Goal: Obtain resource: Download file/media

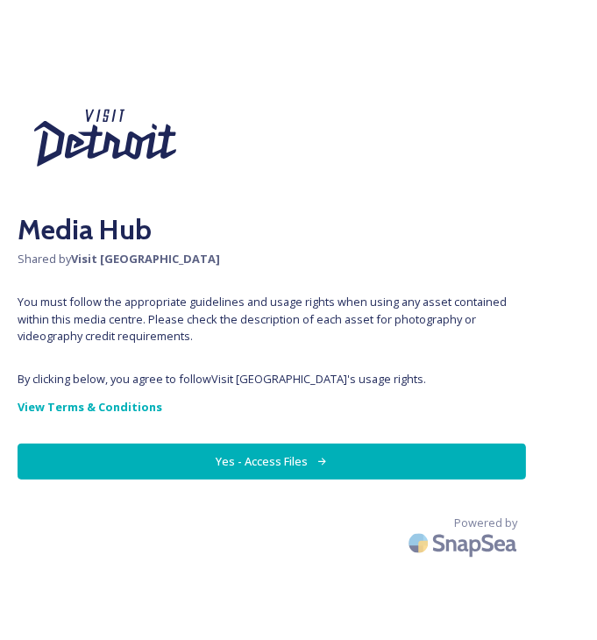
click at [246, 473] on button "Yes - Access Files" at bounding box center [272, 461] width 508 height 36
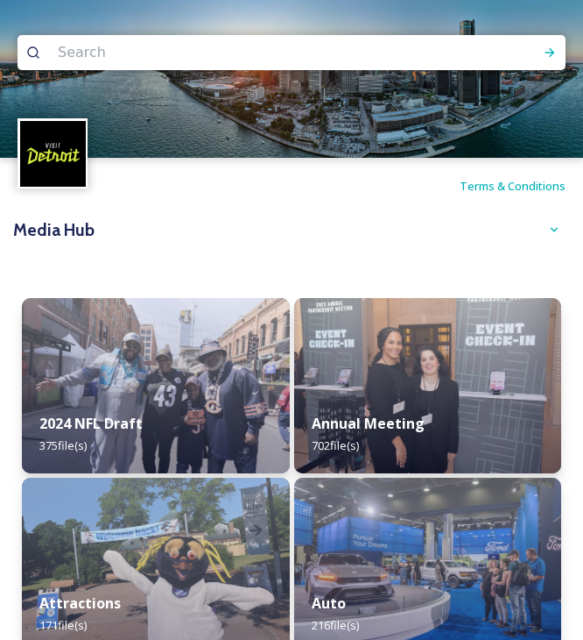
click at [202, 58] on input at bounding box center [218, 52] width 339 height 39
type input "cosm"
click at [544, 38] on div "Run Search" at bounding box center [550, 53] width 32 height 32
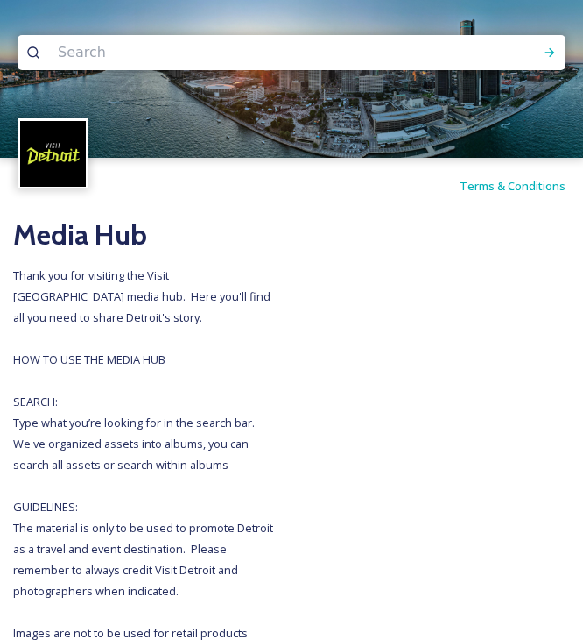
click at [376, 44] on input at bounding box center [218, 52] width 339 height 39
type input "michigan central"
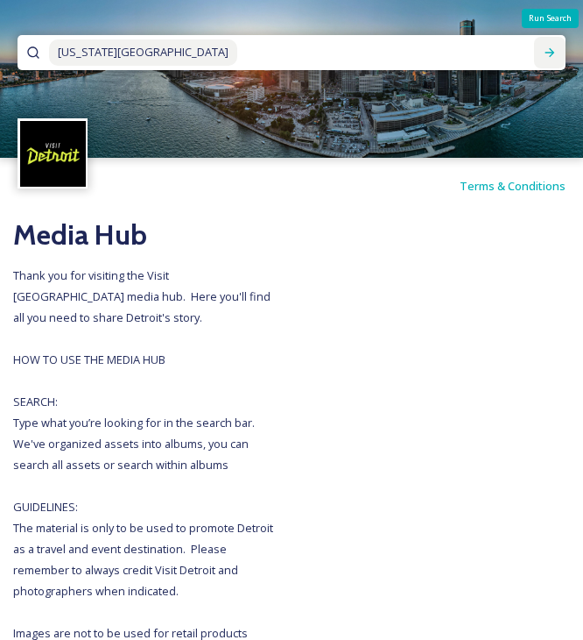
click at [552, 48] on icon at bounding box center [550, 53] width 14 height 14
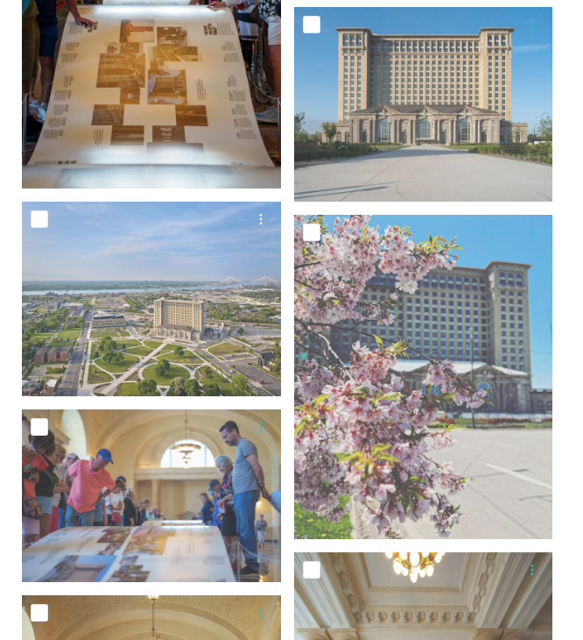
scroll to position [706, 0]
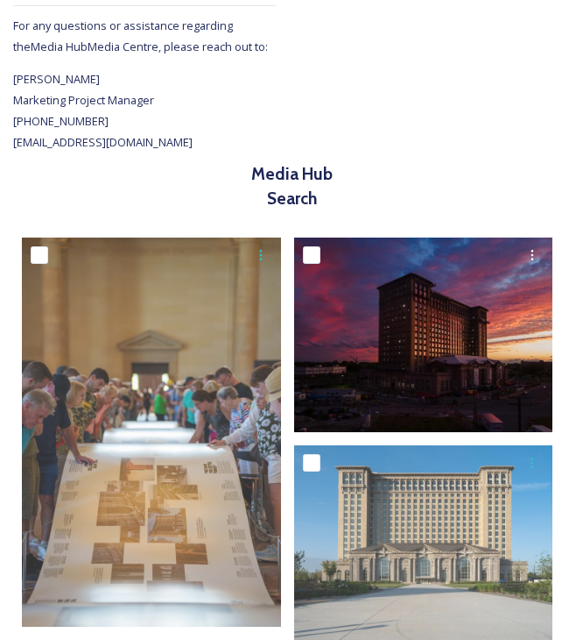
click at [308, 248] on input "checkbox" at bounding box center [312, 255] width 18 height 18
checkbox input "true"
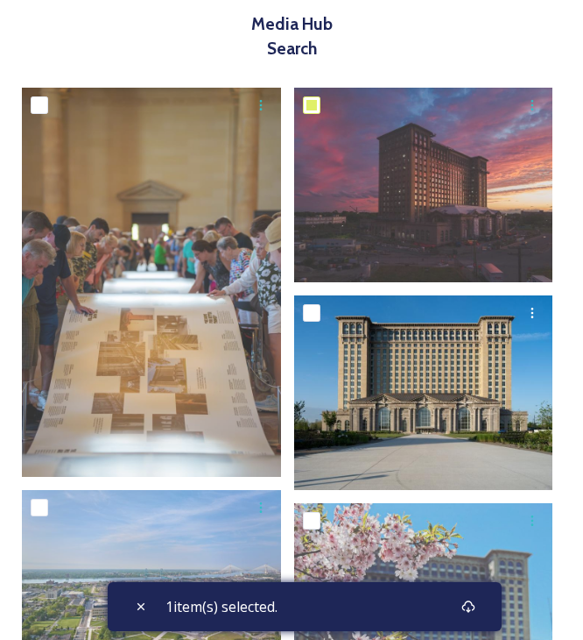
scroll to position [881, 0]
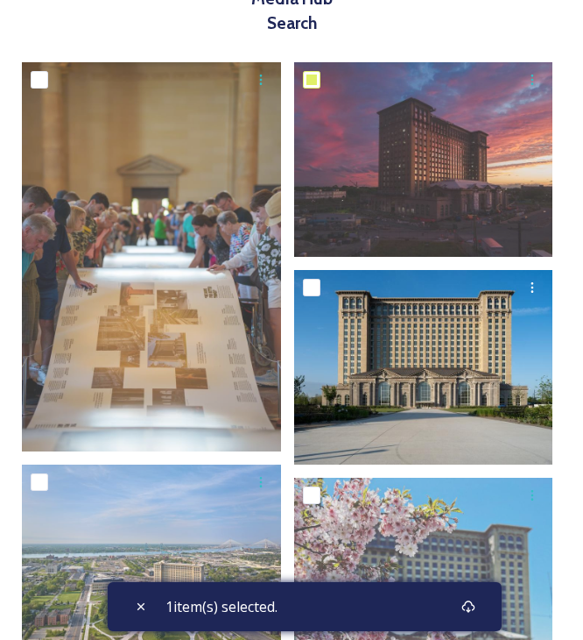
click at [317, 283] on input "checkbox" at bounding box center [312, 288] width 18 height 18
checkbox input "true"
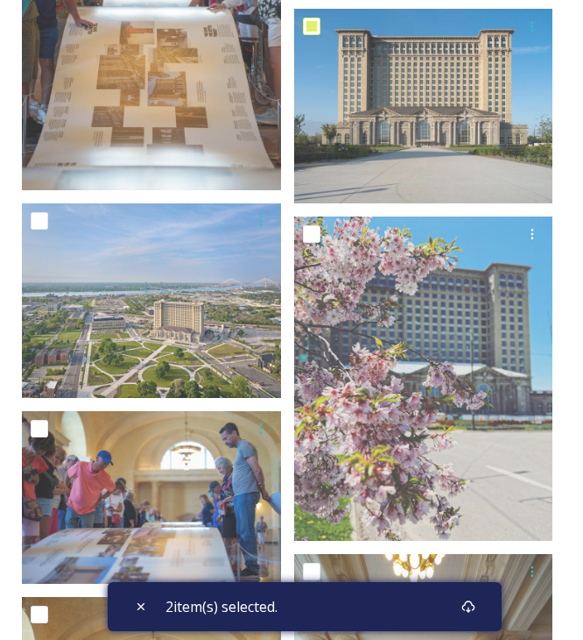
scroll to position [1144, 0]
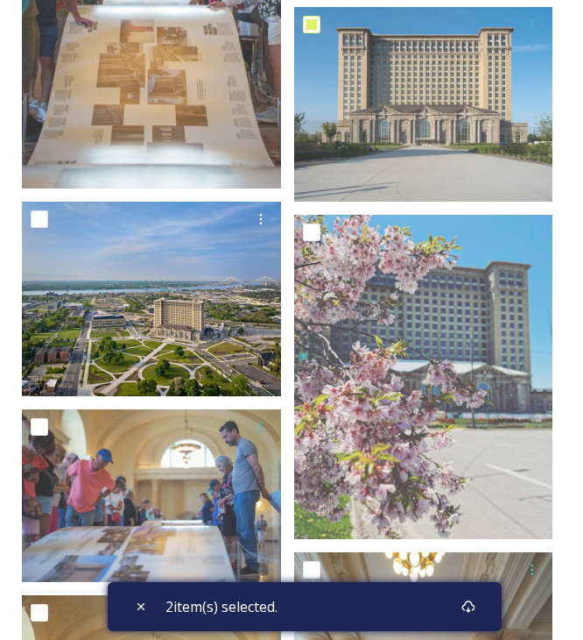
click at [45, 216] on input "checkbox" at bounding box center [40, 219] width 18 height 18
checkbox input "true"
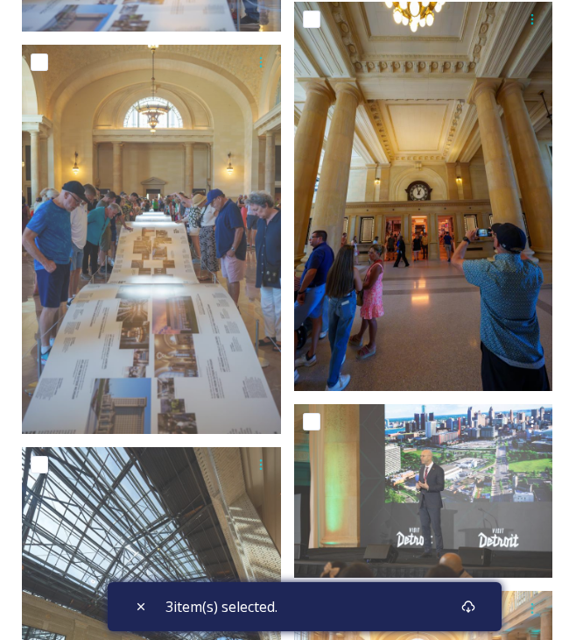
scroll to position [1582, 0]
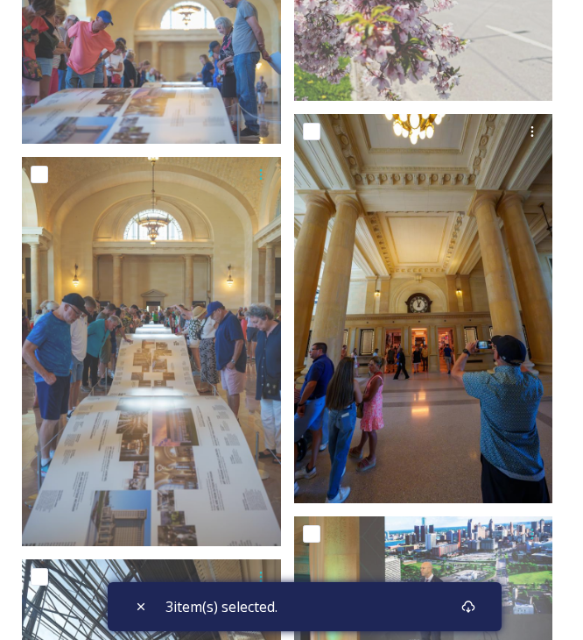
click at [315, 133] on input "checkbox" at bounding box center [312, 132] width 18 height 18
checkbox input "true"
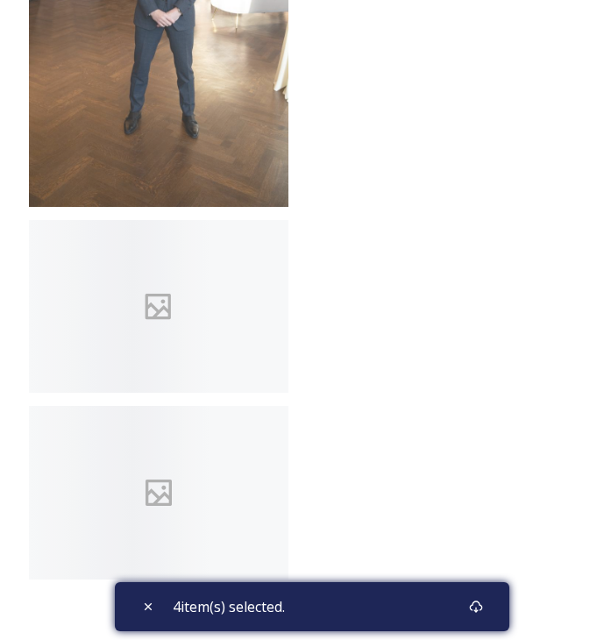
scroll to position [9781, 0]
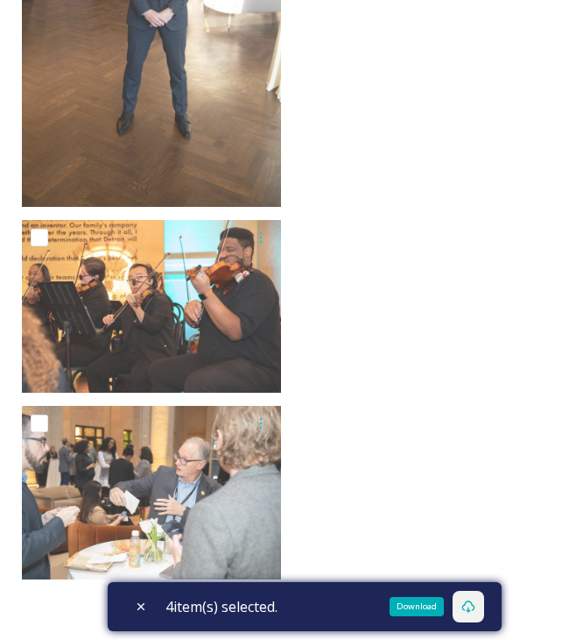
click at [482, 610] on div "Download" at bounding box center [469, 607] width 32 height 32
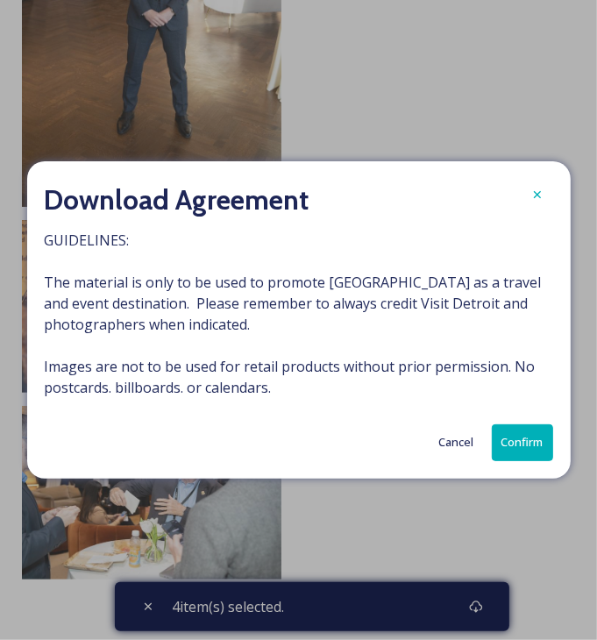
click at [513, 429] on button "Confirm" at bounding box center [521, 442] width 61 height 36
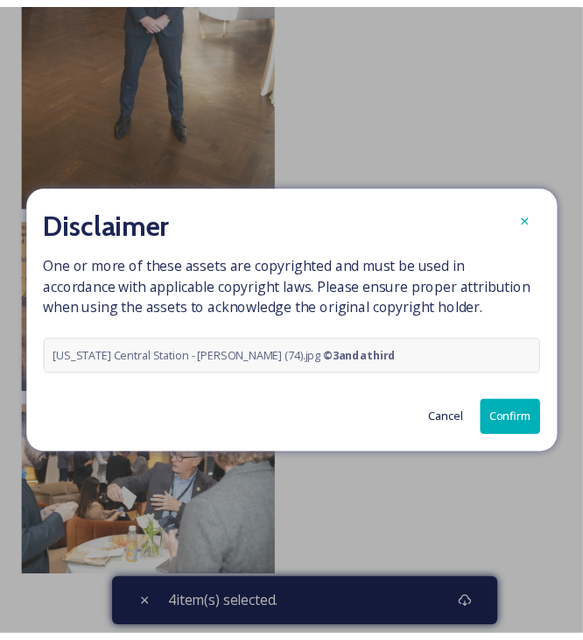
scroll to position [9588, 0]
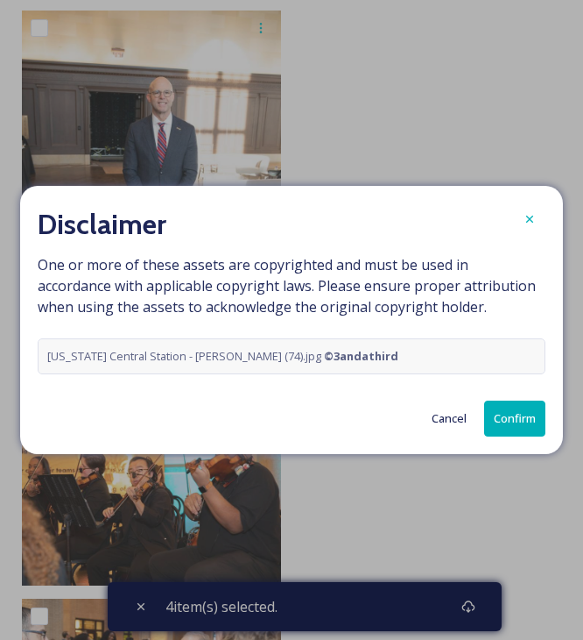
click at [527, 416] on button "Confirm" at bounding box center [514, 418] width 61 height 36
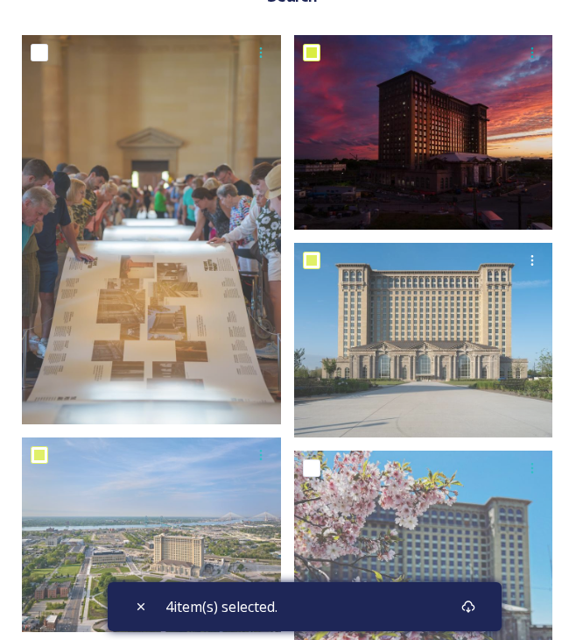
scroll to position [909, 0]
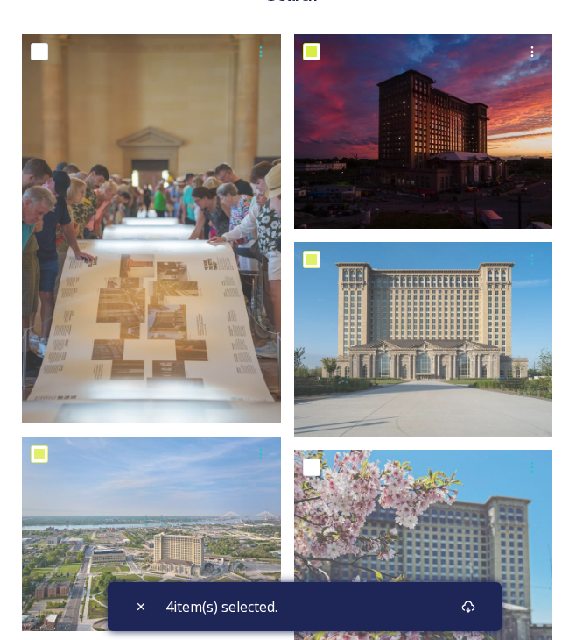
click at [406, 159] on img at bounding box center [423, 131] width 259 height 194
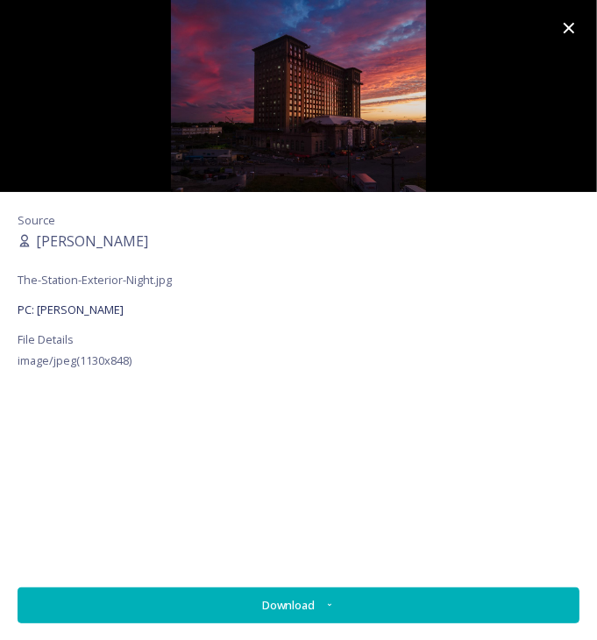
click at [569, 22] on icon at bounding box center [568, 28] width 21 height 21
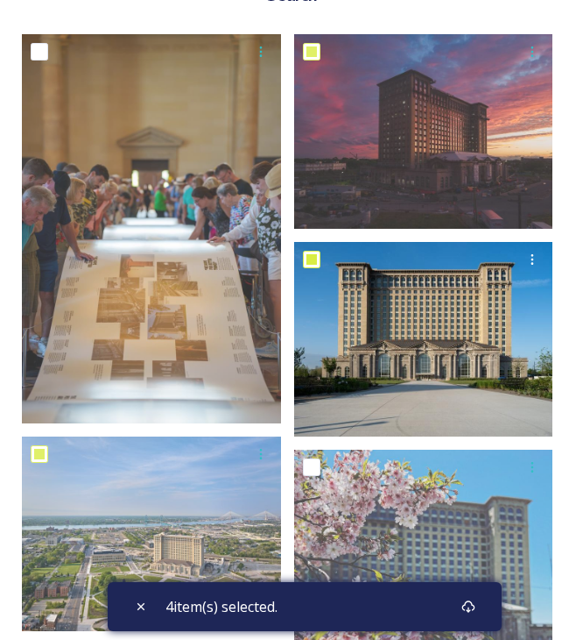
click at [470, 257] on div at bounding box center [426, 260] width 246 height 32
click at [457, 322] on img at bounding box center [423, 339] width 259 height 194
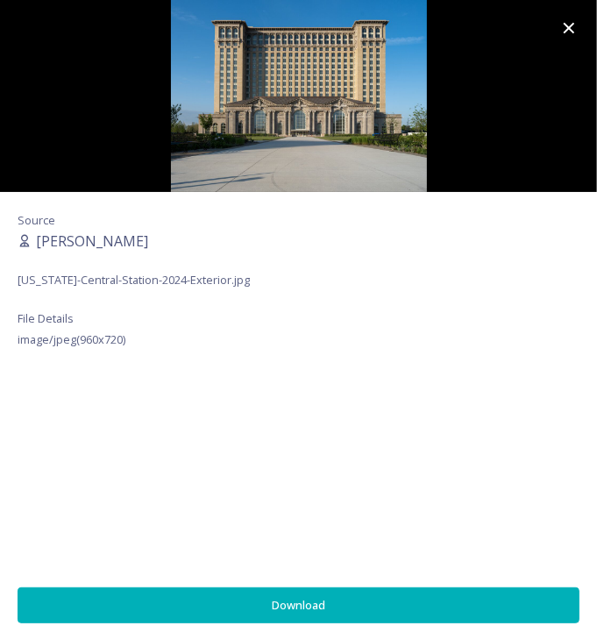
click at [568, 32] on icon at bounding box center [568, 28] width 21 height 21
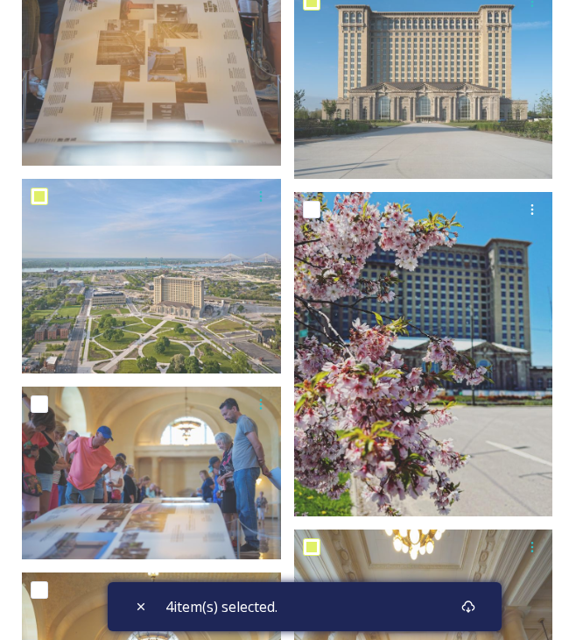
scroll to position [1172, 0]
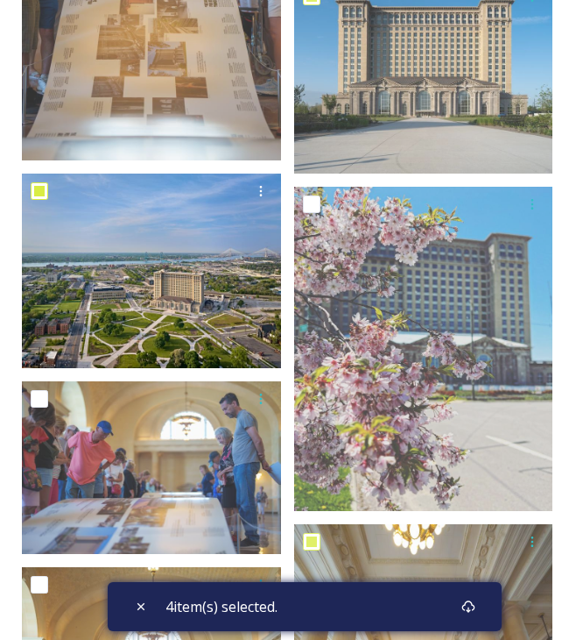
click at [226, 283] on img at bounding box center [151, 270] width 259 height 194
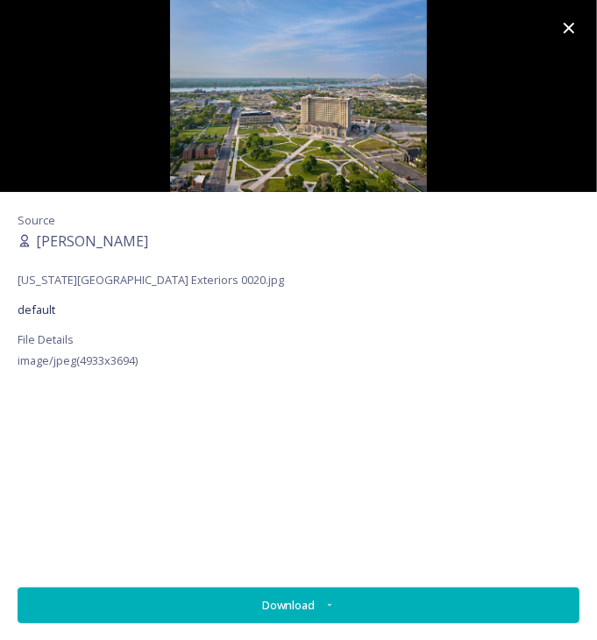
click at [574, 27] on icon at bounding box center [568, 28] width 21 height 21
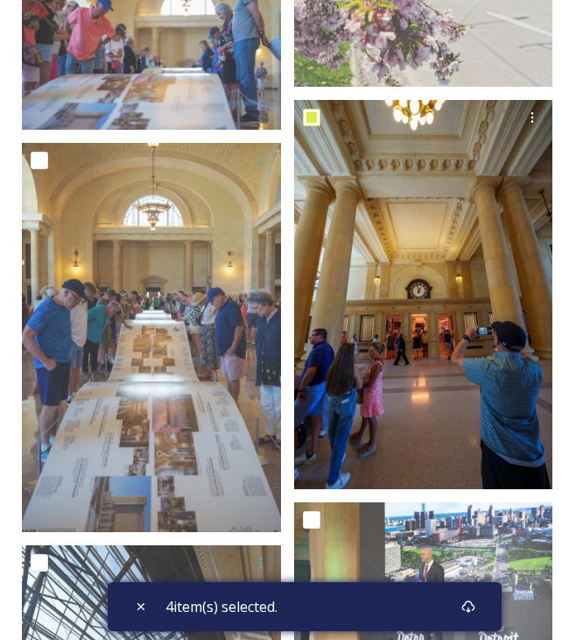
scroll to position [1698, 0]
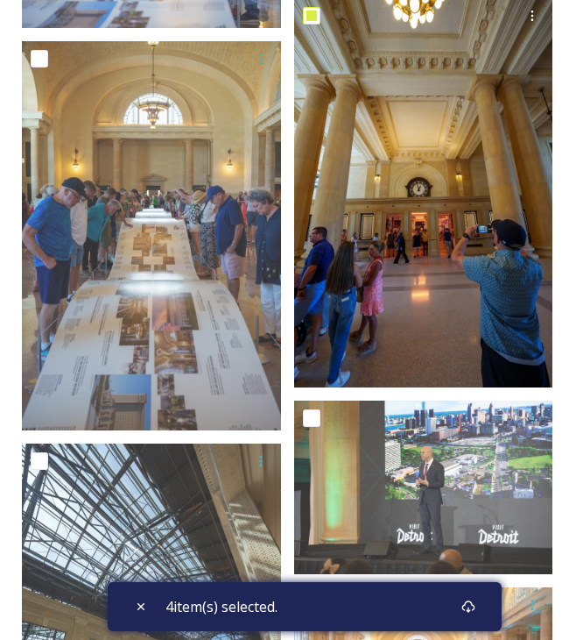
click at [430, 230] on img at bounding box center [423, 192] width 259 height 389
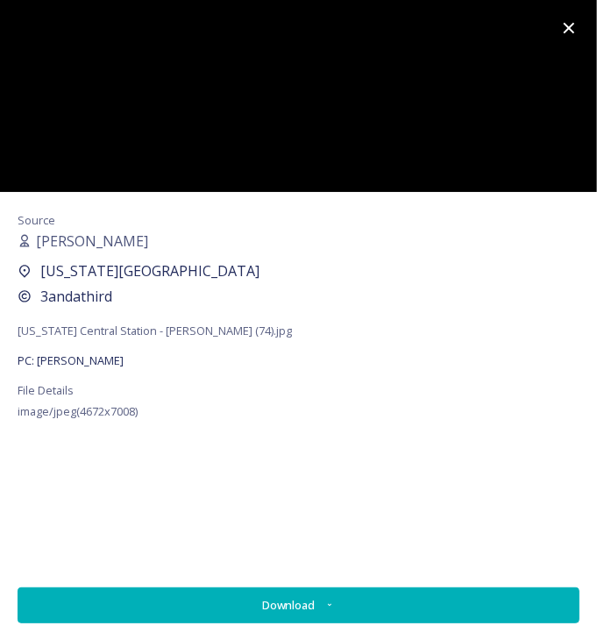
click at [567, 21] on icon at bounding box center [568, 28] width 21 height 21
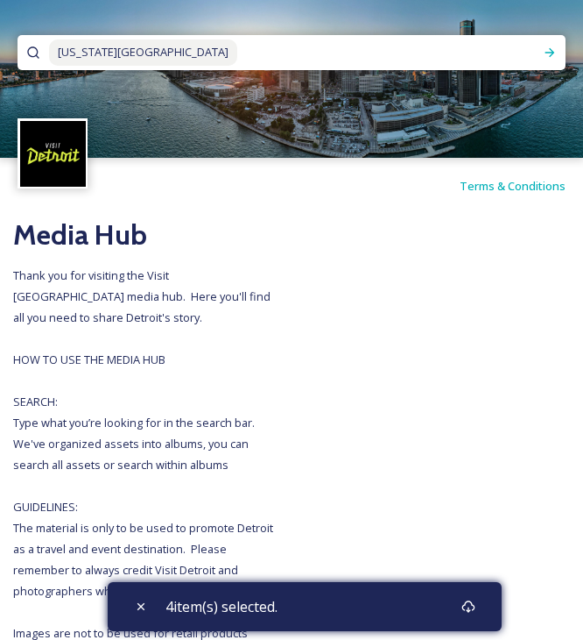
drag, startPoint x: 237, startPoint y: 51, endPoint x: -5, endPoint y: 41, distance: 242.9
type input "m"
type input "huntington place"
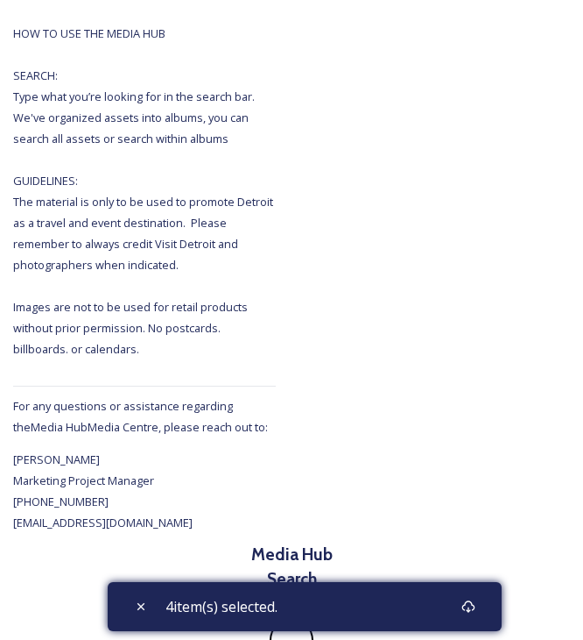
scroll to position [356, 0]
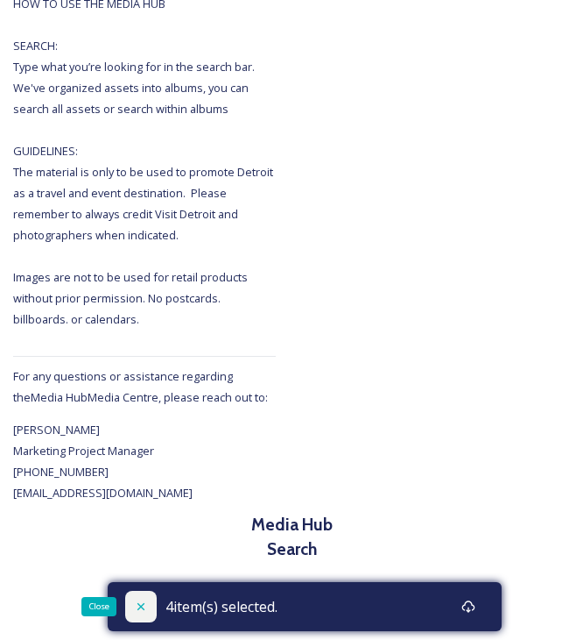
click at [140, 603] on icon at bounding box center [141, 606] width 14 height 14
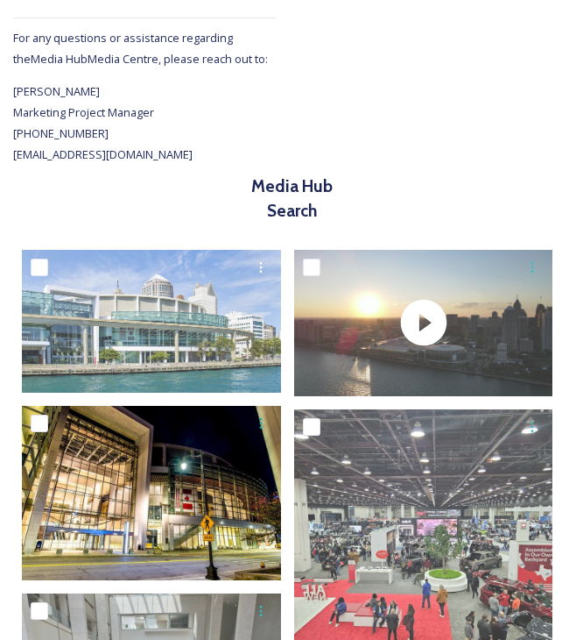
scroll to position [706, 0]
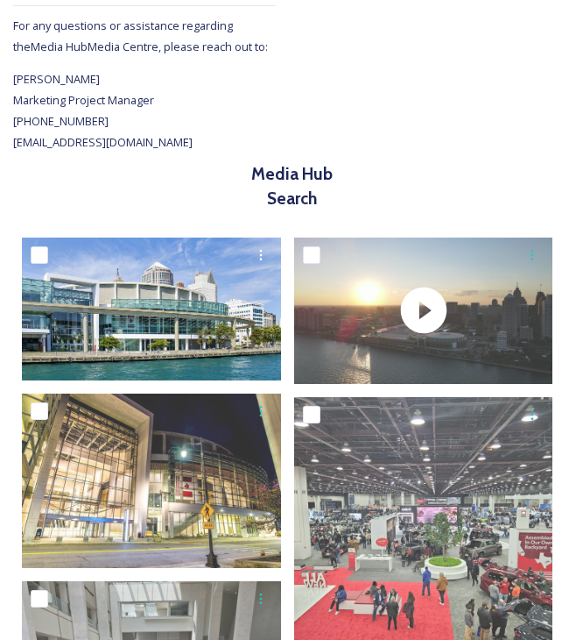
click at [125, 277] on div at bounding box center [151, 258] width 259 height 42
click at [268, 329] on img at bounding box center [151, 308] width 259 height 143
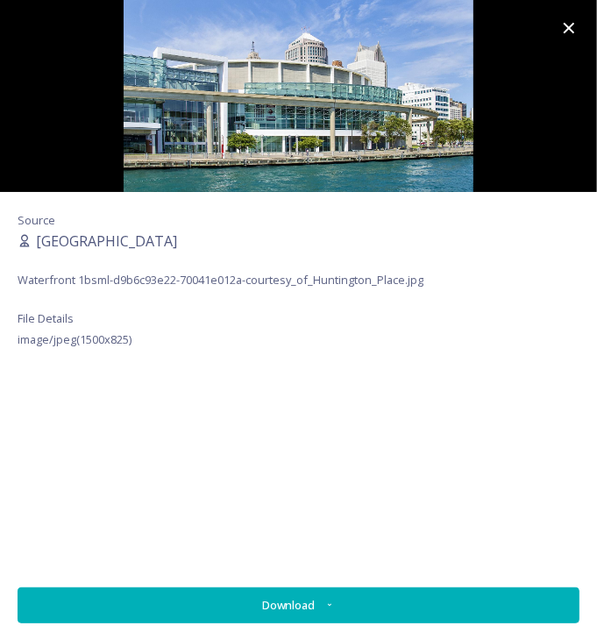
click at [270, 598] on button "Download" at bounding box center [299, 605] width 562 height 36
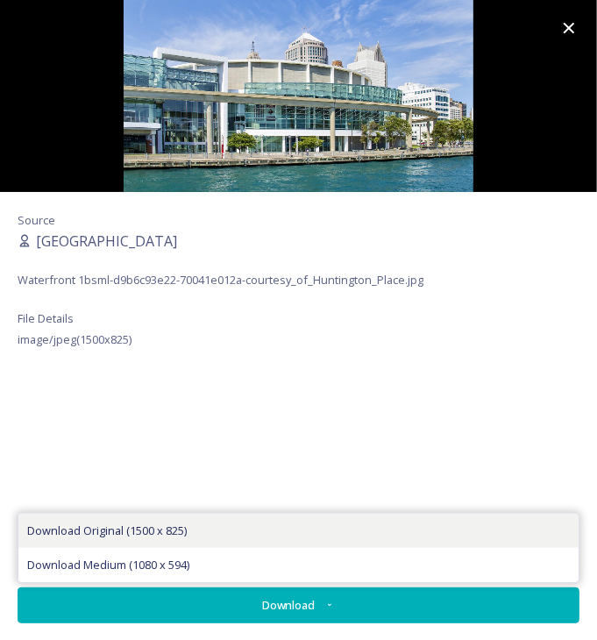
click at [157, 538] on span "Download Original (1500 x 825)" at bounding box center [106, 530] width 159 height 17
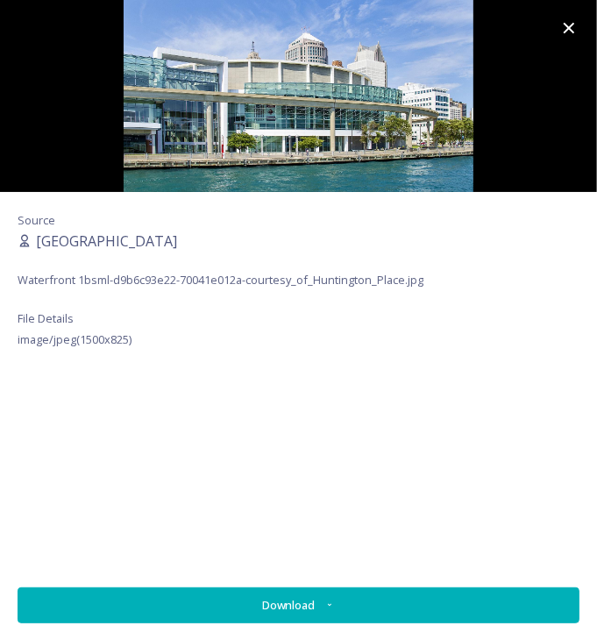
click at [566, 10] on div at bounding box center [569, 28] width 56 height 56
click at [576, 31] on icon at bounding box center [568, 28] width 21 height 21
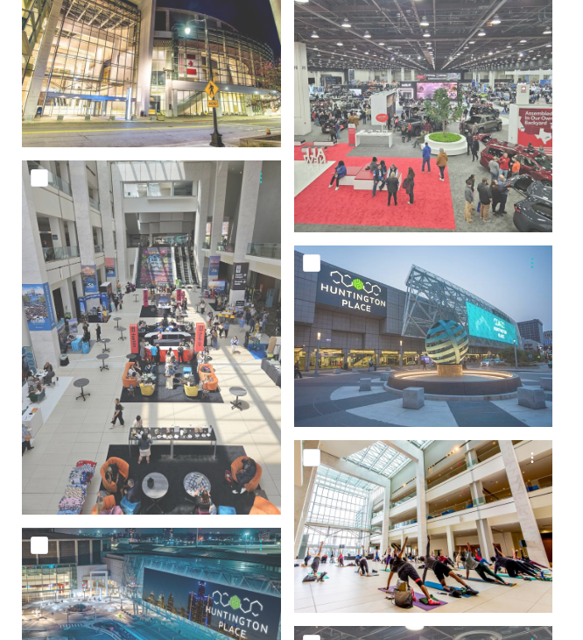
scroll to position [1144, 0]
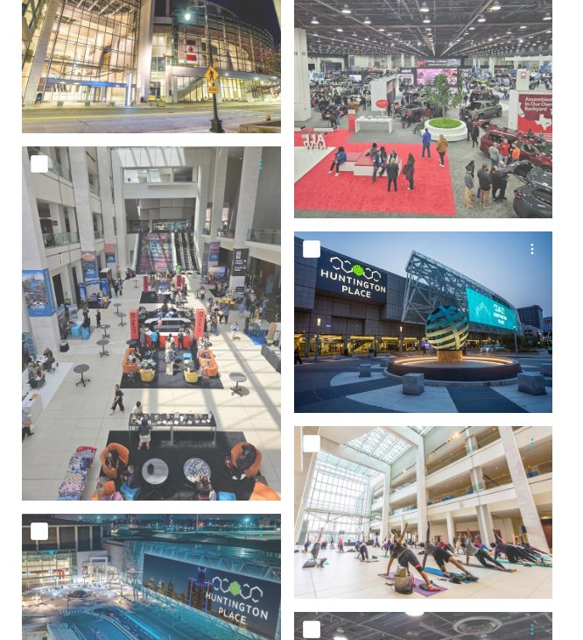
click at [399, 303] on img at bounding box center [423, 322] width 259 height 182
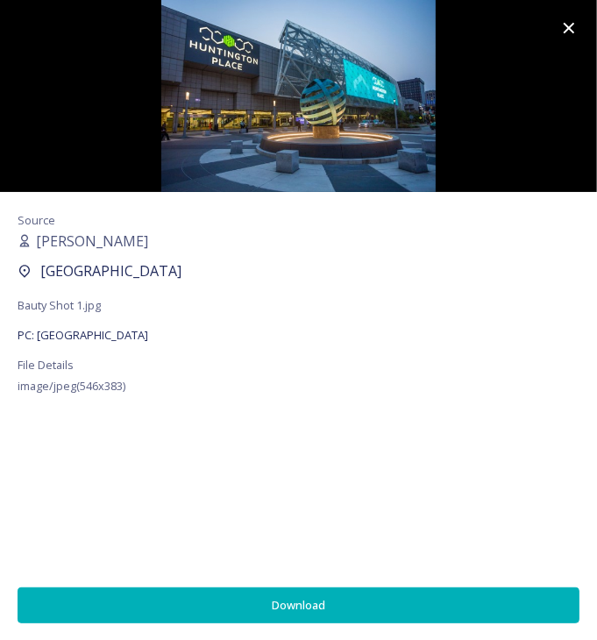
click at [167, 605] on button "Download" at bounding box center [299, 605] width 562 height 36
click at [548, 35] on div at bounding box center [569, 28] width 56 height 56
click at [557, 30] on div at bounding box center [569, 28] width 56 height 56
click at [569, 27] on icon at bounding box center [568, 28] width 11 height 11
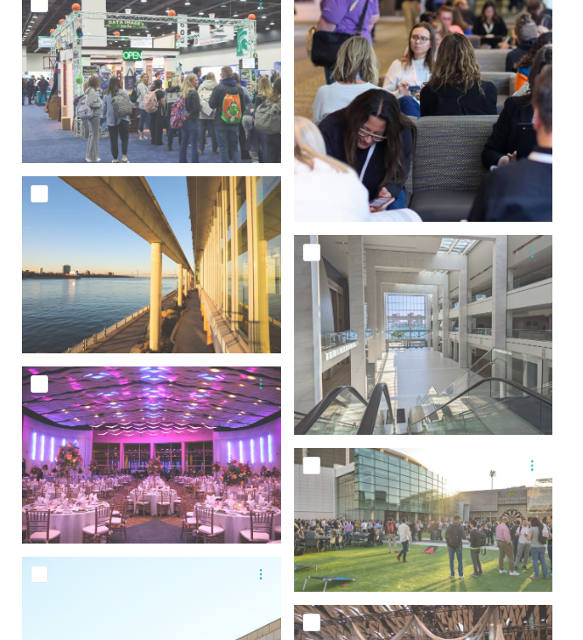
scroll to position [2196, 0]
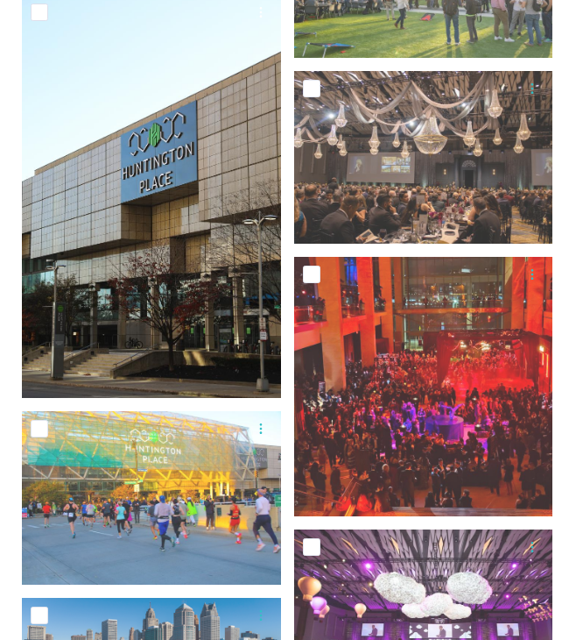
click at [171, 315] on img at bounding box center [151, 196] width 259 height 403
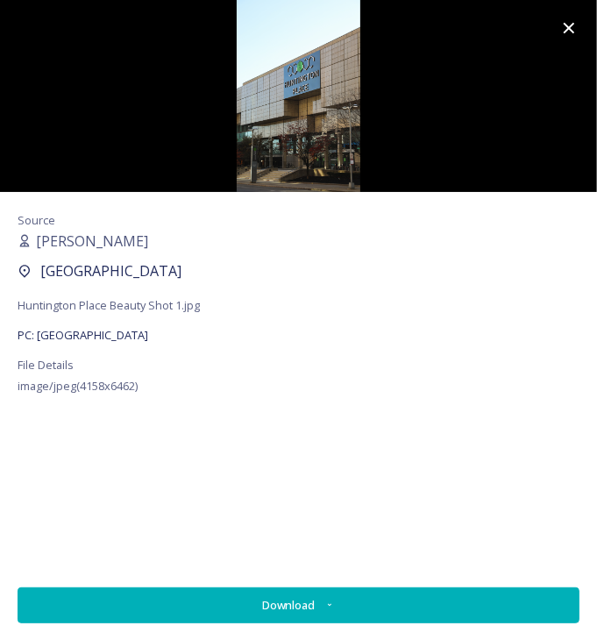
click at [233, 600] on button "Download" at bounding box center [299, 605] width 562 height 36
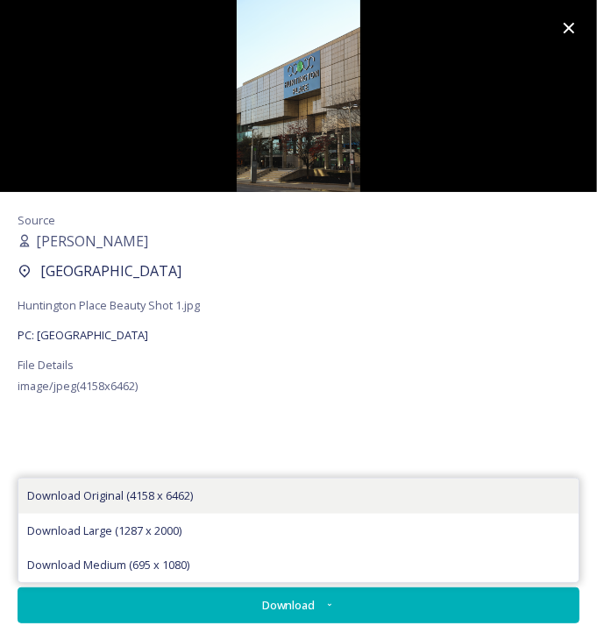
click at [182, 500] on span "Download Original (4158 x 6462)" at bounding box center [110, 495] width 166 height 17
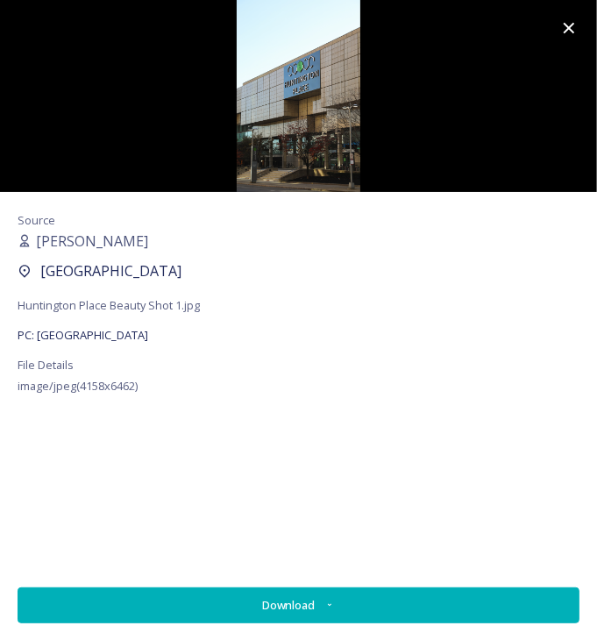
click at [565, 14] on div at bounding box center [569, 28] width 56 height 56
click at [564, 26] on icon at bounding box center [568, 28] width 21 height 21
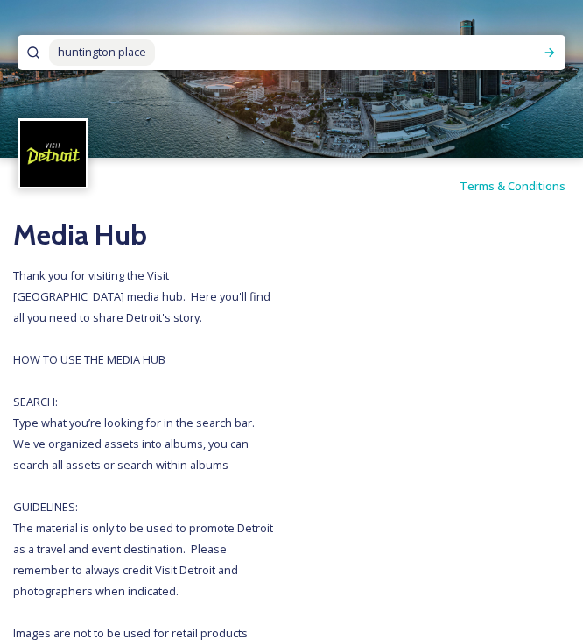
click at [281, 71] on img at bounding box center [291, 79] width 583 height 158
drag, startPoint x: 218, startPoint y: 65, endPoint x: 139, endPoint y: 59, distance: 79.1
click at [188, 59] on input at bounding box center [300, 52] width 286 height 39
type input "h"
type input "capitol park"
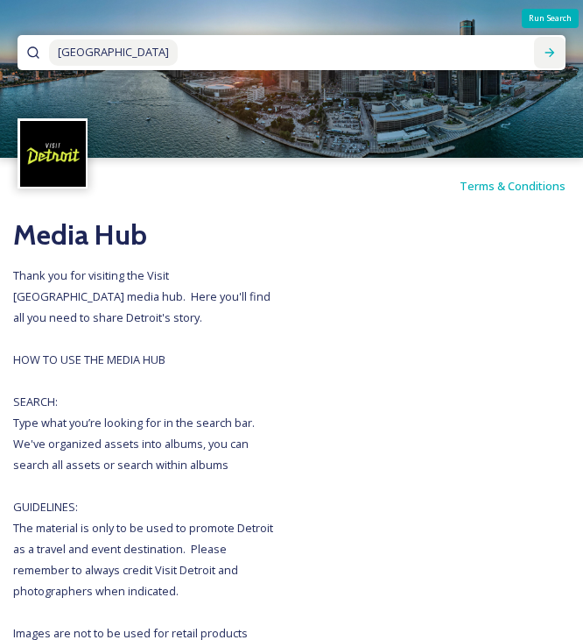
click at [554, 56] on icon at bounding box center [550, 53] width 14 height 14
click at [107, 47] on span "capitol park" at bounding box center [113, 51] width 129 height 25
drag, startPoint x: 145, startPoint y: 53, endPoint x: -5, endPoint y: 34, distance: 151.8
click at [0, 34] on html "capitol park Terms & Conditions Media Hub Thank you for visiting the Visit Detr…" at bounding box center [291, 486] width 583 height 973
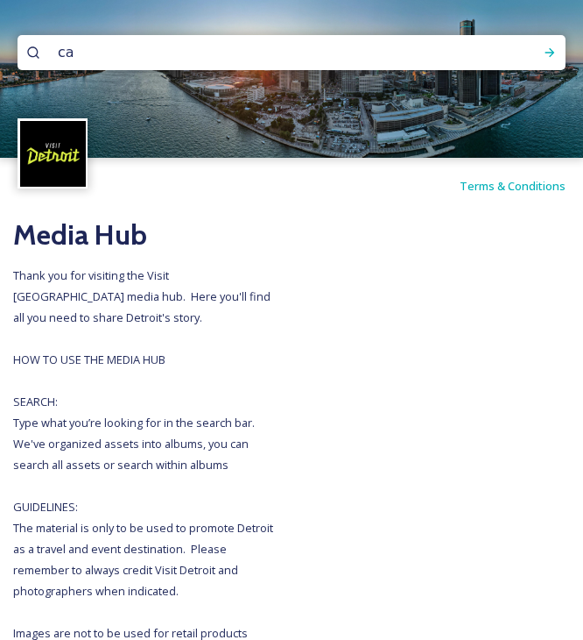
type input "c"
type input "campus martius"
click at [543, 50] on icon at bounding box center [550, 53] width 14 height 14
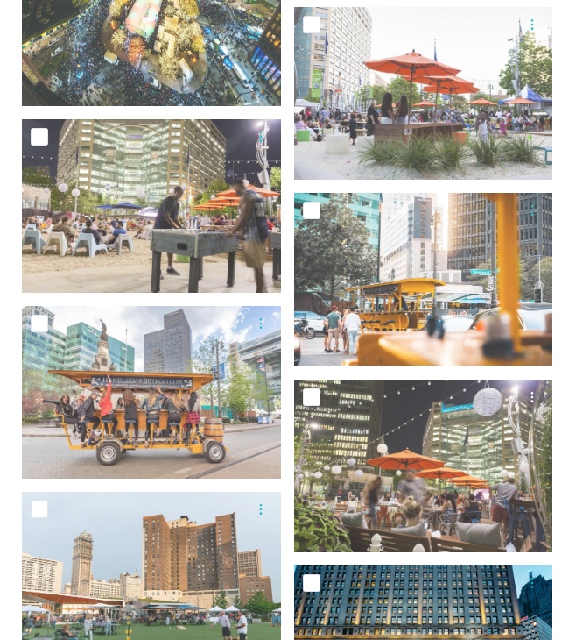
scroll to position [1757, 0]
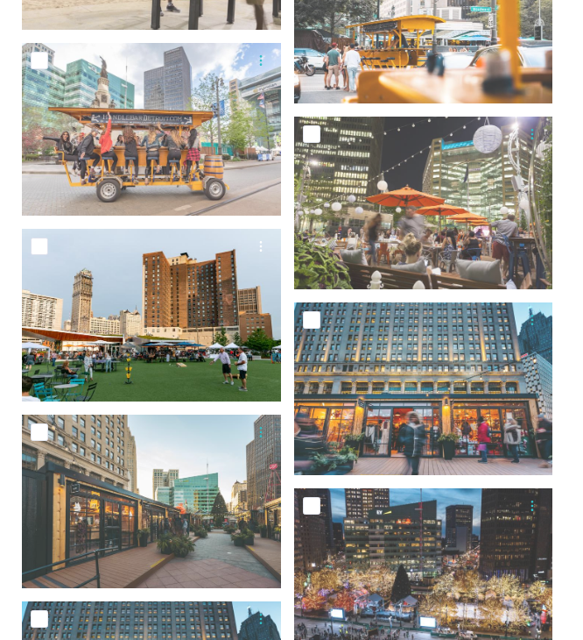
click at [126, 335] on img at bounding box center [151, 315] width 259 height 173
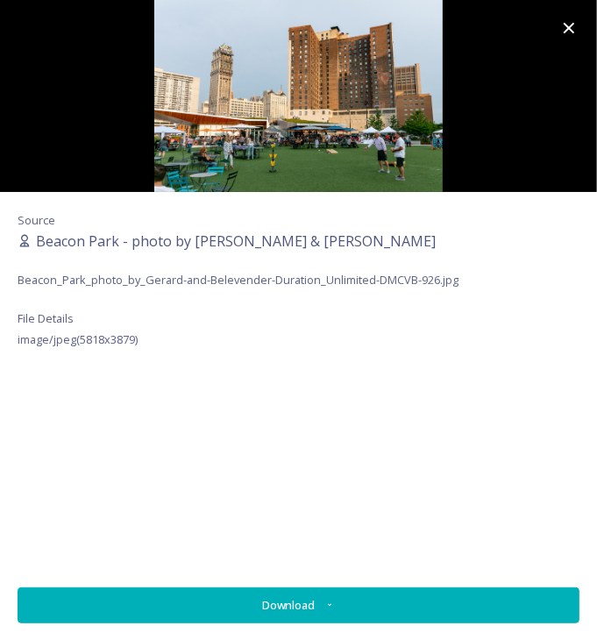
click at [567, 20] on icon at bounding box center [568, 28] width 21 height 21
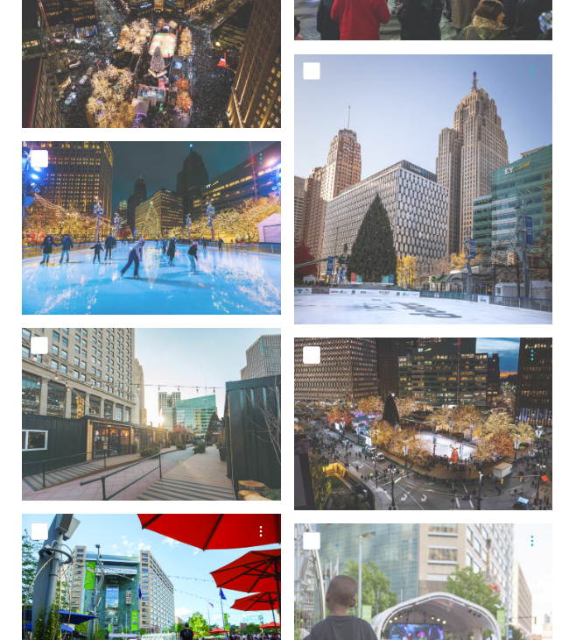
scroll to position [2937, 0]
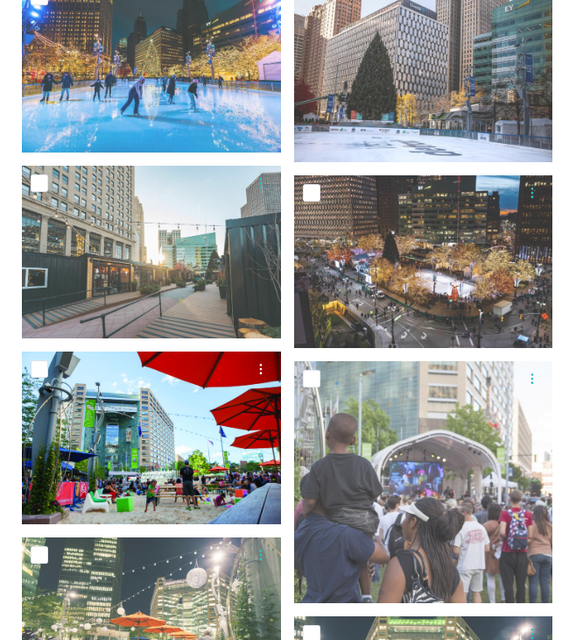
click at [41, 371] on input "checkbox" at bounding box center [40, 369] width 18 height 18
checkbox input "true"
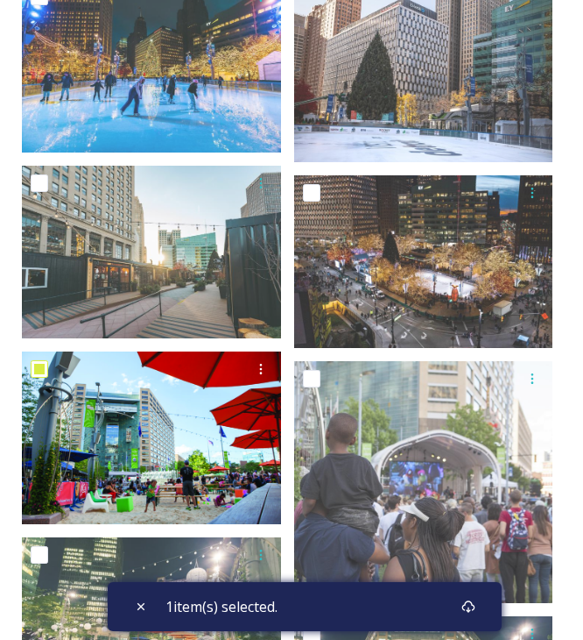
click at [128, 418] on img at bounding box center [151, 437] width 259 height 173
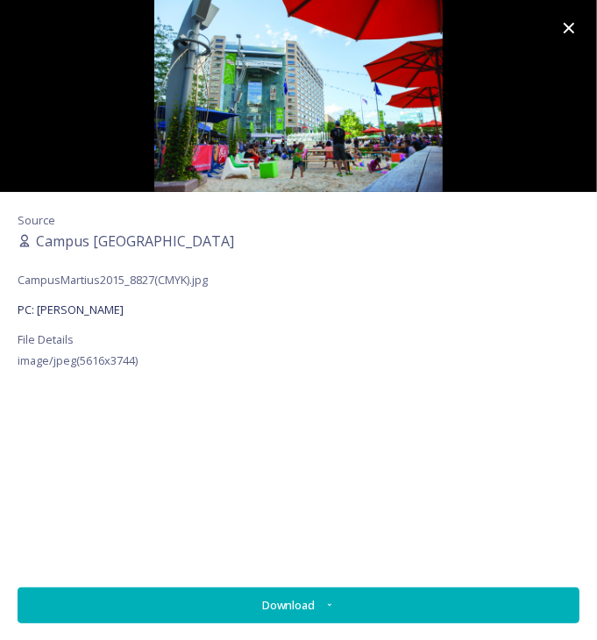
click at [569, 28] on icon at bounding box center [568, 28] width 11 height 11
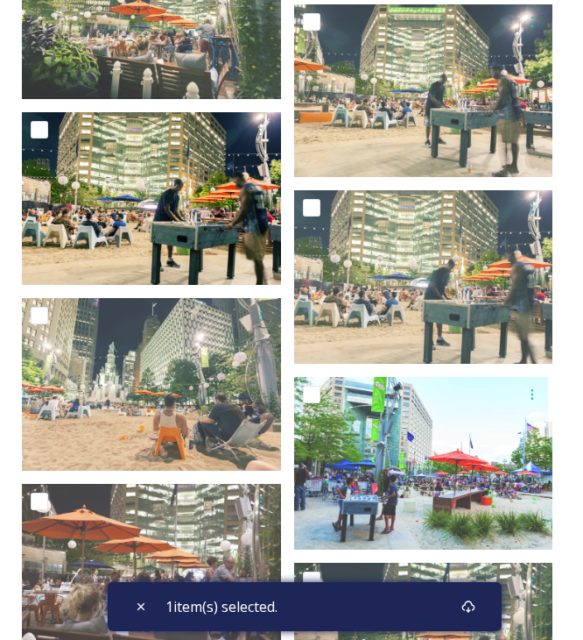
scroll to position [3550, 0]
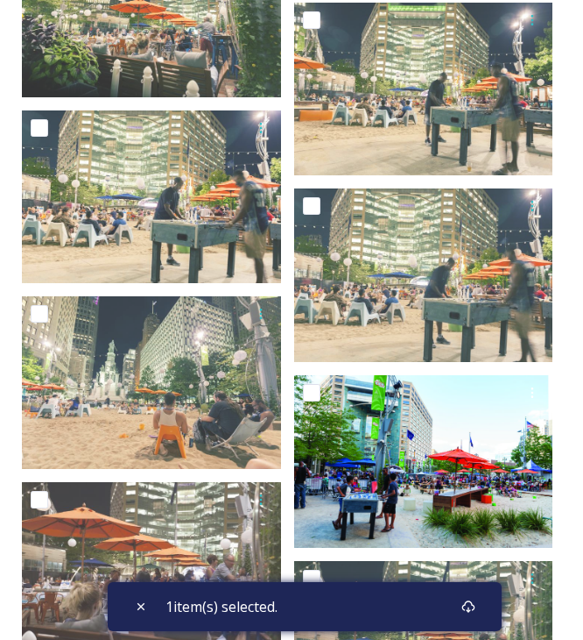
click at [372, 428] on img at bounding box center [423, 461] width 259 height 173
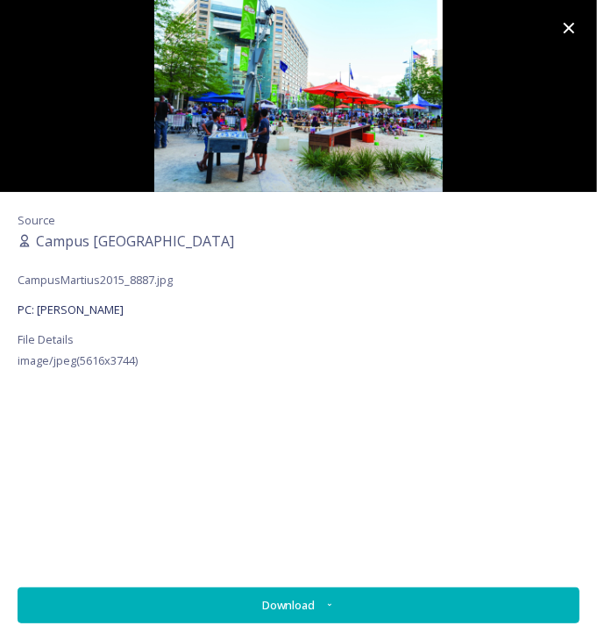
click at [569, 32] on icon at bounding box center [568, 28] width 21 height 21
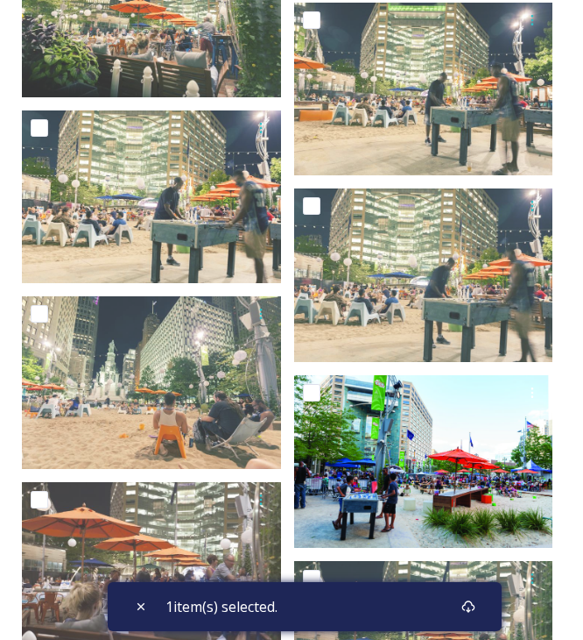
click at [305, 387] on input "checkbox" at bounding box center [312, 393] width 18 height 18
checkbox input "true"
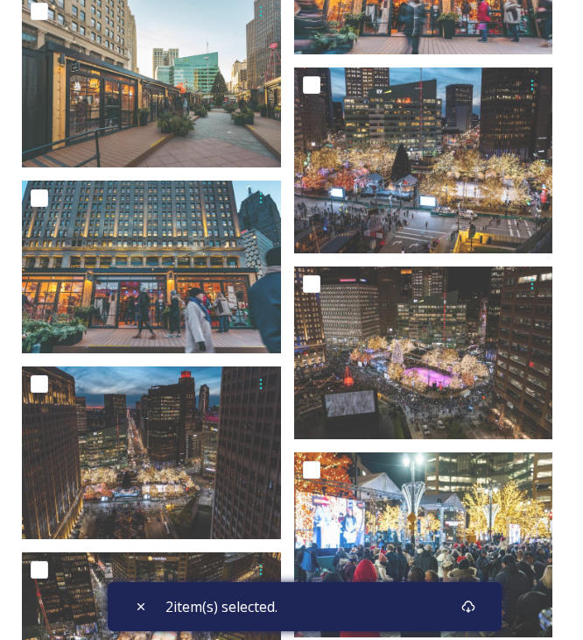
scroll to position [2061, 0]
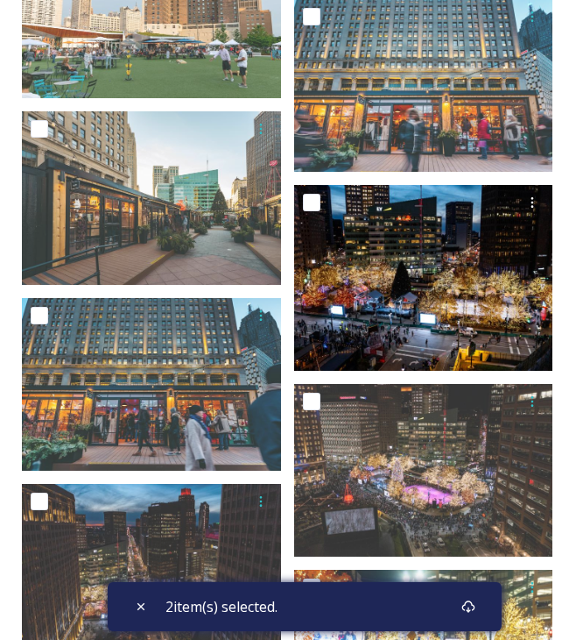
click at [450, 251] on img at bounding box center [423, 277] width 259 height 185
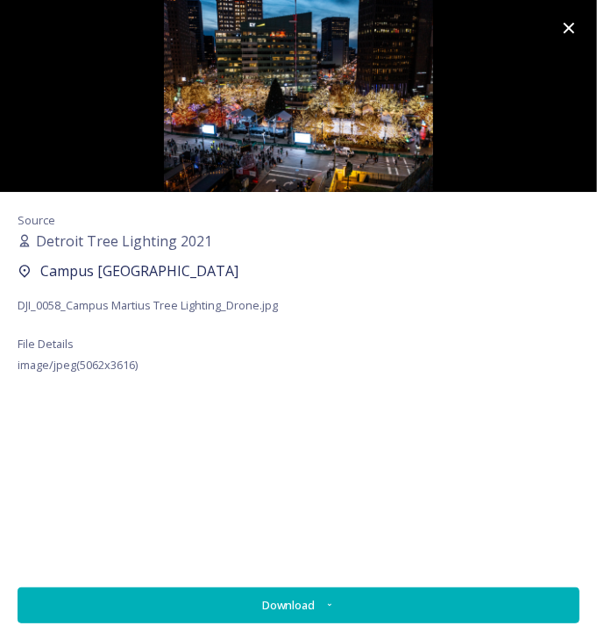
click at [569, 26] on icon at bounding box center [568, 28] width 11 height 11
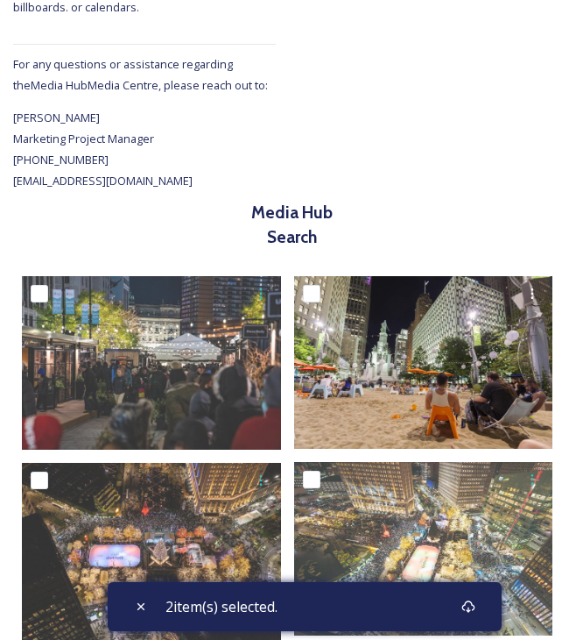
scroll to position [659, 0]
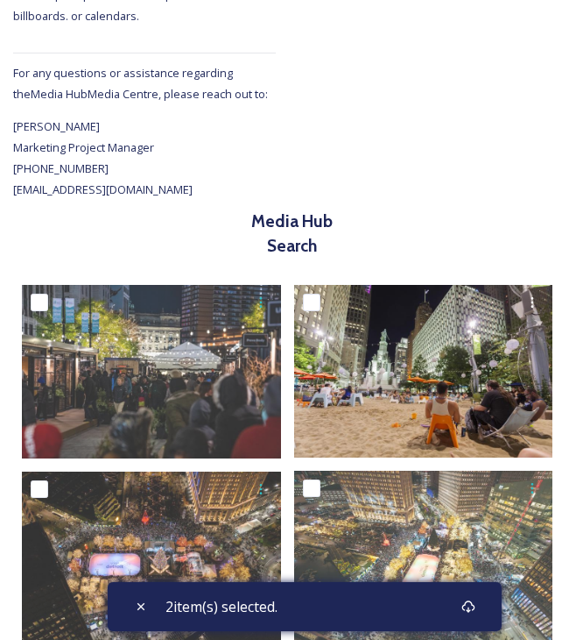
click at [331, 325] on div at bounding box center [423, 306] width 259 height 42
click at [379, 357] on img at bounding box center [423, 371] width 259 height 173
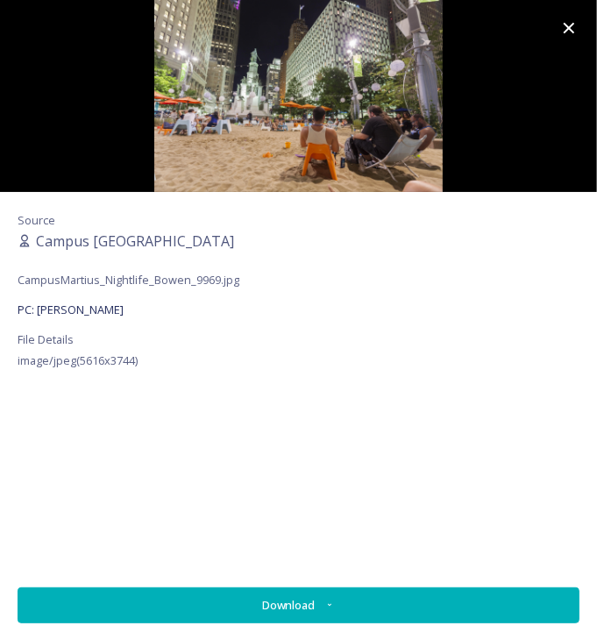
click at [566, 22] on icon at bounding box center [568, 28] width 21 height 21
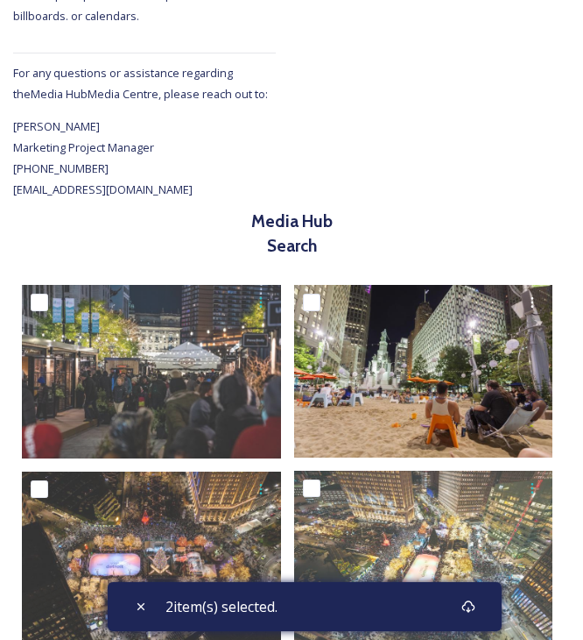
click at [316, 299] on input "checkbox" at bounding box center [312, 302] width 18 height 18
checkbox input "true"
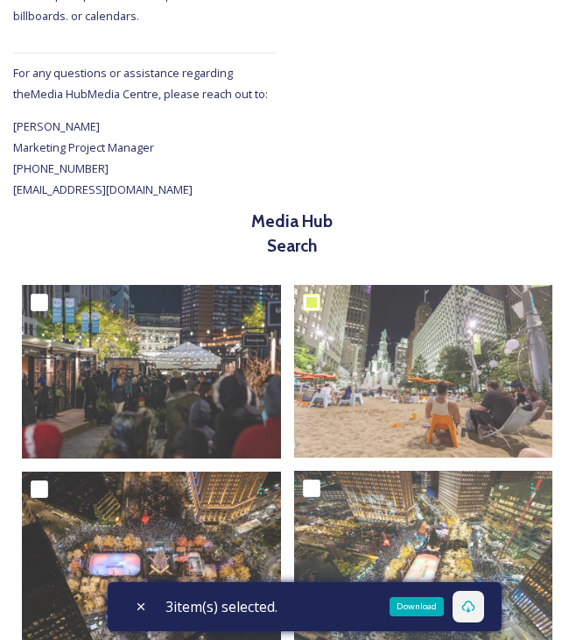
click at [471, 609] on icon at bounding box center [469, 606] width 14 height 14
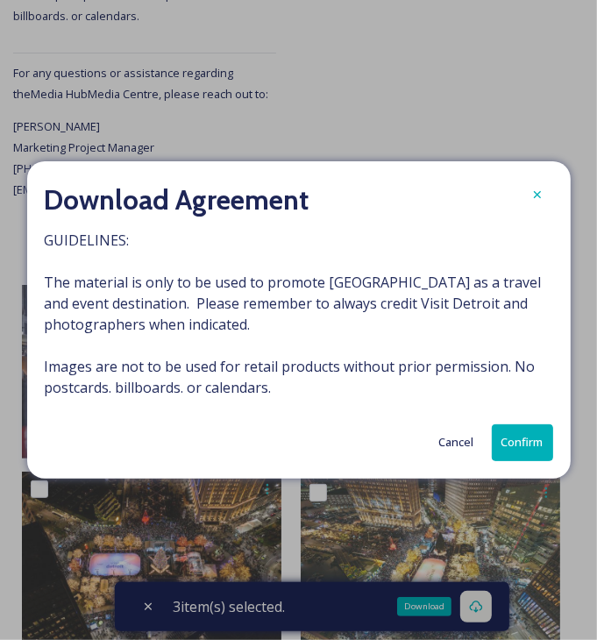
click at [527, 434] on button "Confirm" at bounding box center [521, 442] width 61 height 36
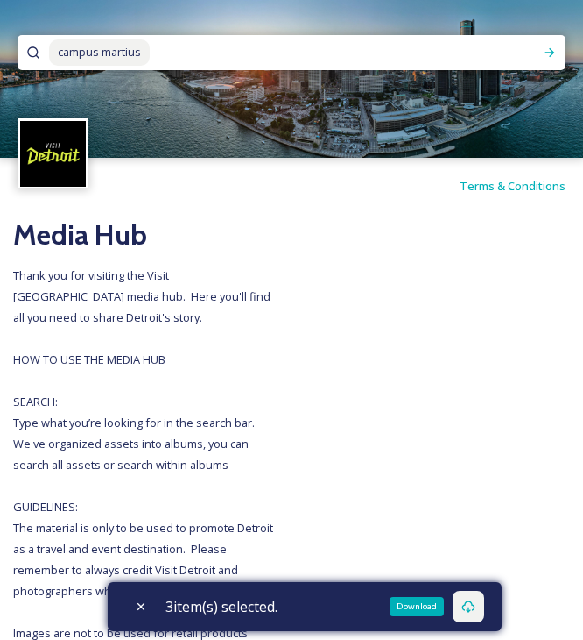
drag, startPoint x: 179, startPoint y: 57, endPoint x: 21, endPoint y: 38, distance: 158.9
click at [24, 39] on div "campus martius" at bounding box center [292, 52] width 548 height 35
type input "c"
type input "joe louis"
type input ";"
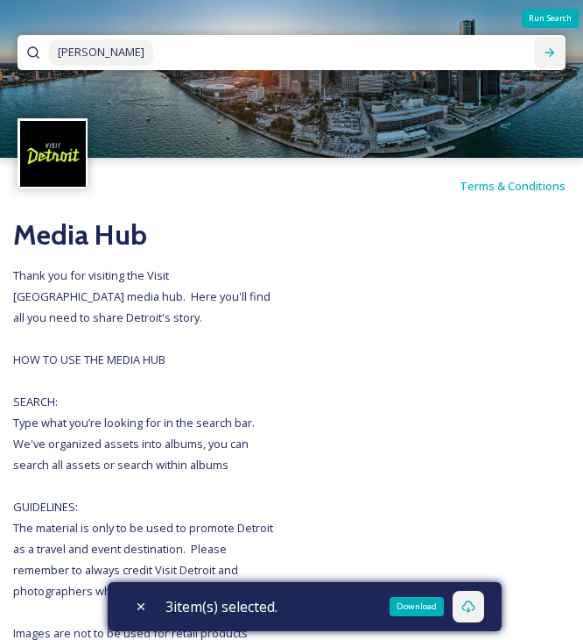
click at [554, 50] on icon at bounding box center [550, 53] width 14 height 14
click at [293, 46] on input at bounding box center [298, 52] width 286 height 39
drag, startPoint x: 259, startPoint y: 57, endPoint x: 0, endPoint y: 90, distance: 261.5
click at [8, 68] on div "joe louis" at bounding box center [291, 79] width 583 height 158
type input "j"
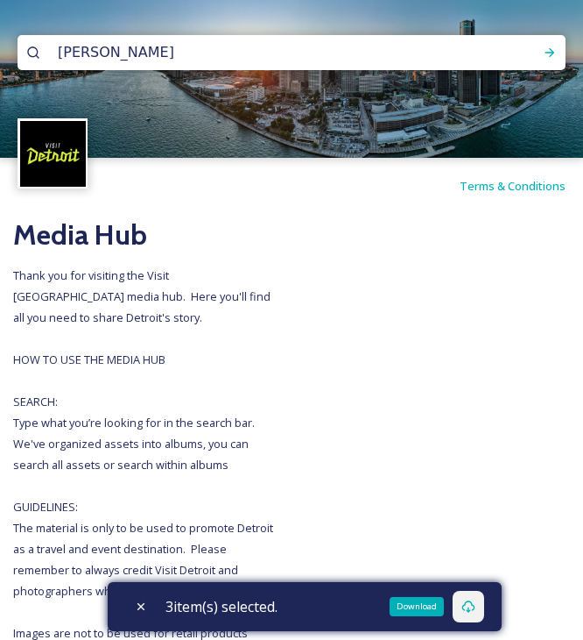
type input "ralphh"
drag, startPoint x: 125, startPoint y: 67, endPoint x: 69, endPoint y: 82, distance: 58.0
click at [69, 82] on div "ralphh" at bounding box center [291, 79] width 583 height 158
type input "r"
type input "ralph"
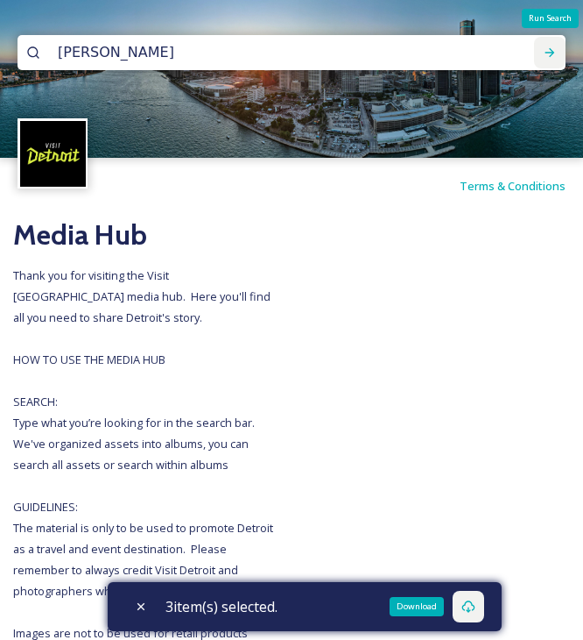
click at [557, 55] on div "Run Search" at bounding box center [550, 53] width 32 height 32
click at [552, 55] on icon at bounding box center [550, 53] width 14 height 14
click at [550, 52] on icon at bounding box center [551, 52] width 10 height 9
click at [553, 52] on div "Run Search" at bounding box center [550, 53] width 32 height 32
click at [378, 36] on input "ralph" at bounding box center [218, 52] width 339 height 39
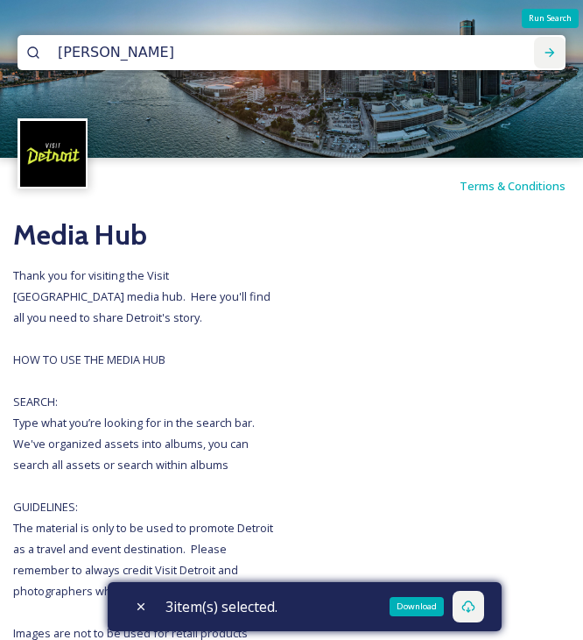
click at [541, 51] on div "Run Search" at bounding box center [550, 53] width 32 height 32
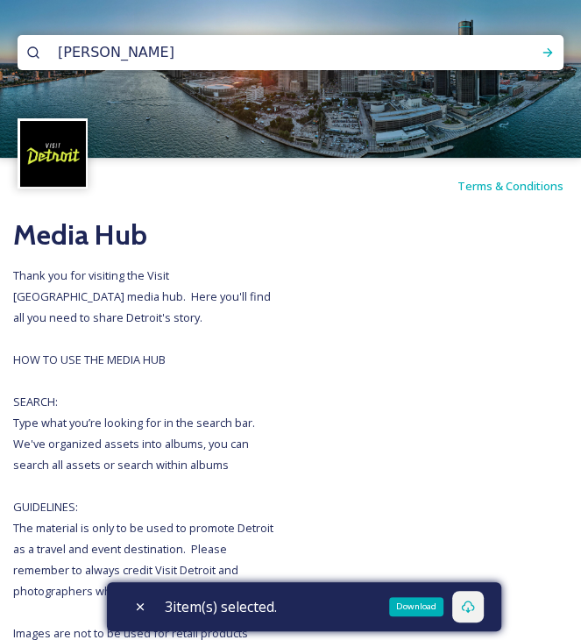
click at [44, 153] on img at bounding box center [53, 154] width 66 height 66
click at [93, 235] on h2 "Media Hub" at bounding box center [144, 235] width 263 height 42
click at [94, 38] on input "ralph" at bounding box center [218, 52] width 338 height 39
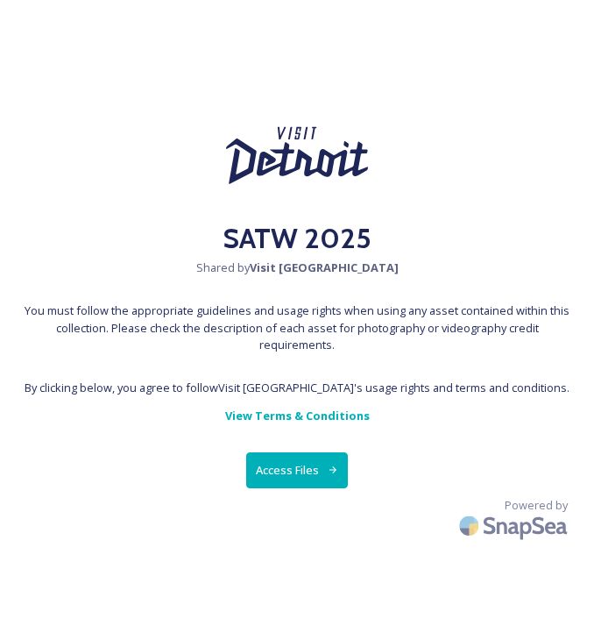
click at [296, 456] on button "Access Files" at bounding box center [297, 470] width 103 height 36
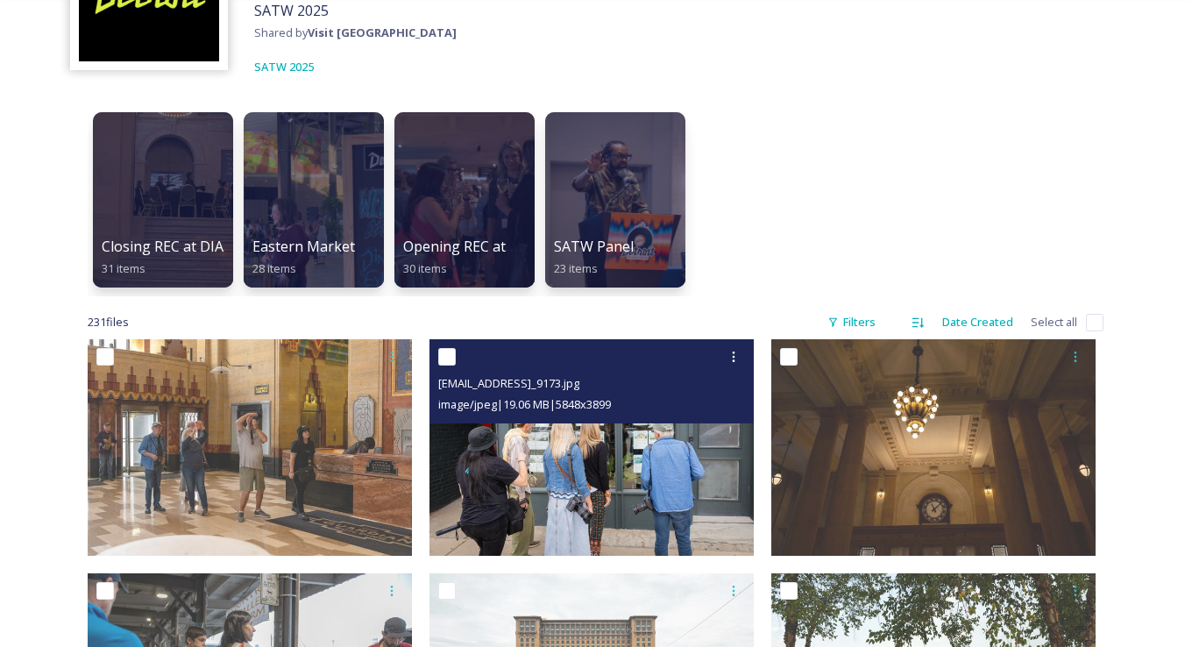
scroll to position [175, 0]
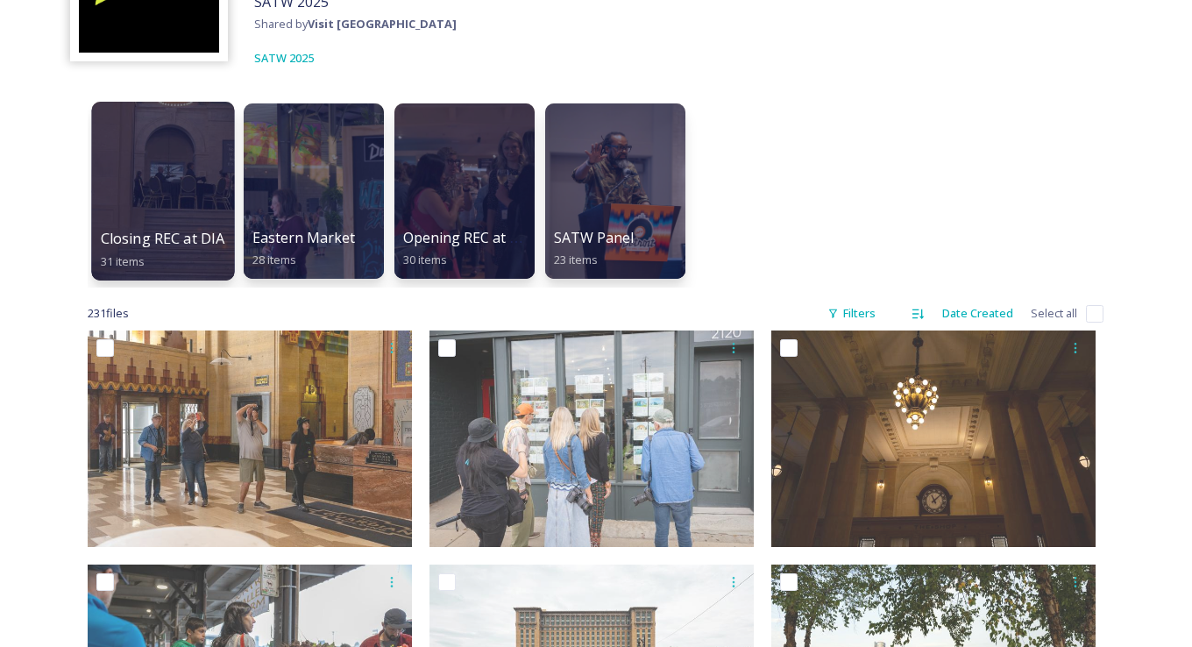
click at [145, 194] on div at bounding box center [162, 191] width 143 height 179
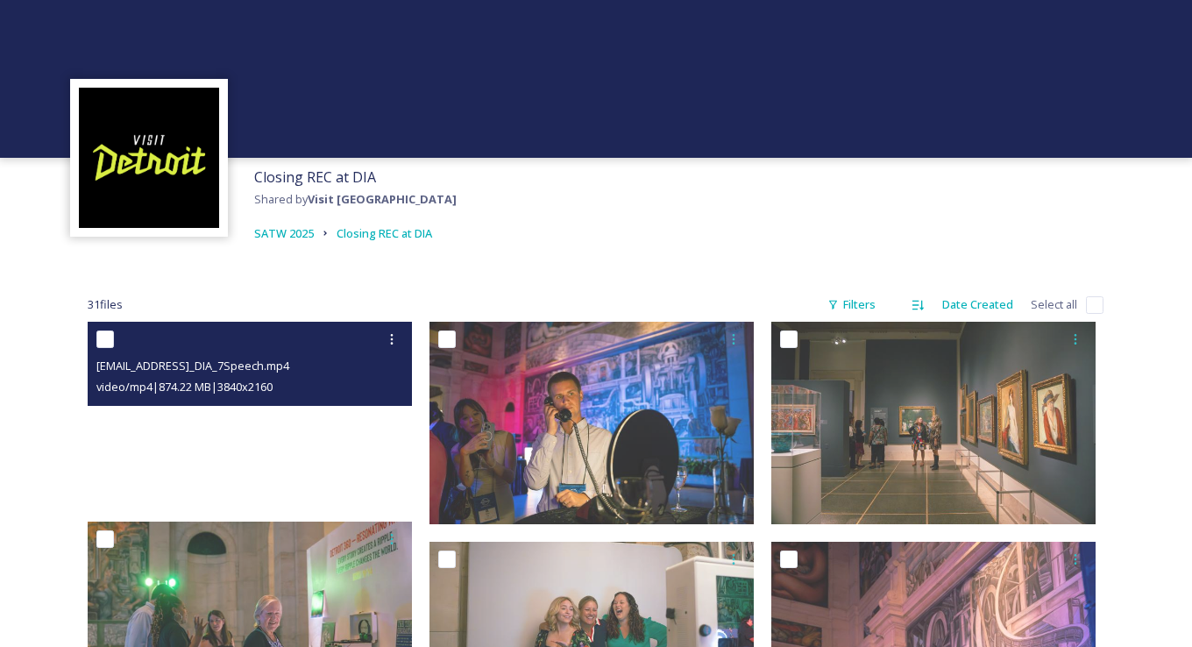
click at [302, 455] on video "ext_1758121426.959223_contactbrgtz@gmail.com-Horizontal_DIA_7Speech.mp4" at bounding box center [250, 413] width 324 height 182
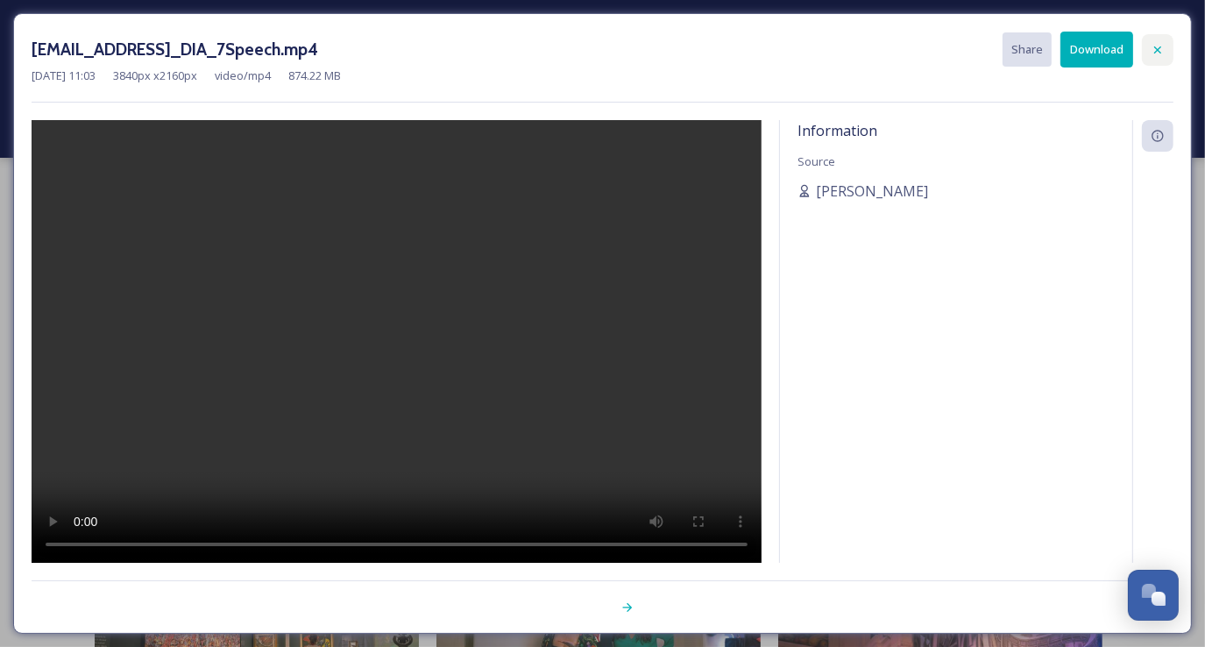
click at [593, 58] on div at bounding box center [1158, 50] width 32 height 32
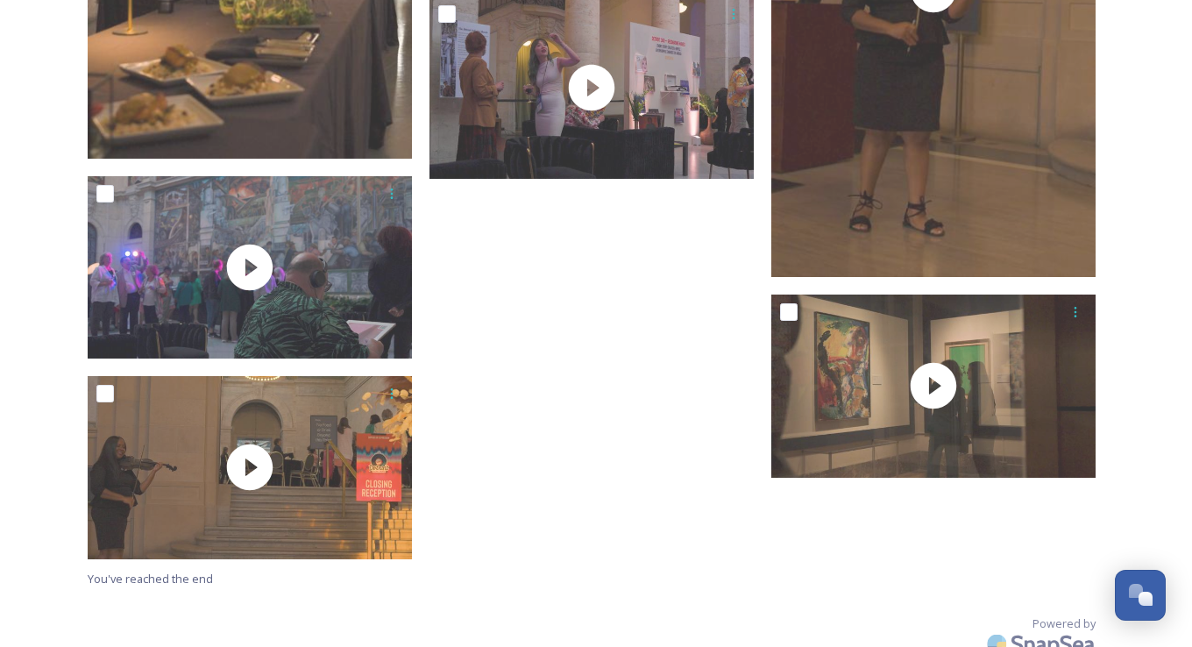
scroll to position [3080, 0]
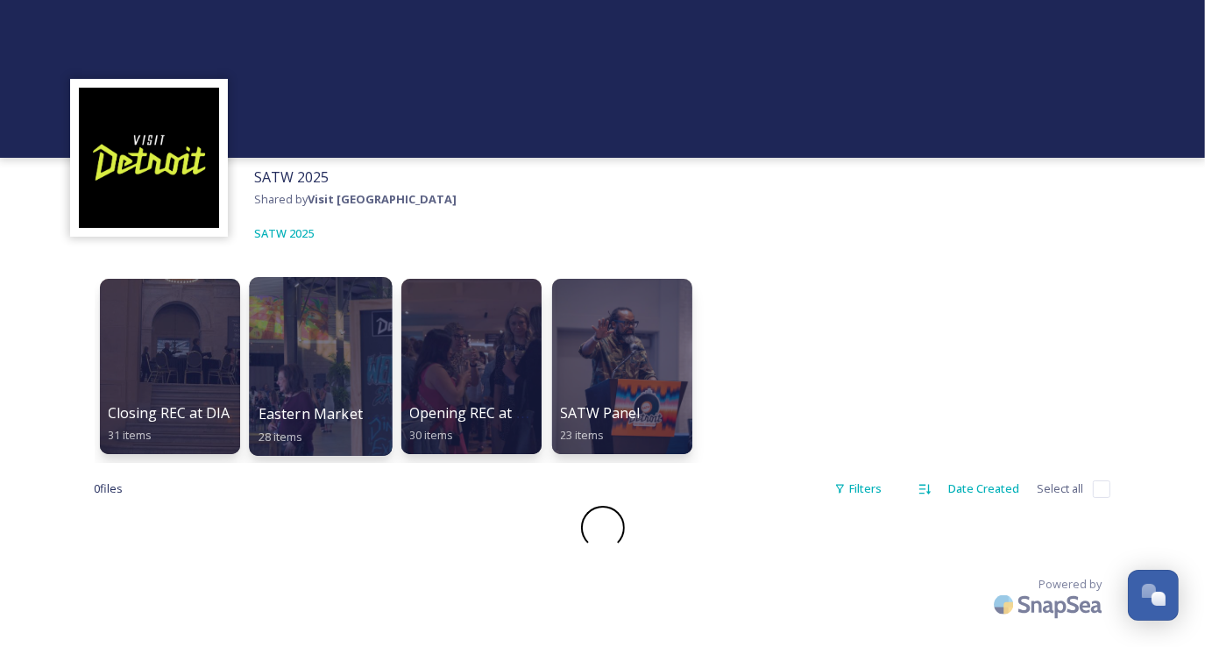
click at [327, 341] on div at bounding box center [320, 366] width 143 height 179
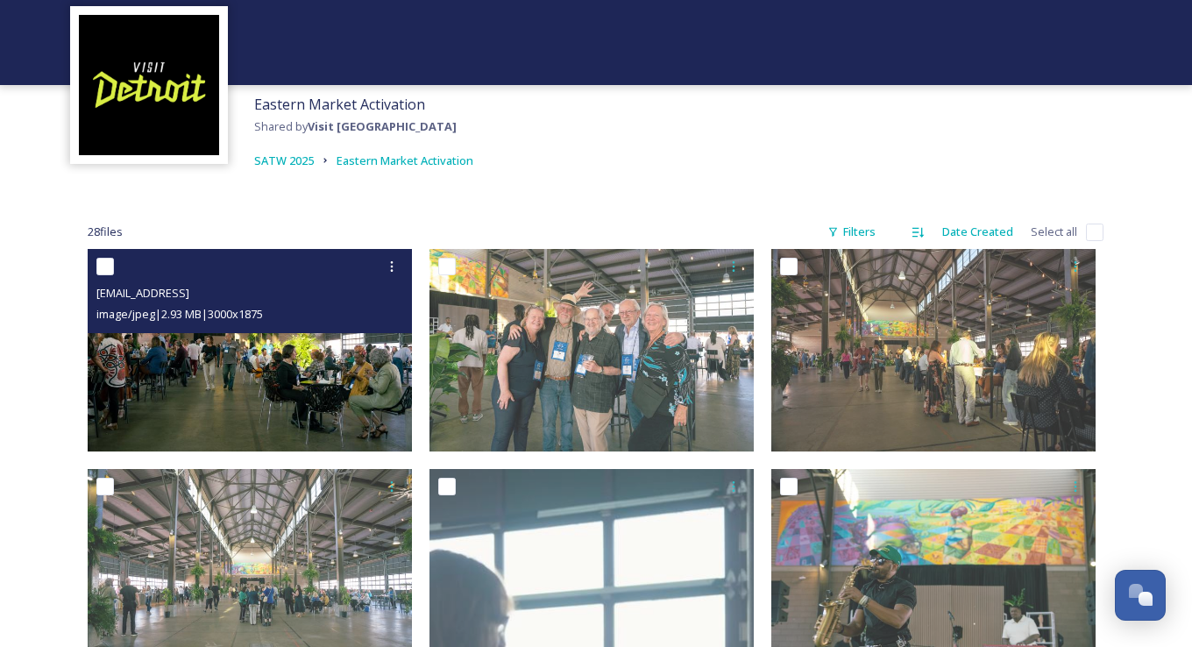
scroll to position [88, 0]
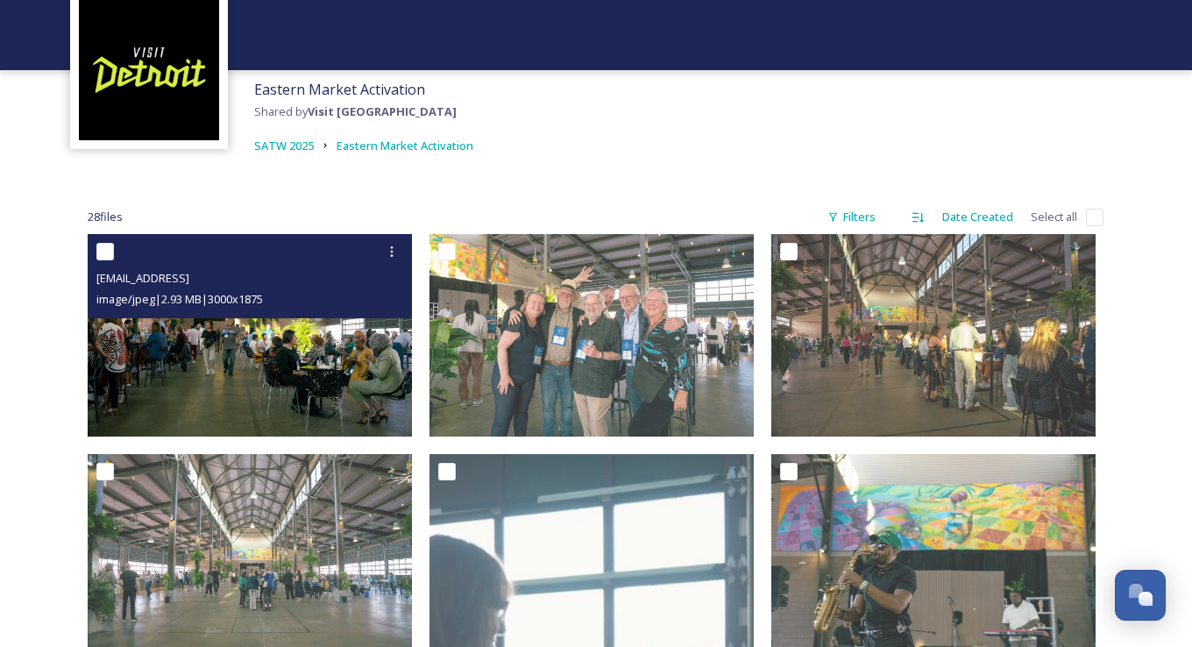
click at [302, 358] on img at bounding box center [250, 335] width 324 height 203
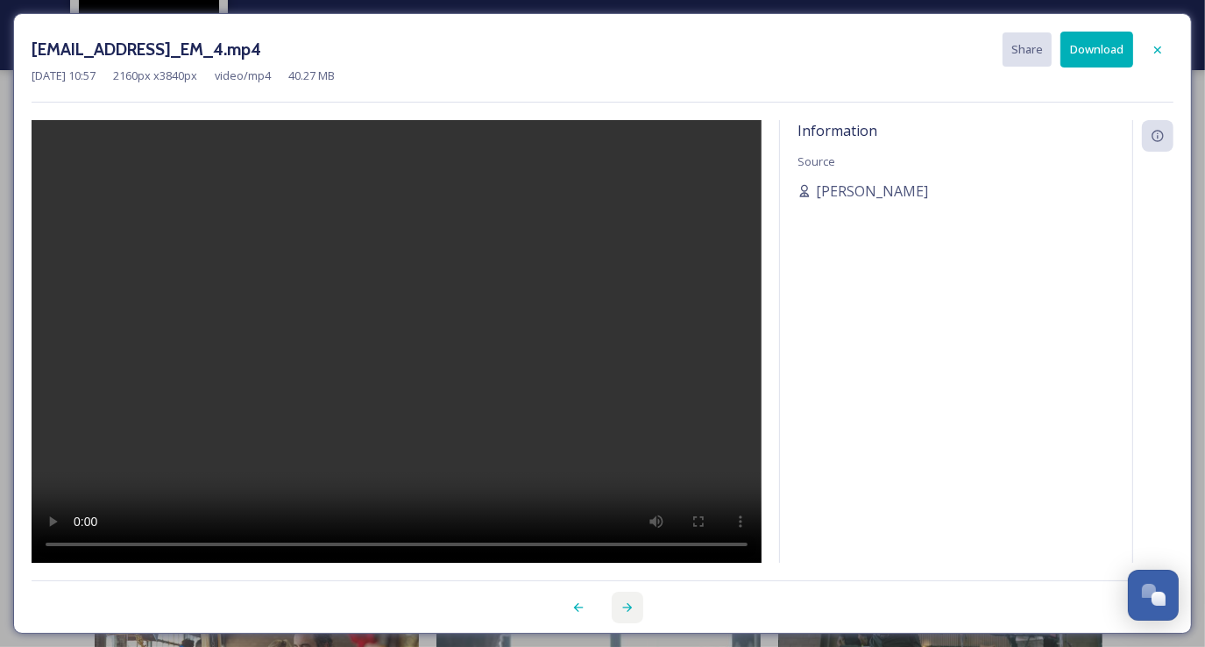
click at [593, 602] on icon at bounding box center [627, 607] width 14 height 14
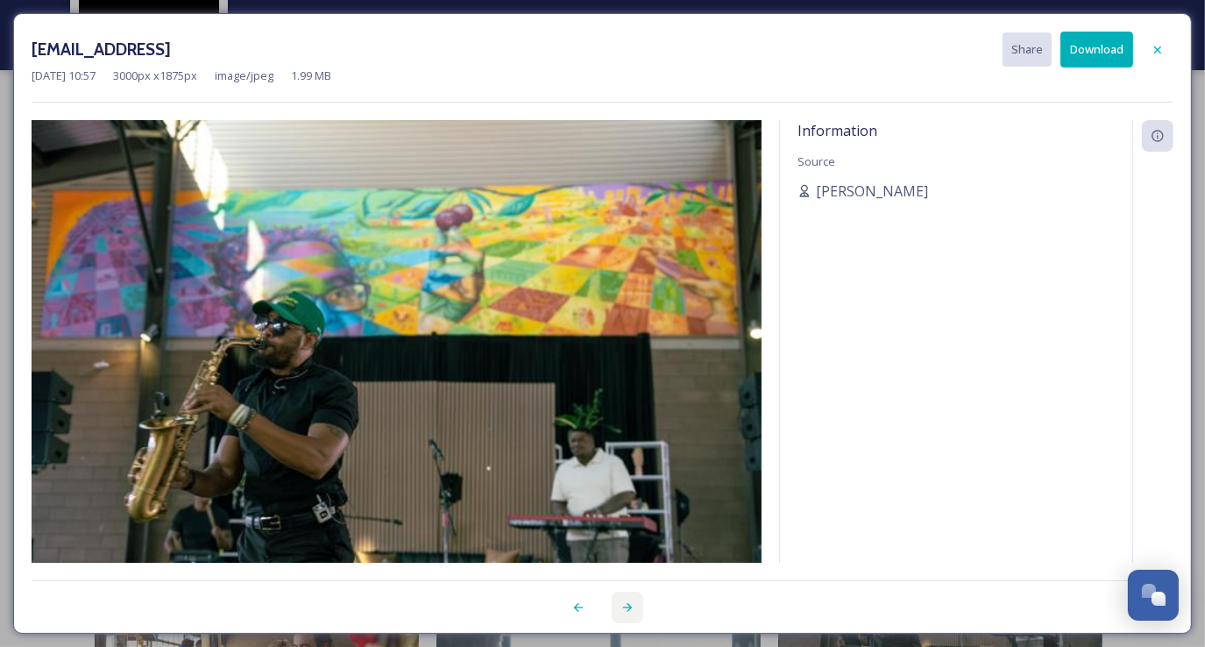
click at [593, 603] on icon at bounding box center [627, 607] width 14 height 14
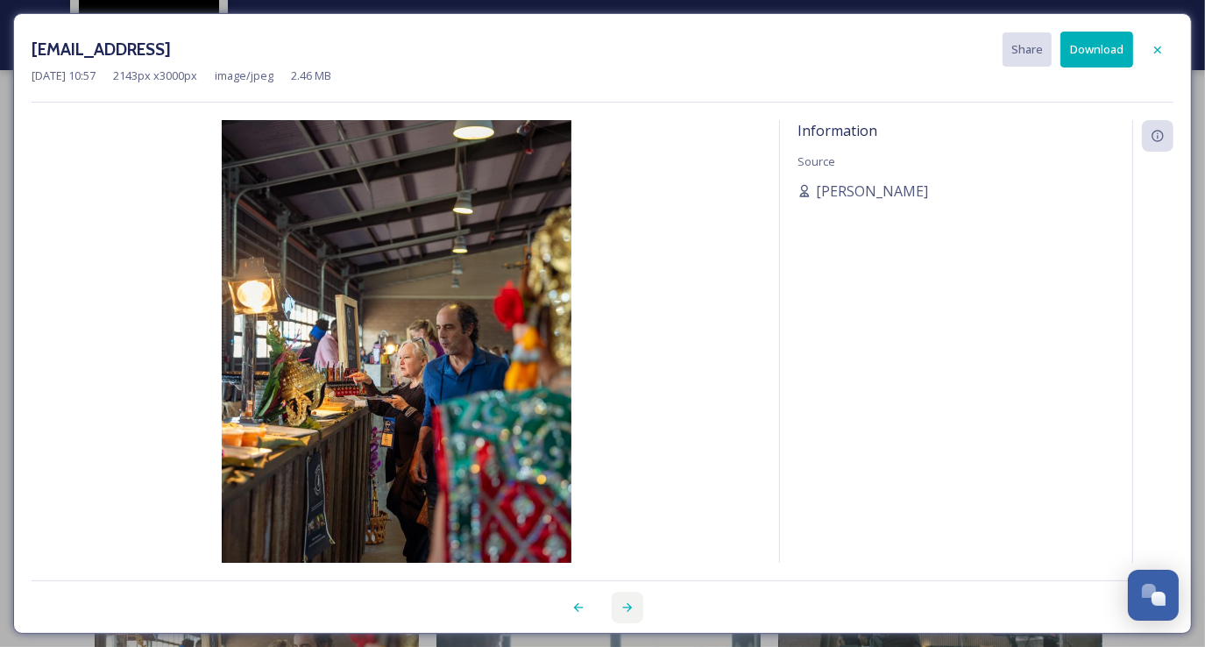
click at [593, 603] on div at bounding box center [628, 607] width 32 height 32
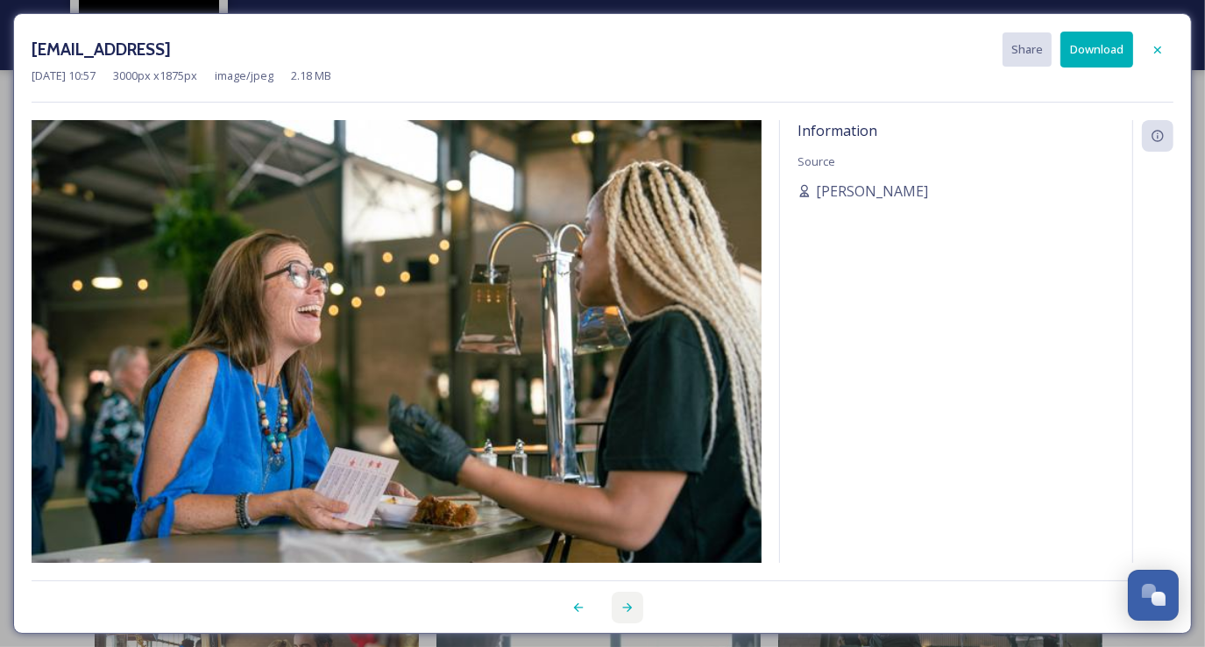
click at [593, 599] on div at bounding box center [628, 607] width 32 height 32
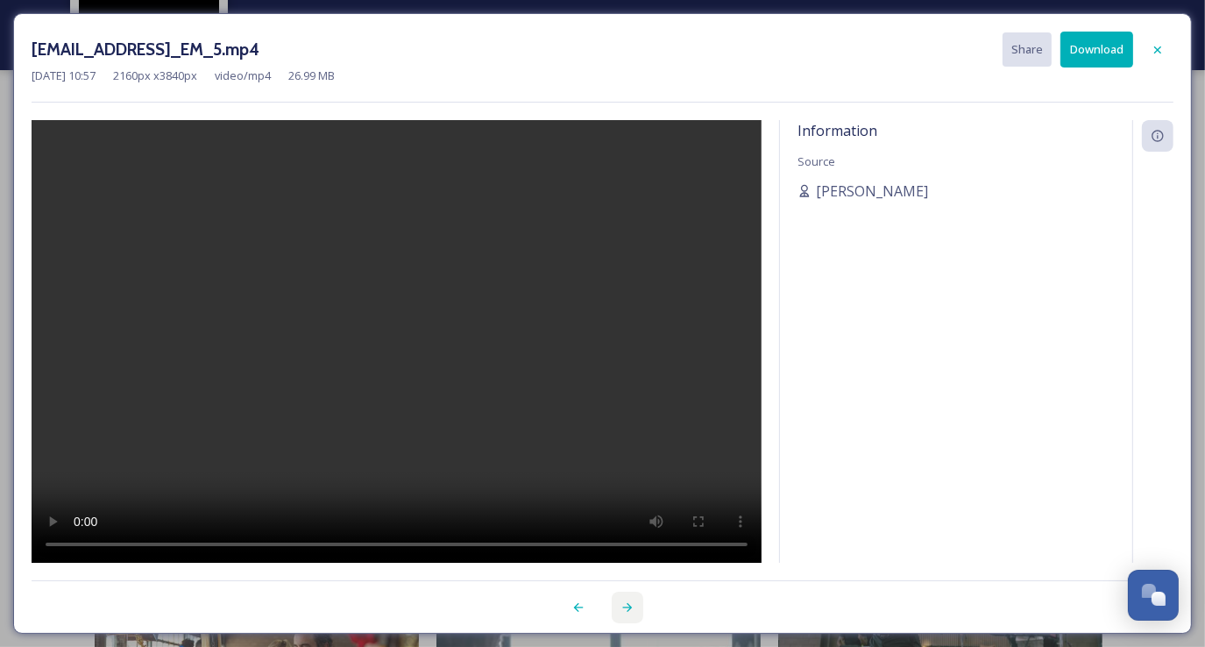
click at [593, 599] on div at bounding box center [628, 607] width 32 height 32
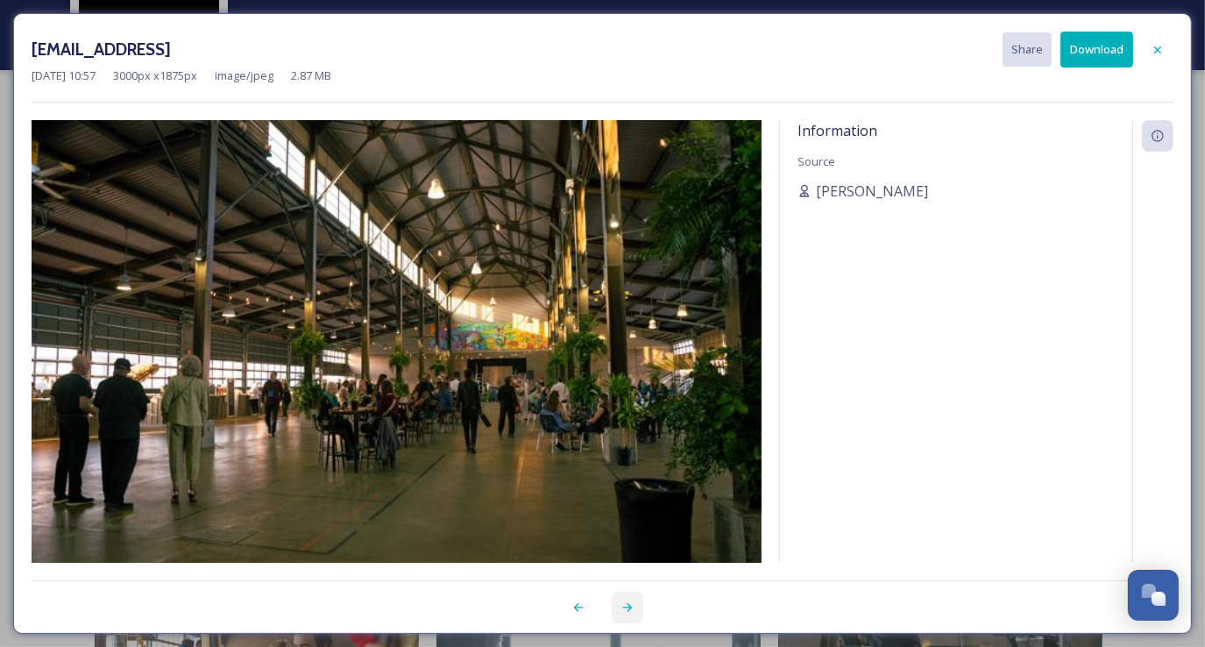
click at [593, 599] on div at bounding box center [628, 607] width 32 height 32
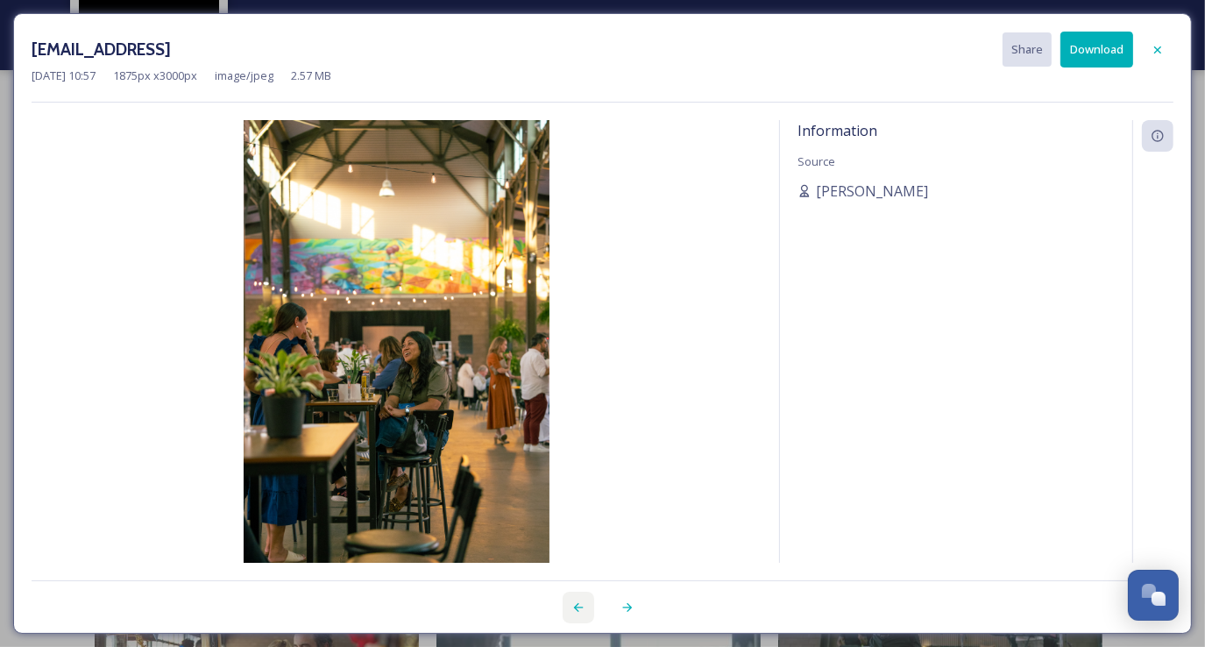
click at [583, 598] on div at bounding box center [578, 607] width 32 height 32
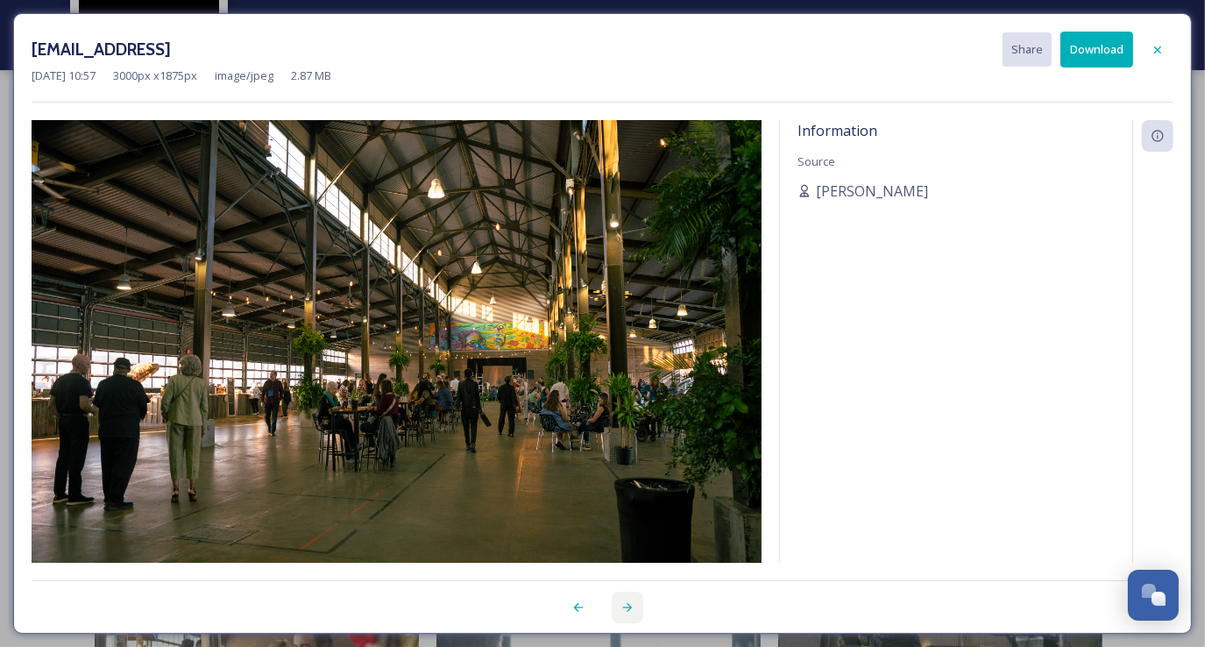
click at [593, 596] on div at bounding box center [628, 607] width 32 height 32
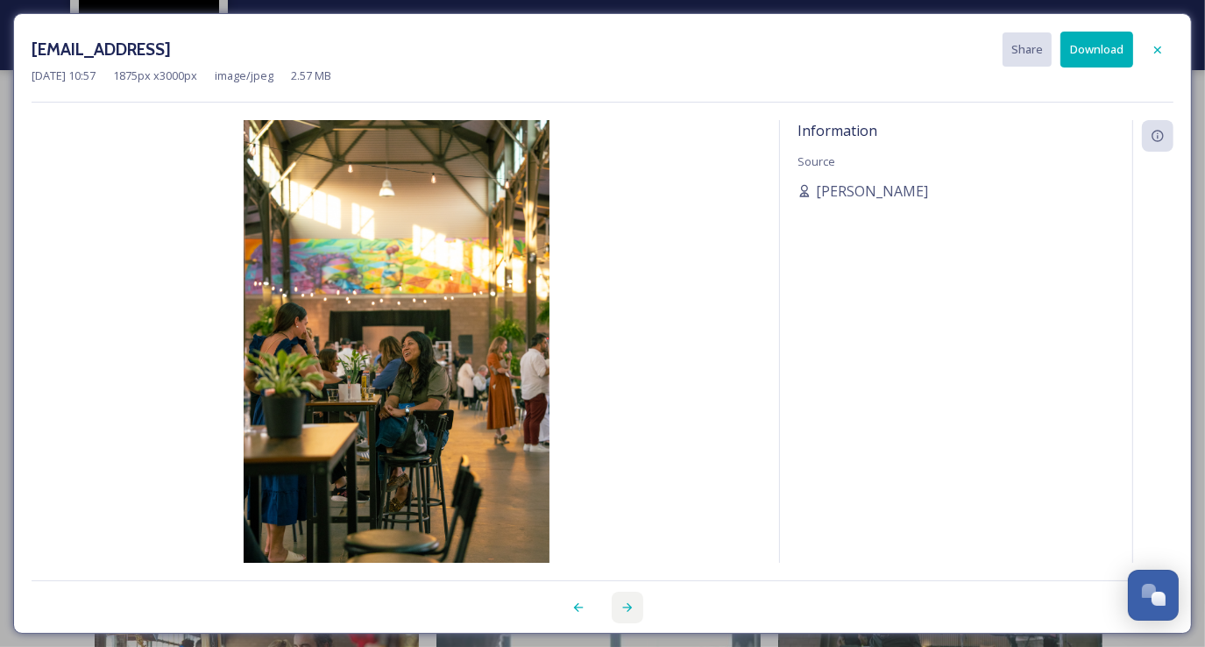
click at [593, 603] on icon at bounding box center [627, 607] width 14 height 14
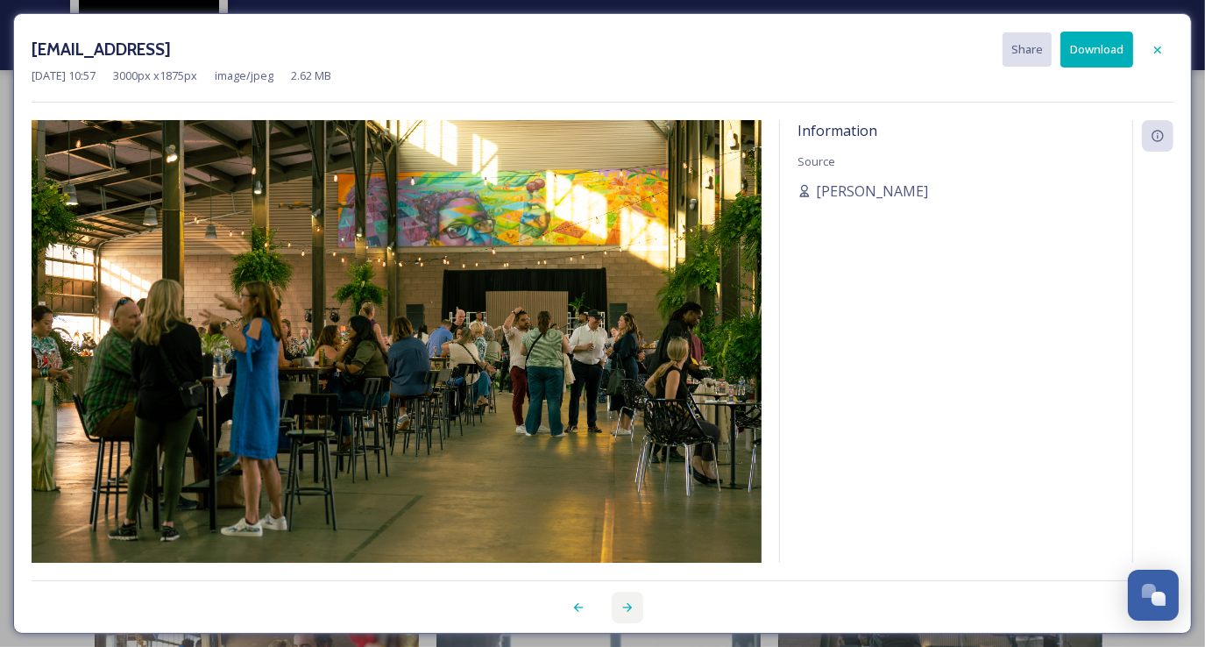
click at [593, 602] on icon at bounding box center [627, 607] width 14 height 14
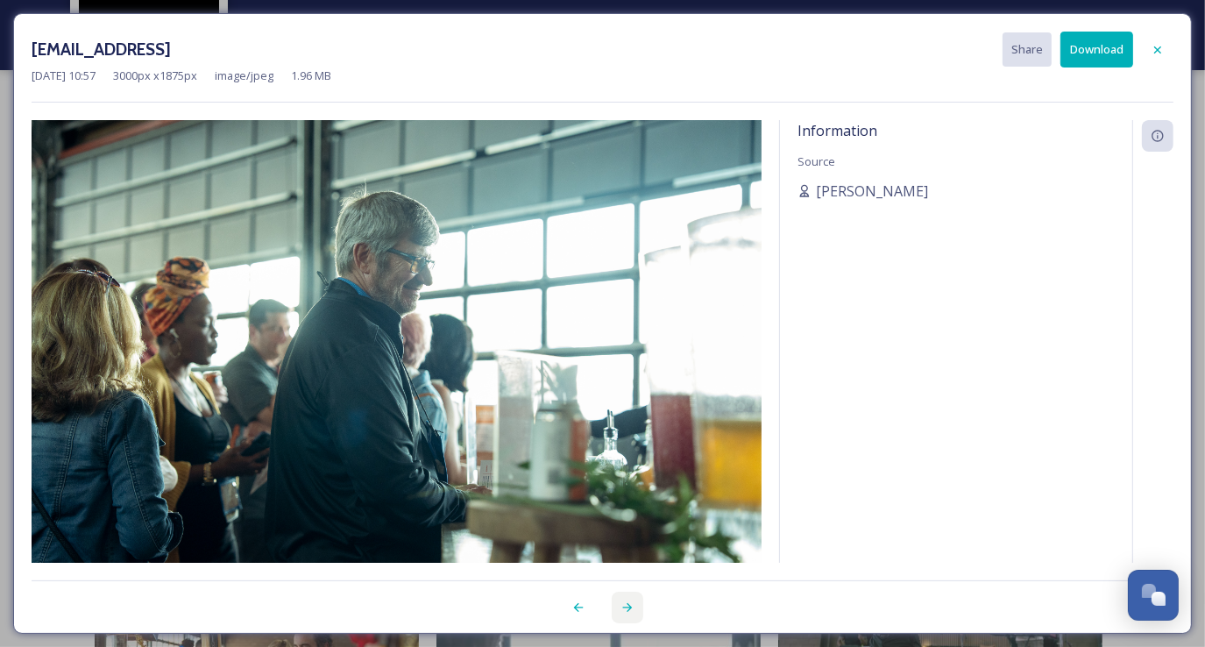
click at [593, 600] on icon at bounding box center [627, 607] width 14 height 14
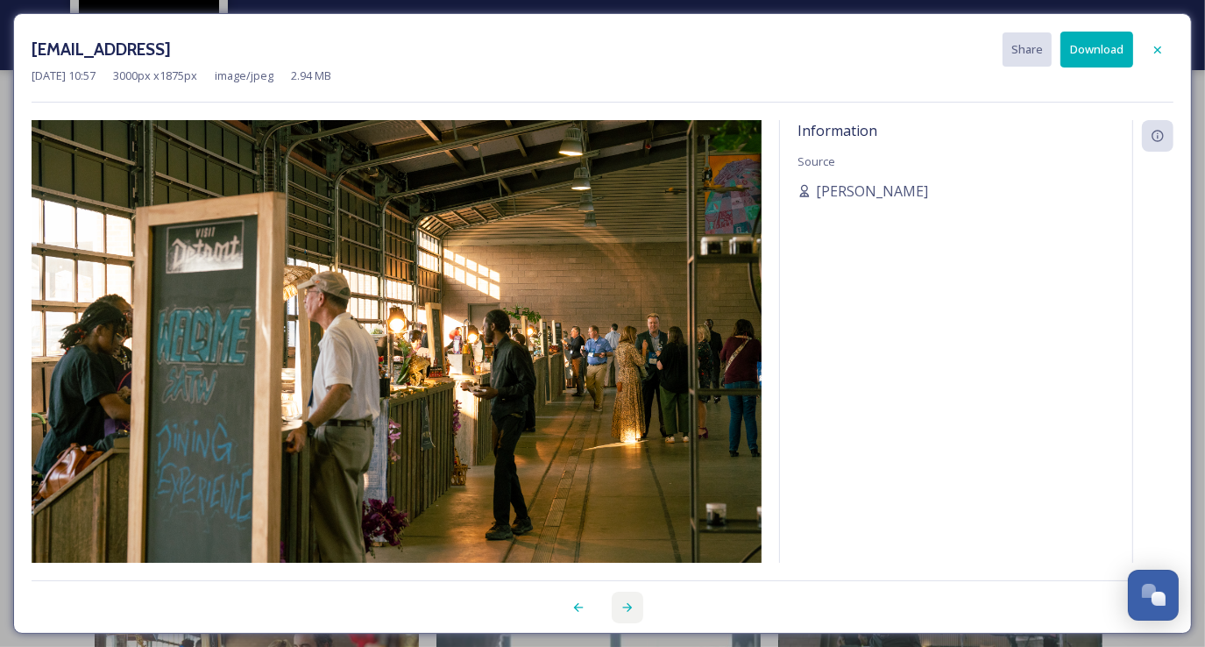
click at [593, 600] on icon at bounding box center [627, 607] width 14 height 14
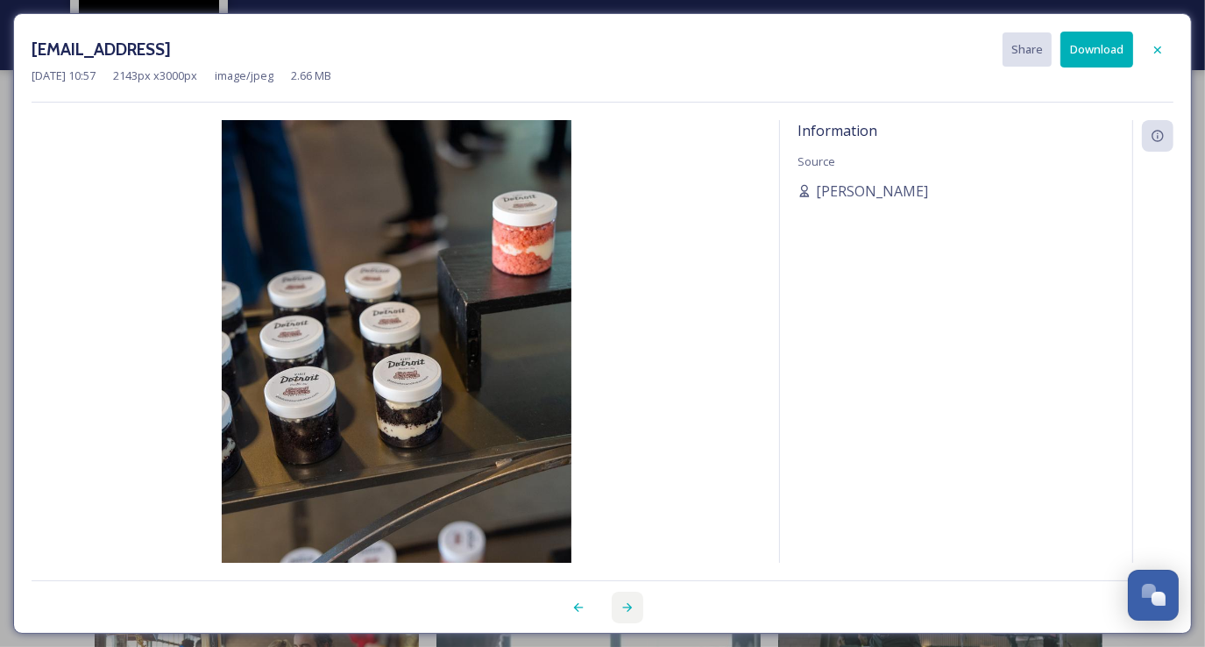
click at [593, 599] on div at bounding box center [628, 607] width 32 height 32
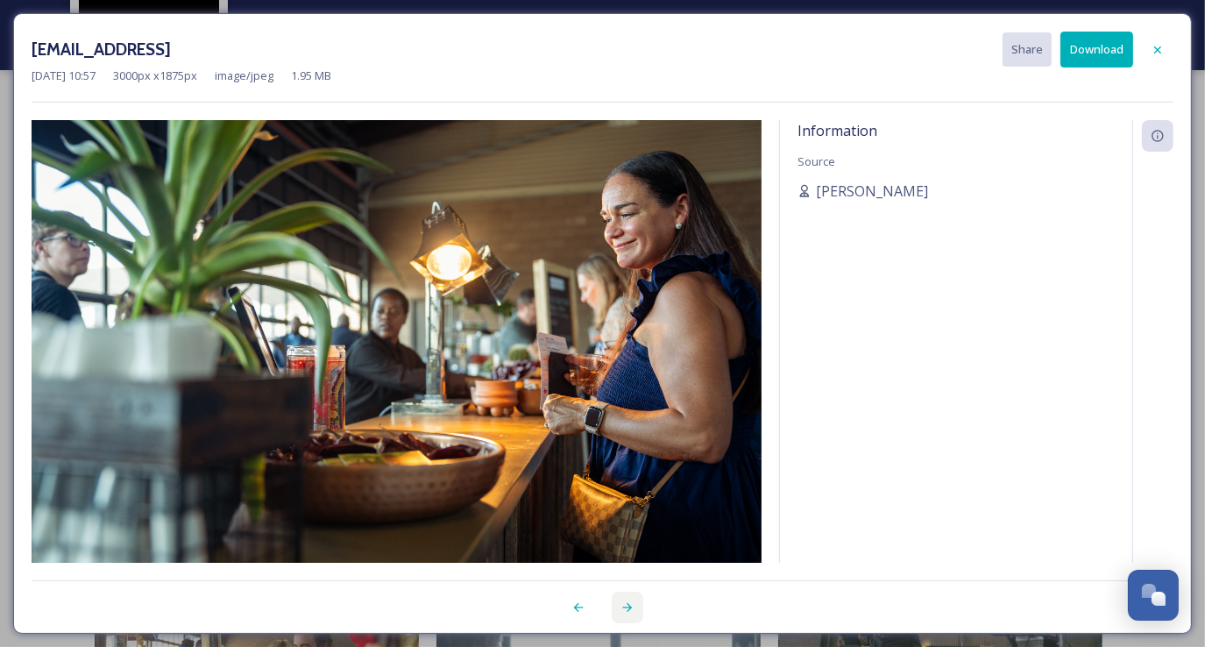
click at [593, 597] on div at bounding box center [628, 607] width 32 height 32
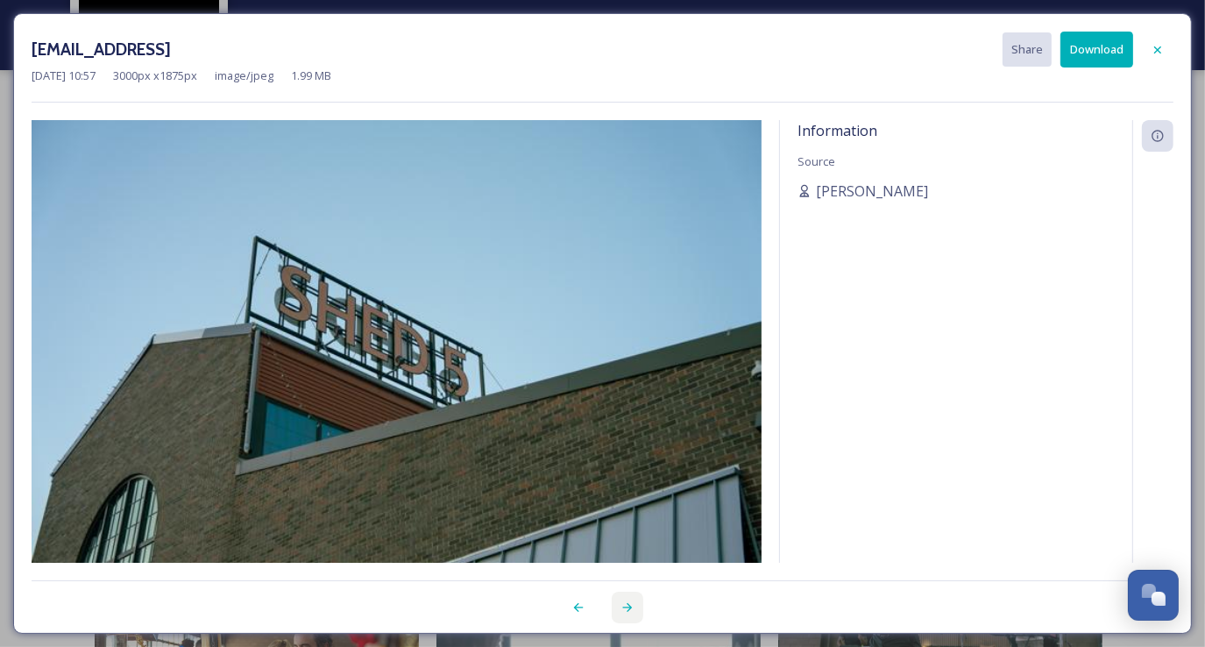
click at [593, 597] on div at bounding box center [628, 607] width 32 height 32
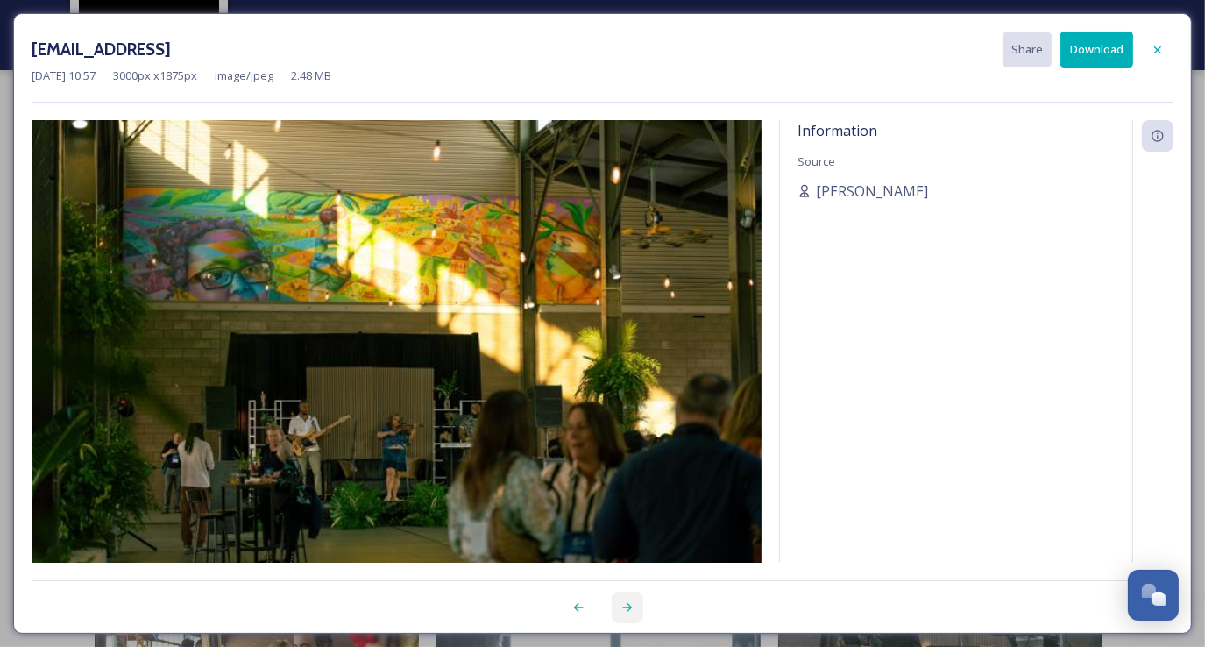
click at [593, 596] on div at bounding box center [628, 607] width 32 height 32
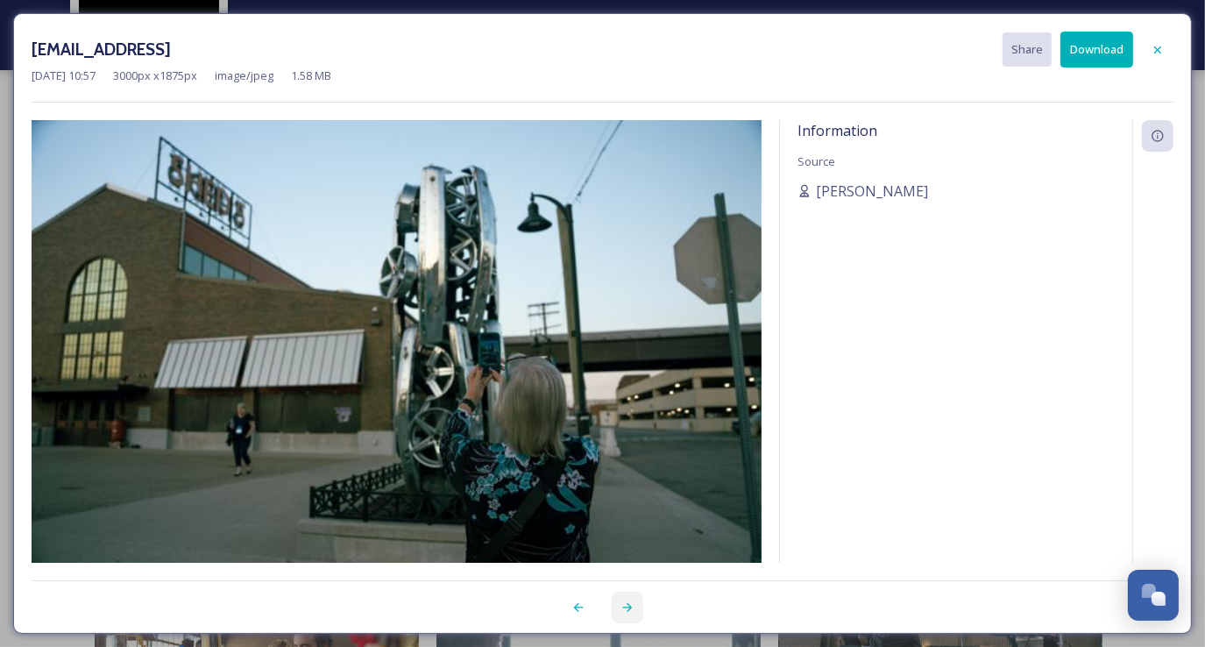
click at [593, 596] on div at bounding box center [628, 607] width 32 height 32
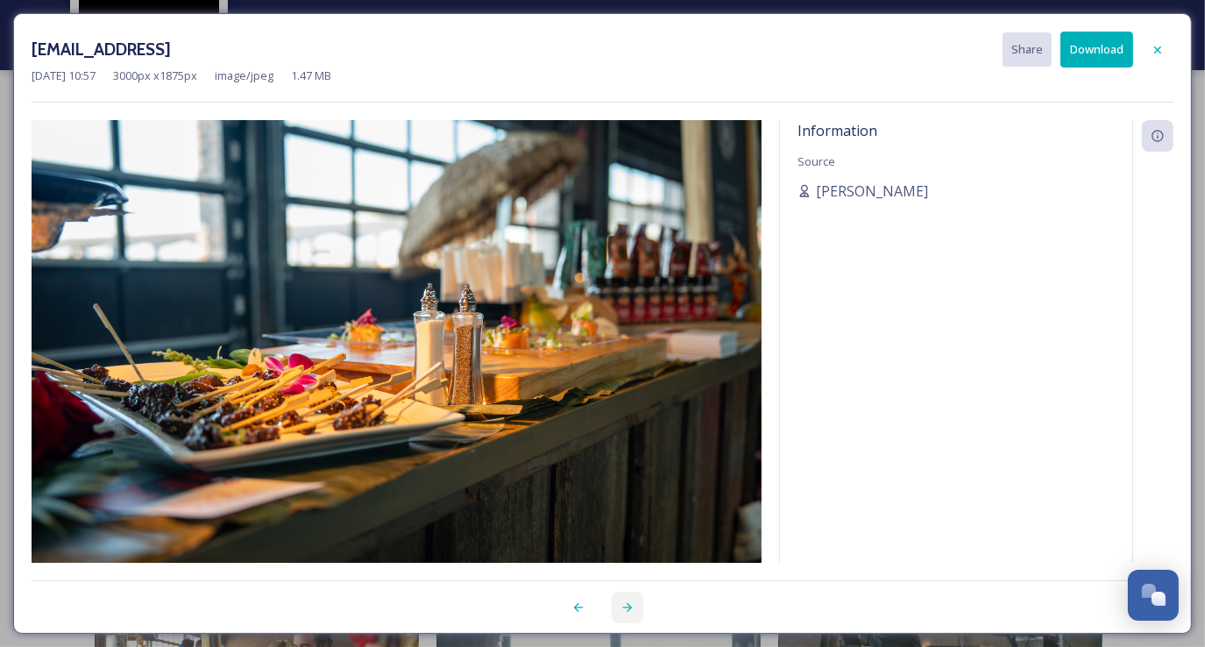
click at [593, 596] on div at bounding box center [628, 607] width 32 height 32
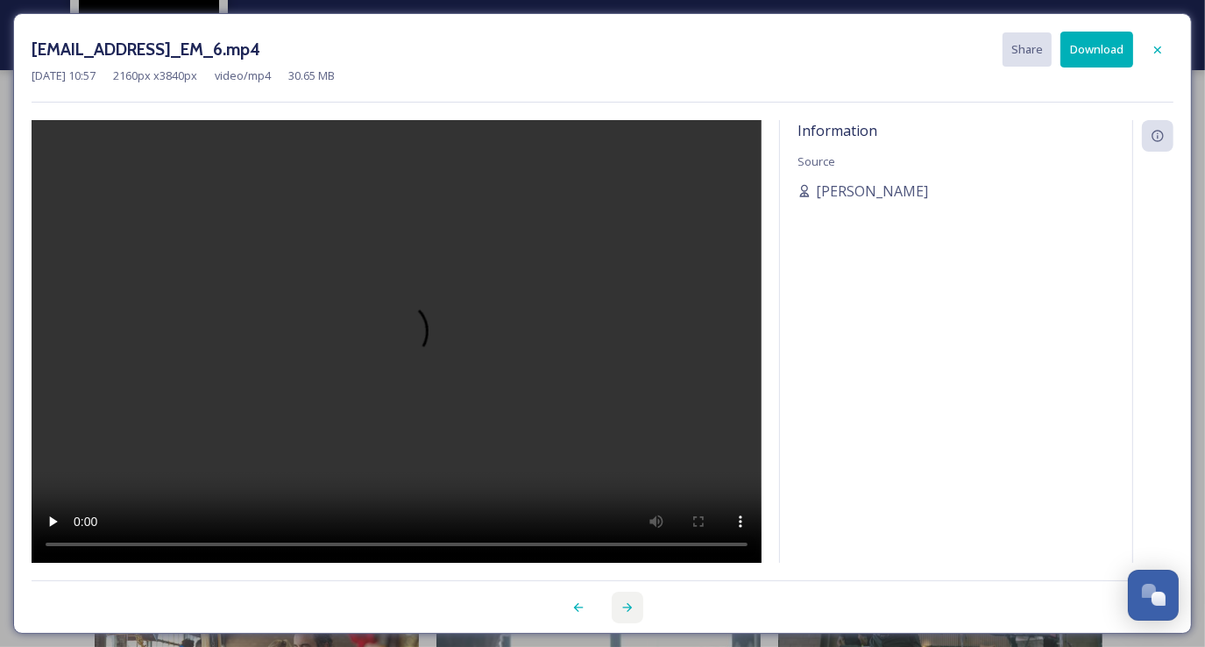
click at [593, 596] on div at bounding box center [628, 607] width 32 height 32
click at [593, 595] on div at bounding box center [628, 607] width 32 height 32
click at [593, 43] on icon at bounding box center [1157, 50] width 14 height 14
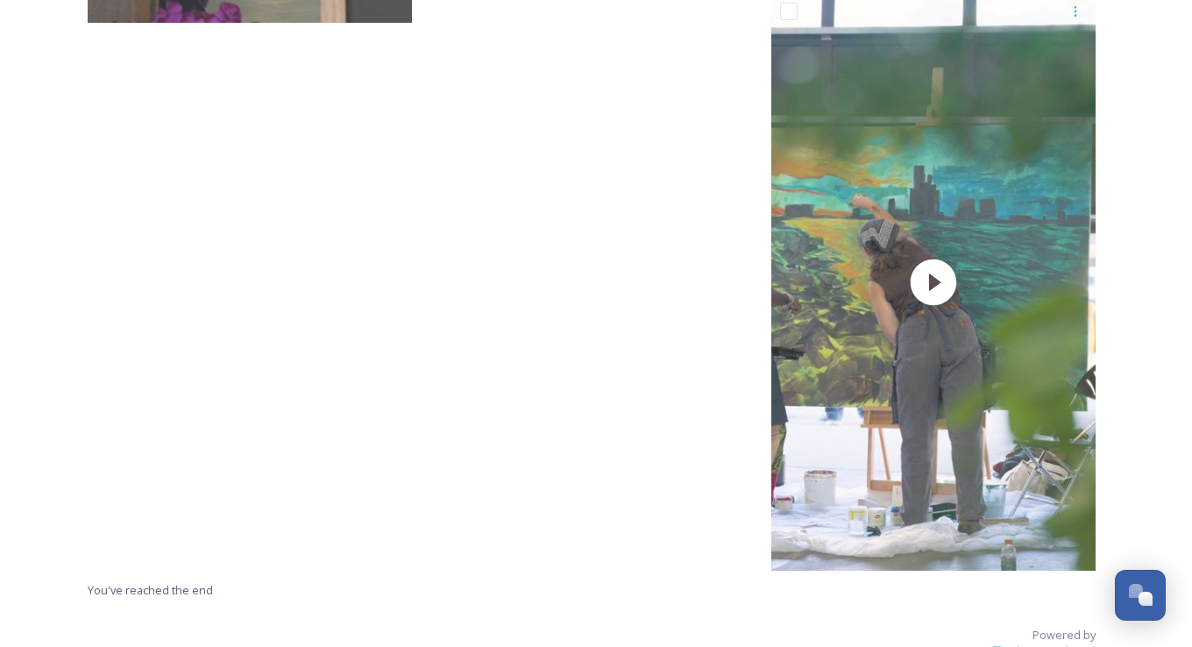
scroll to position [3506, 0]
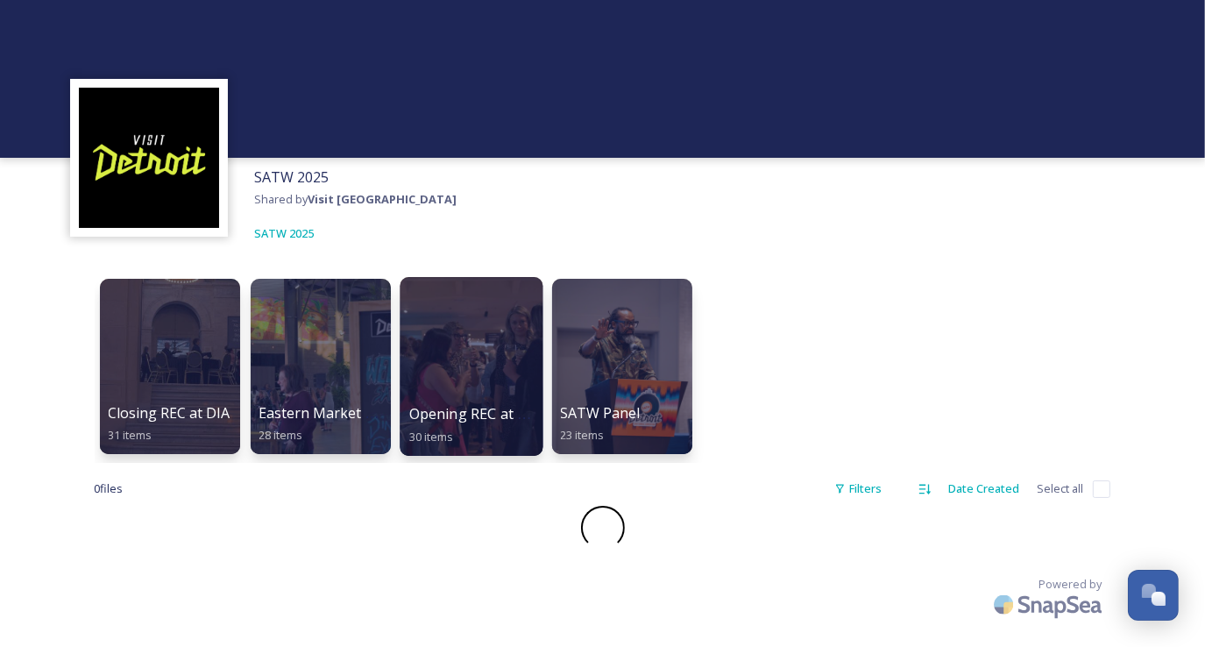
click at [501, 353] on div at bounding box center [471, 366] width 143 height 179
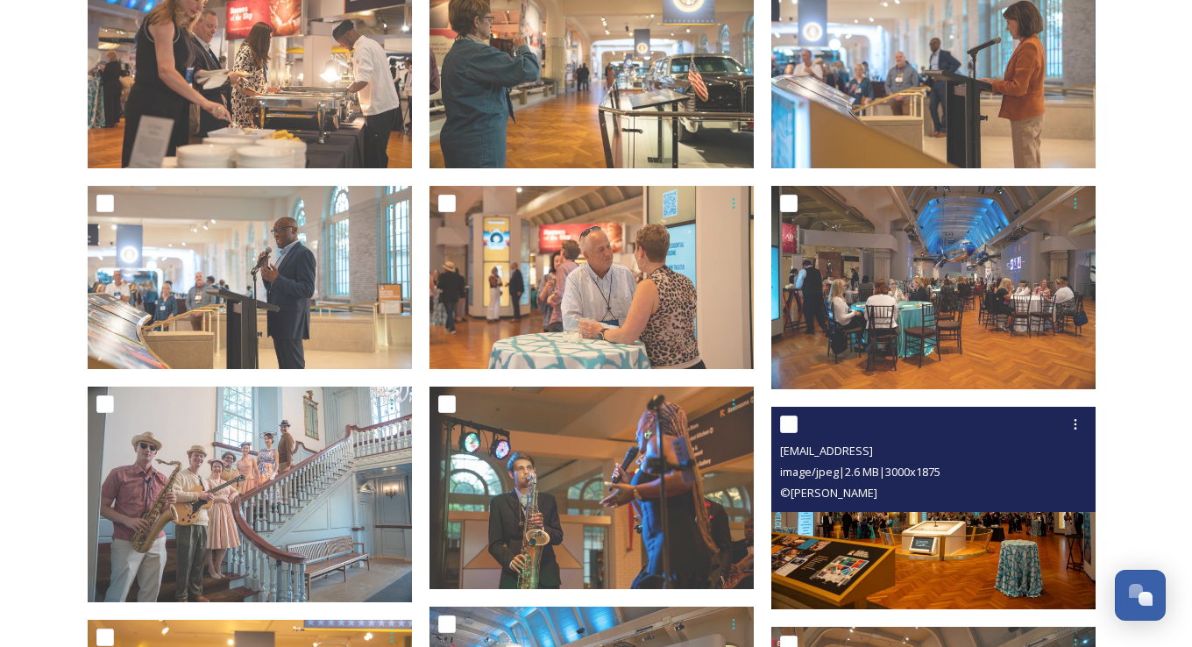
scroll to position [526, 0]
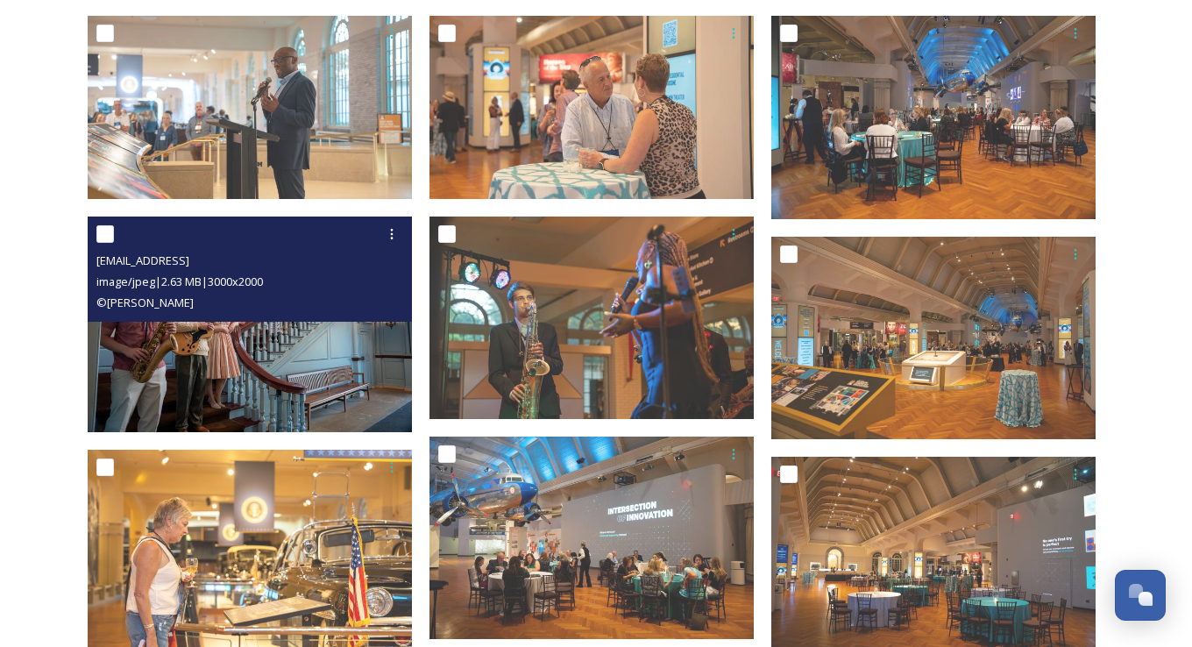
click at [275, 378] on img at bounding box center [250, 324] width 324 height 216
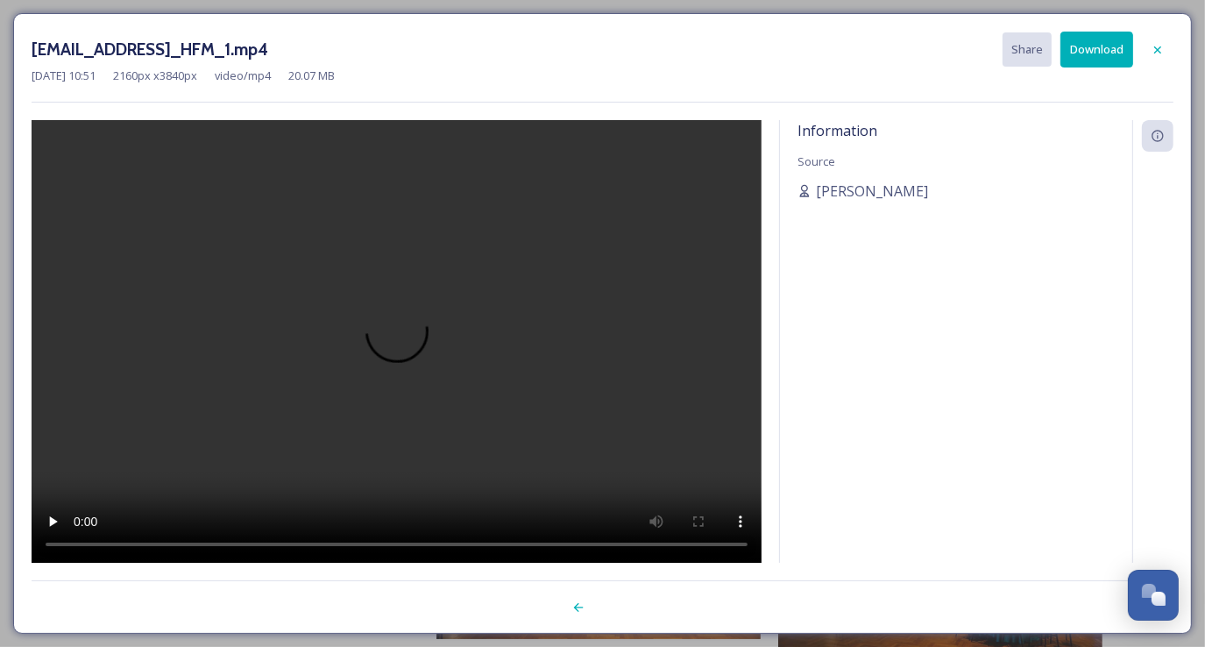
drag, startPoint x: 1151, startPoint y: 49, endPoint x: 1143, endPoint y: 56, distance: 10.5
click at [593, 51] on icon at bounding box center [1157, 50] width 14 height 14
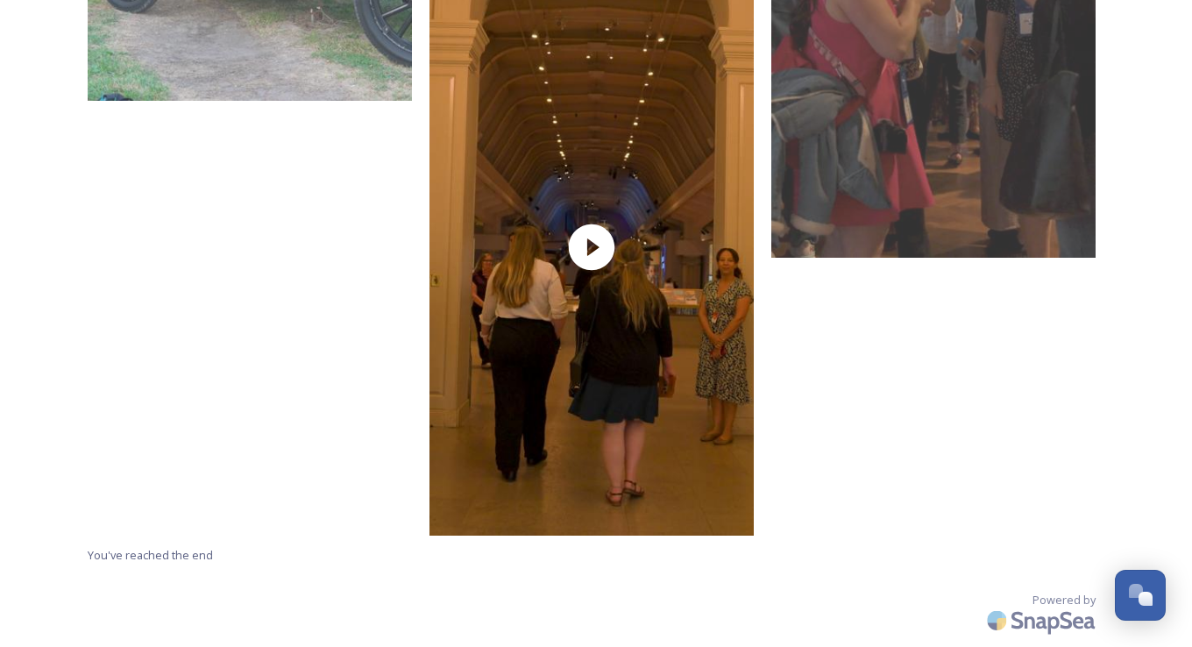
scroll to position [2986, 0]
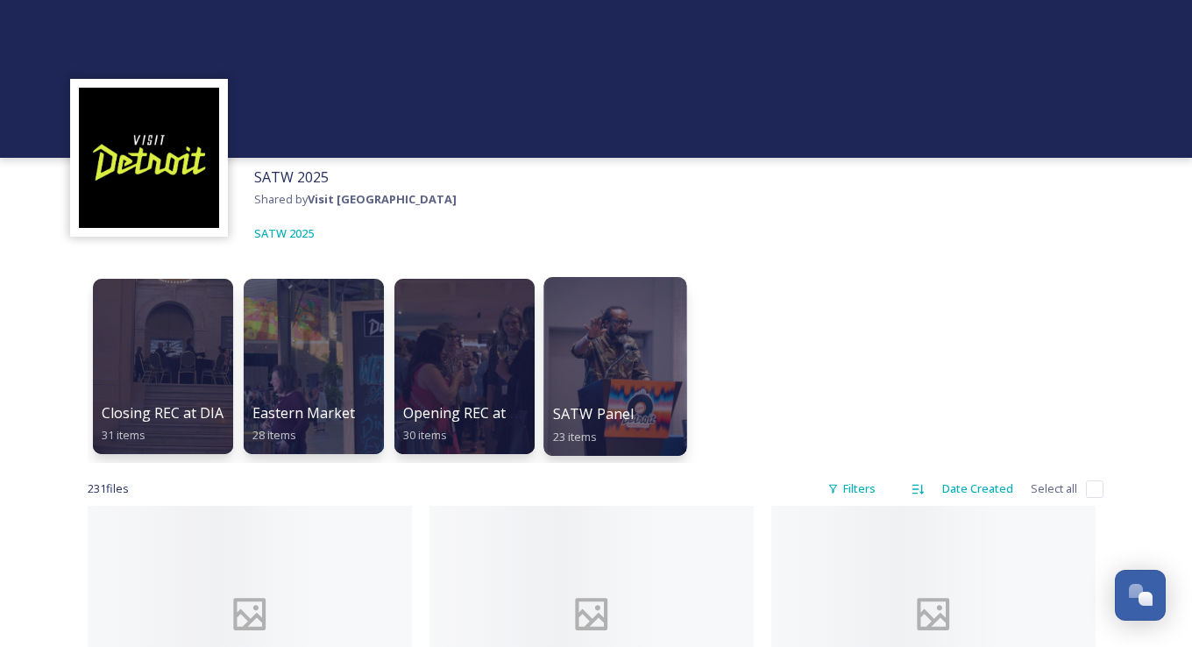
click at [593, 368] on div at bounding box center [614, 366] width 143 height 179
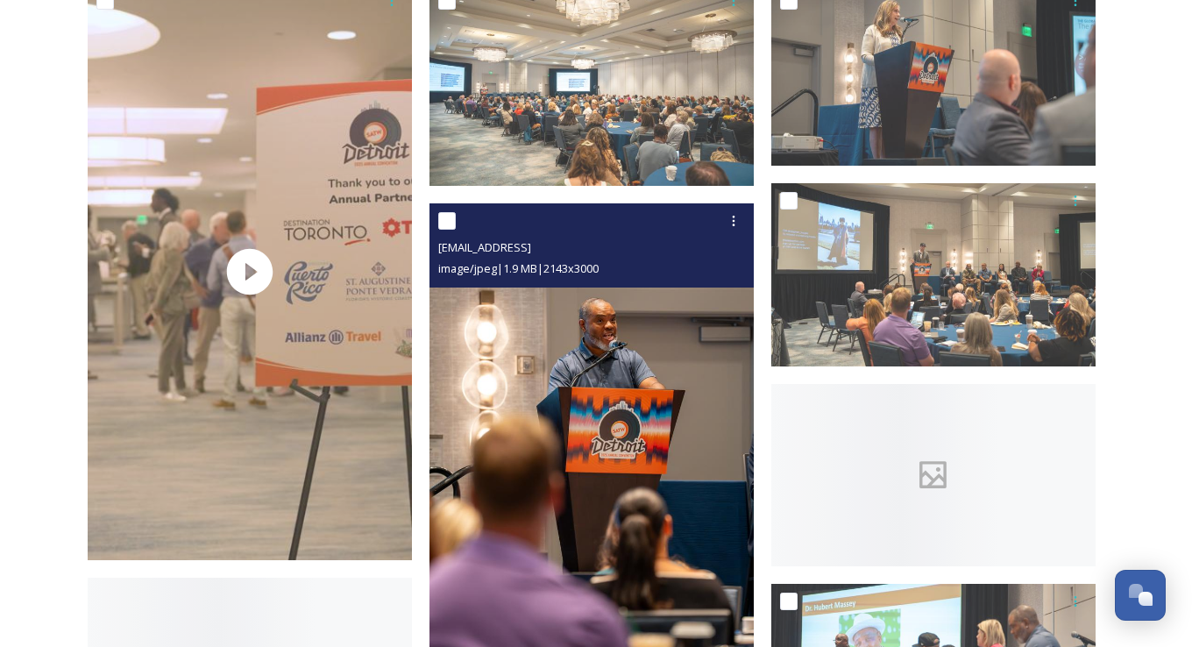
scroll to position [350, 0]
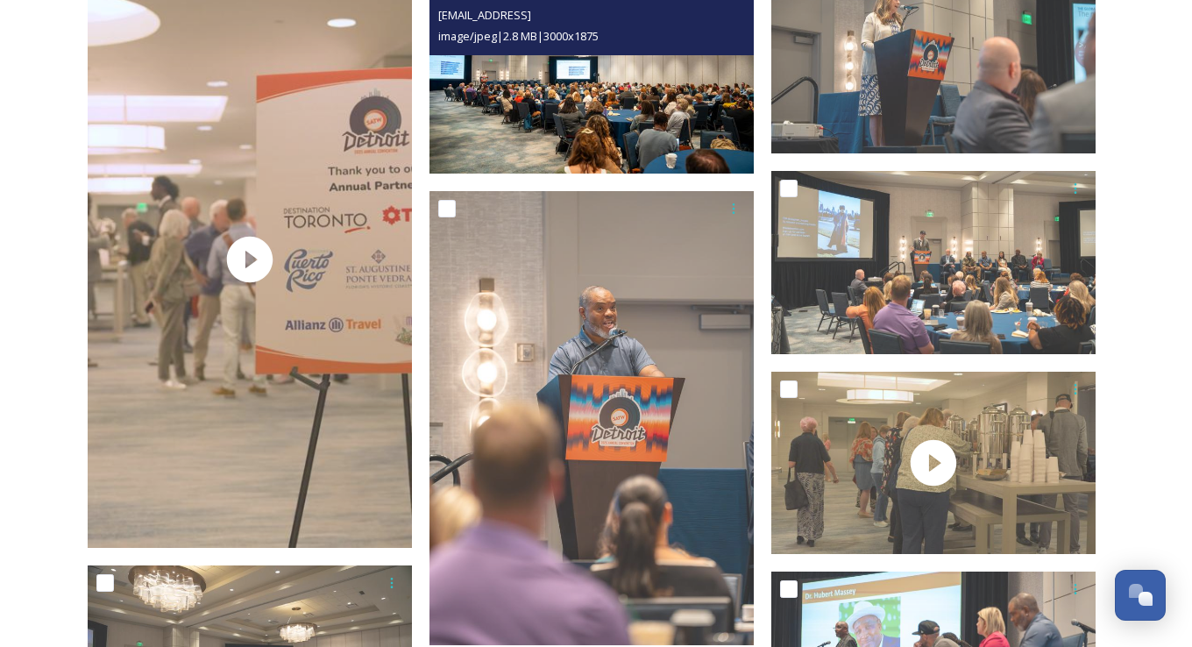
click at [593, 102] on img at bounding box center [591, 72] width 324 height 203
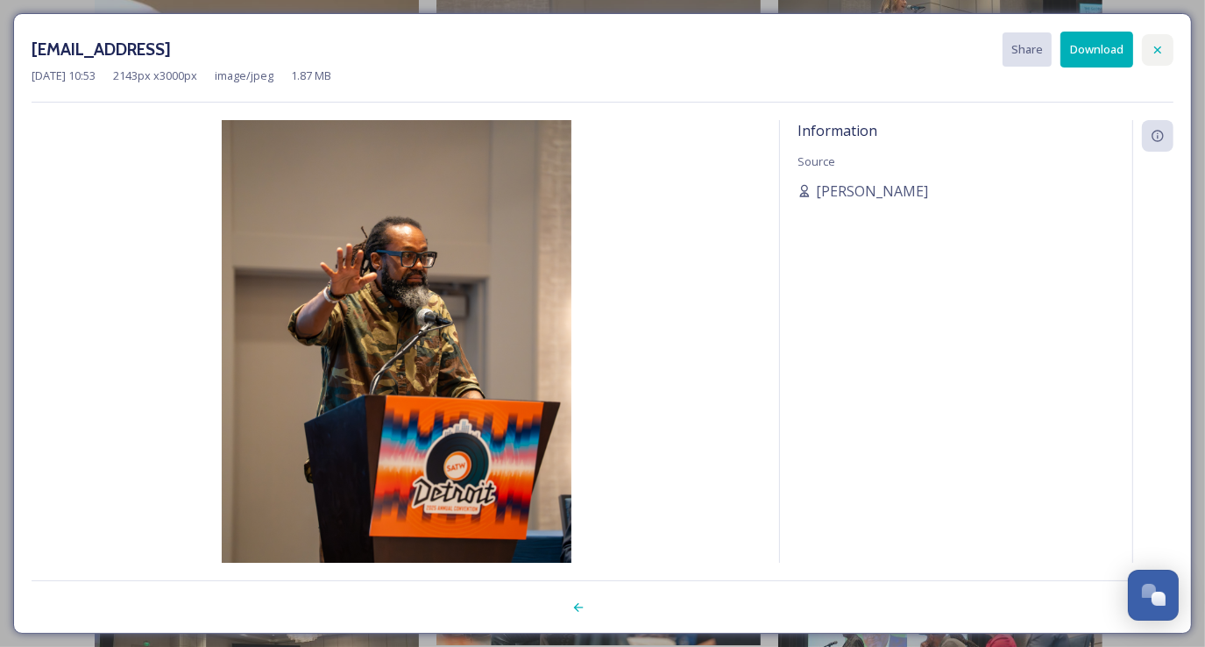
click at [593, 43] on icon at bounding box center [1157, 50] width 14 height 14
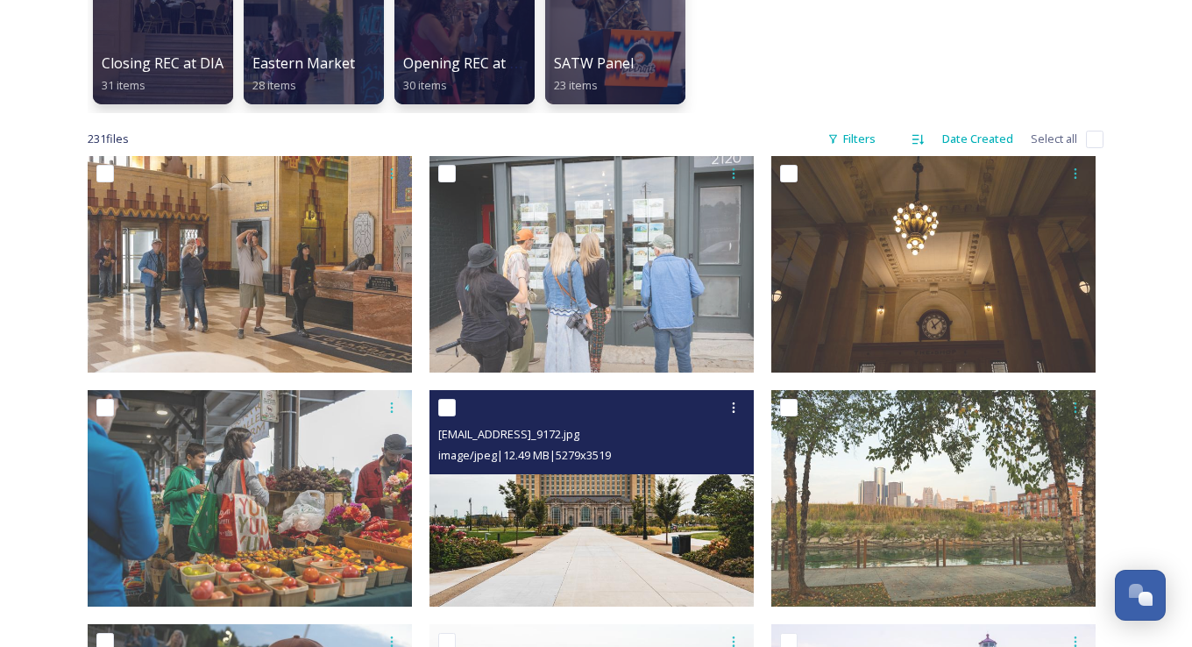
scroll to position [350, 0]
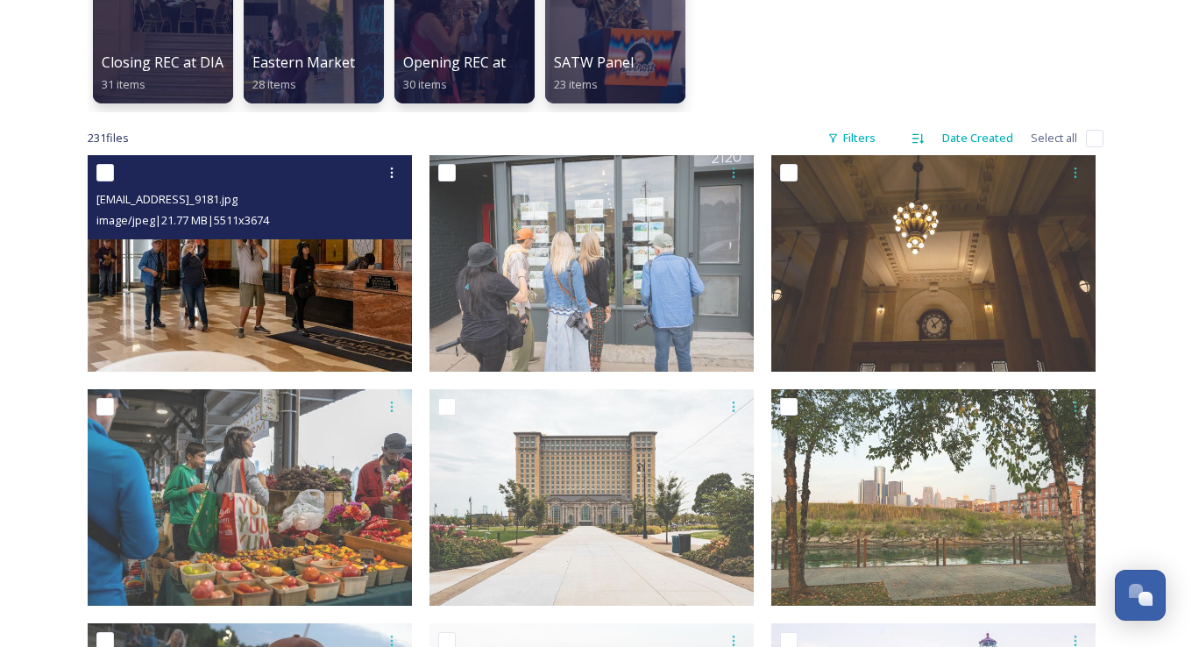
click at [289, 287] on img at bounding box center [250, 263] width 324 height 216
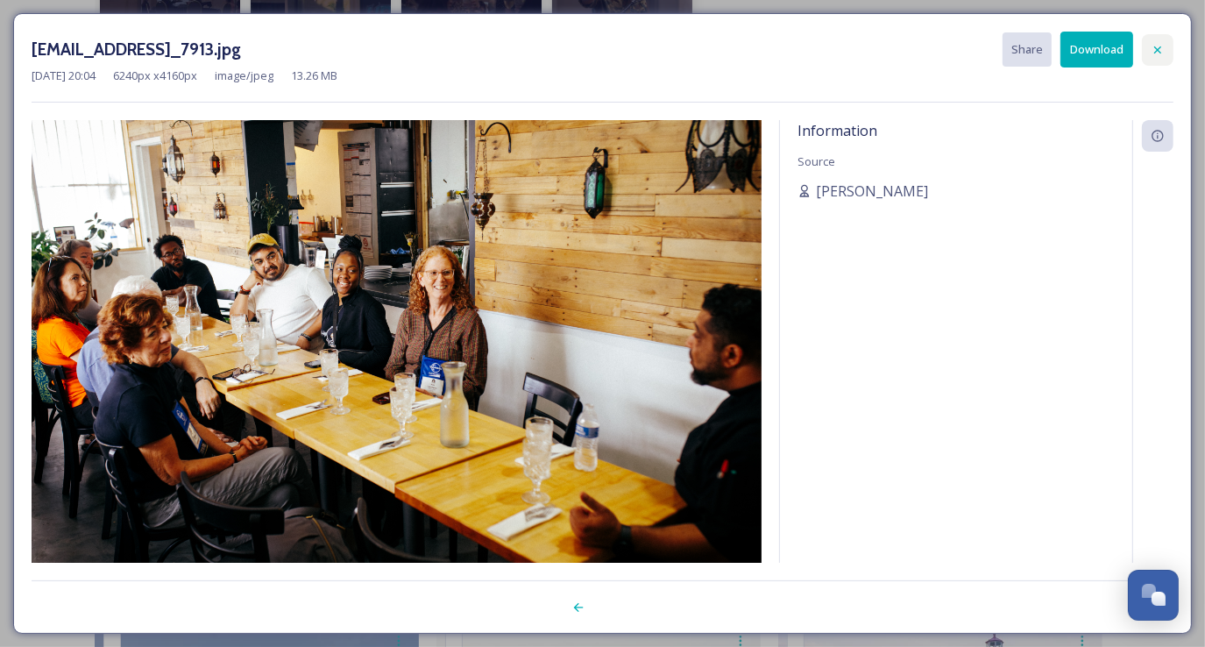
click at [593, 47] on icon at bounding box center [1157, 49] width 7 height 7
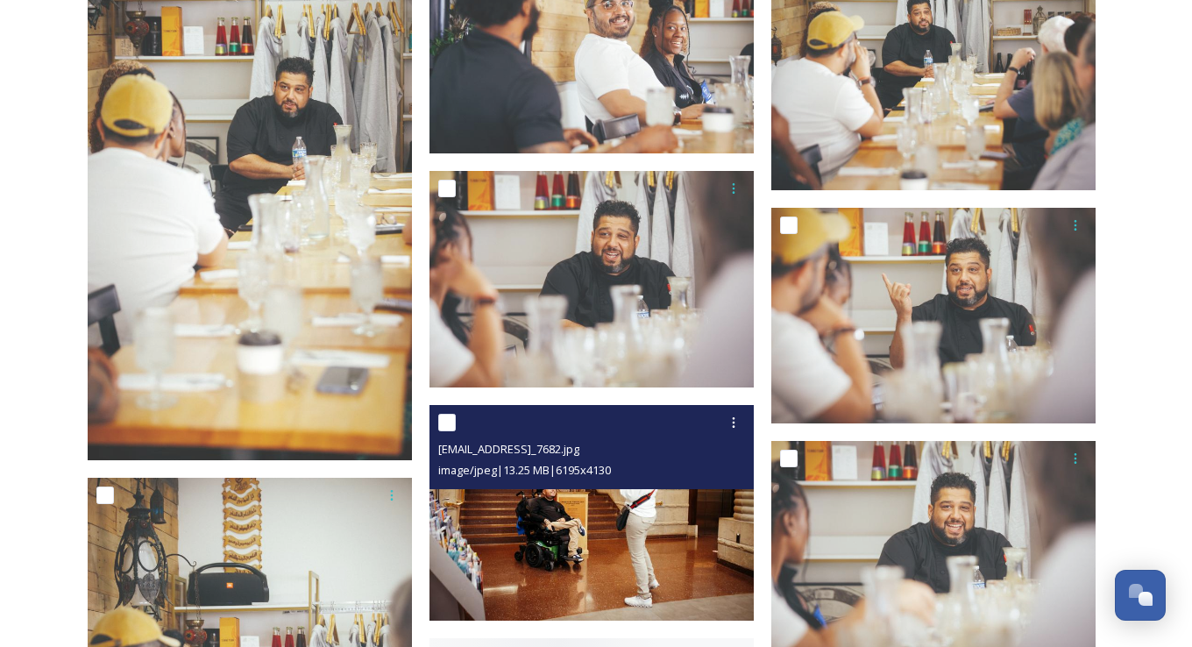
scroll to position [4579, 0]
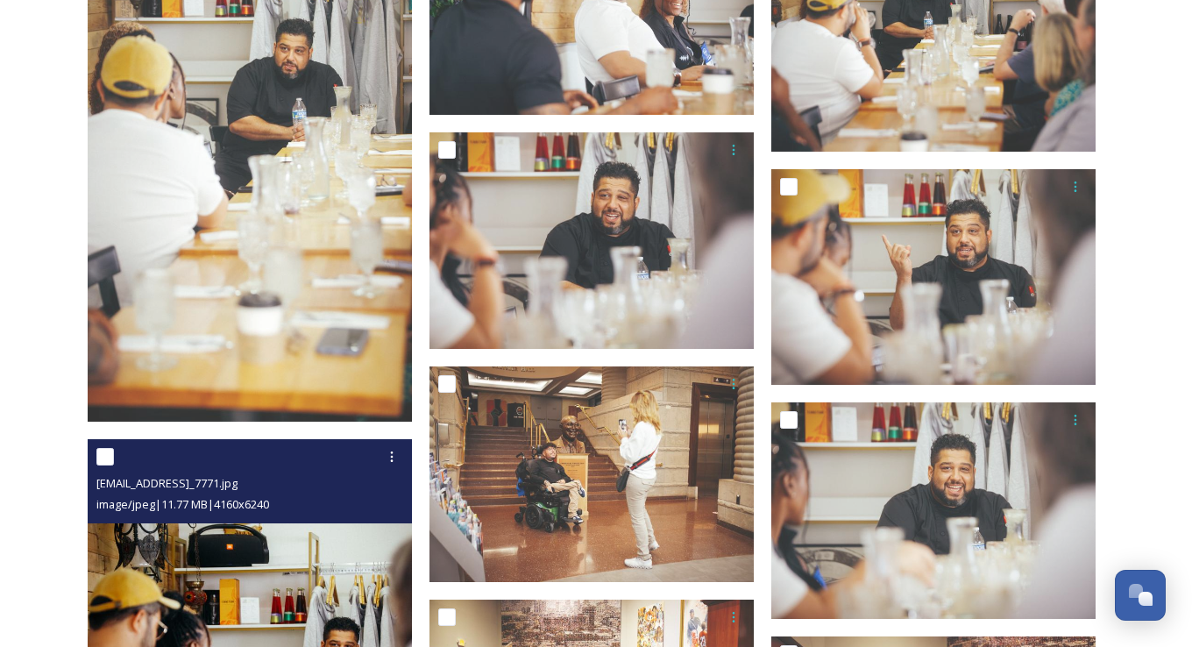
click at [270, 513] on div "image/jpeg | 11.77 MB | 4160 x 6240" at bounding box center [251, 503] width 311 height 21
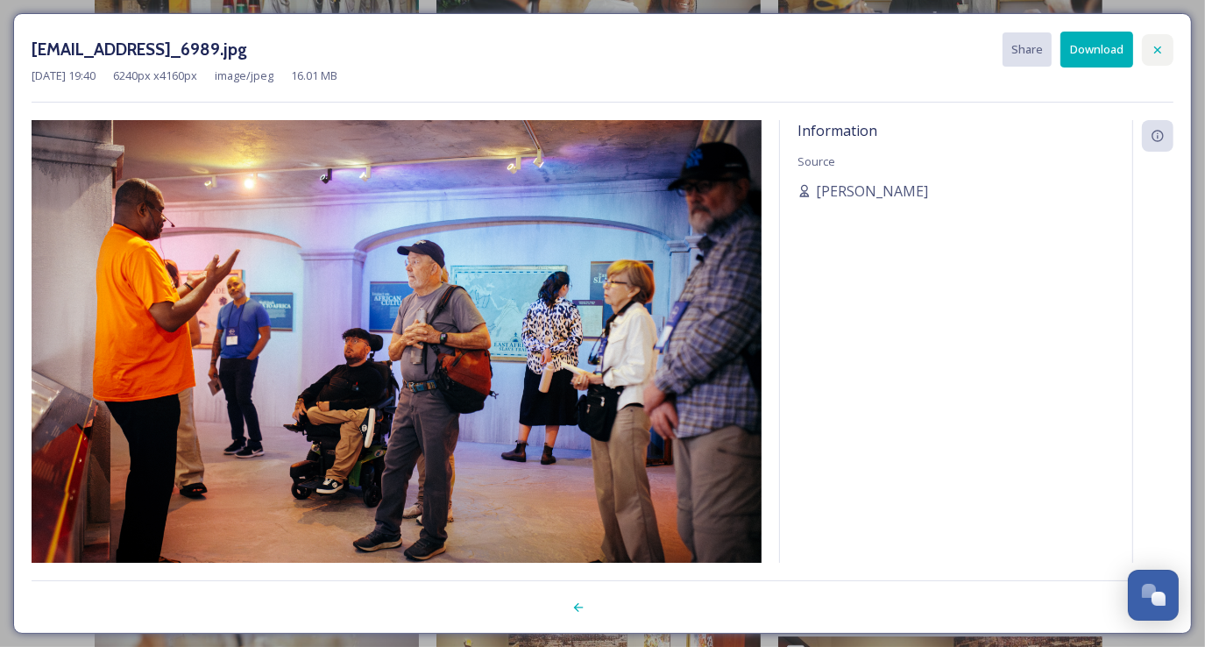
click at [593, 56] on div at bounding box center [1158, 50] width 32 height 32
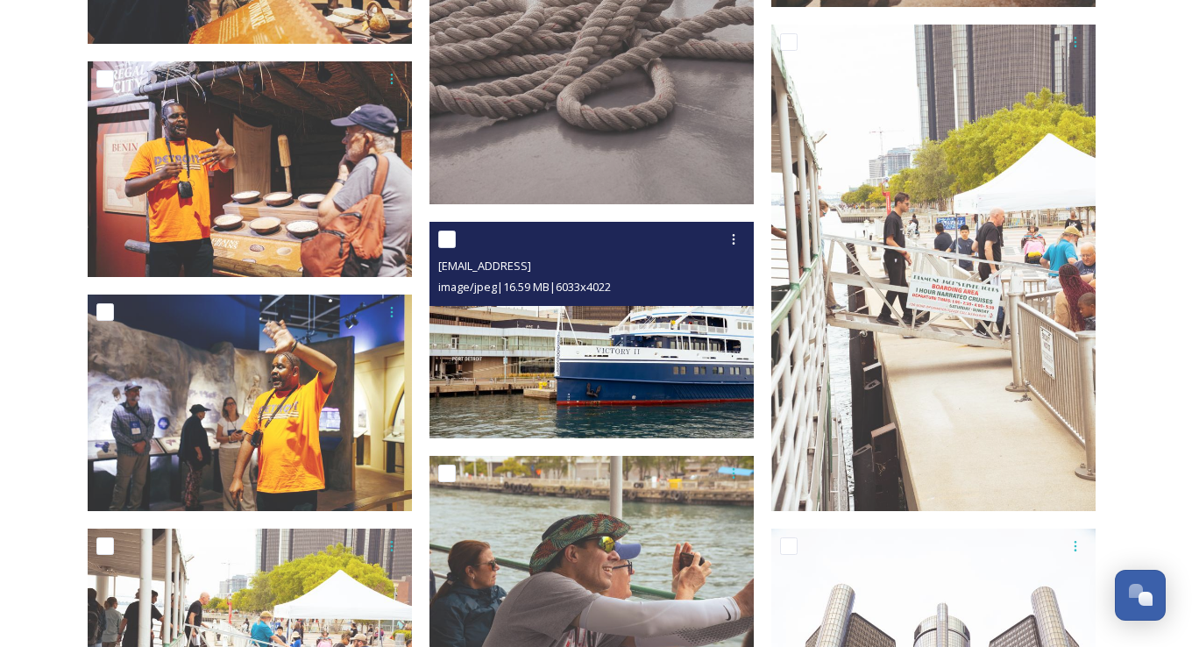
scroll to position [10317, 0]
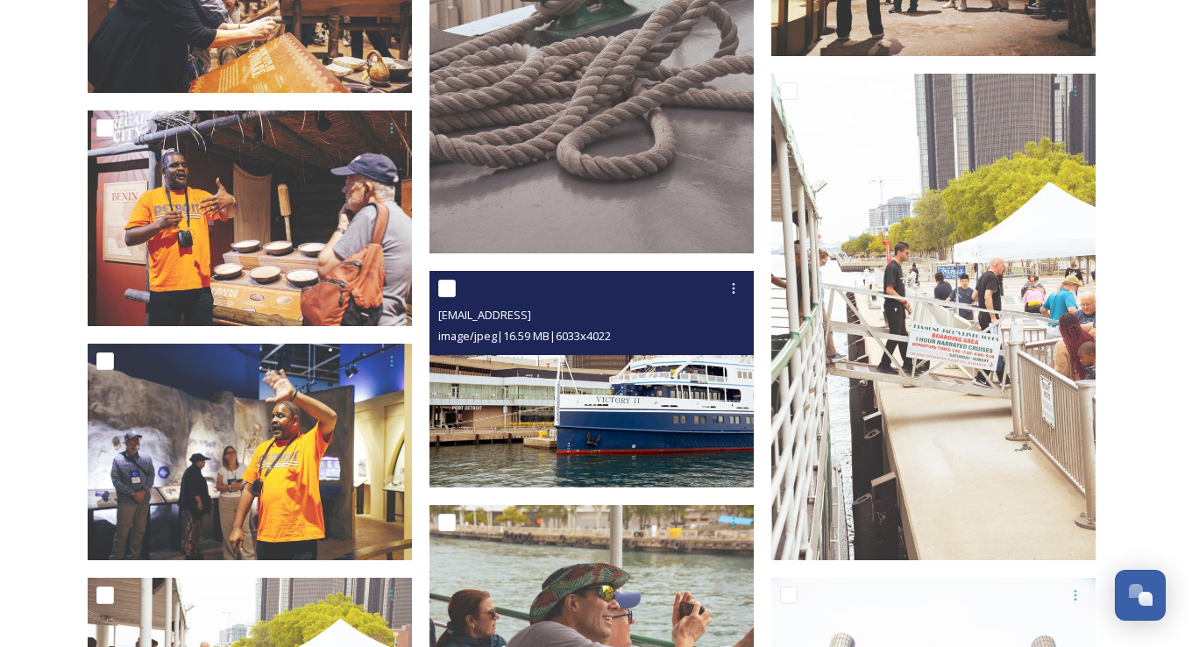
click at [593, 392] on img at bounding box center [591, 379] width 324 height 216
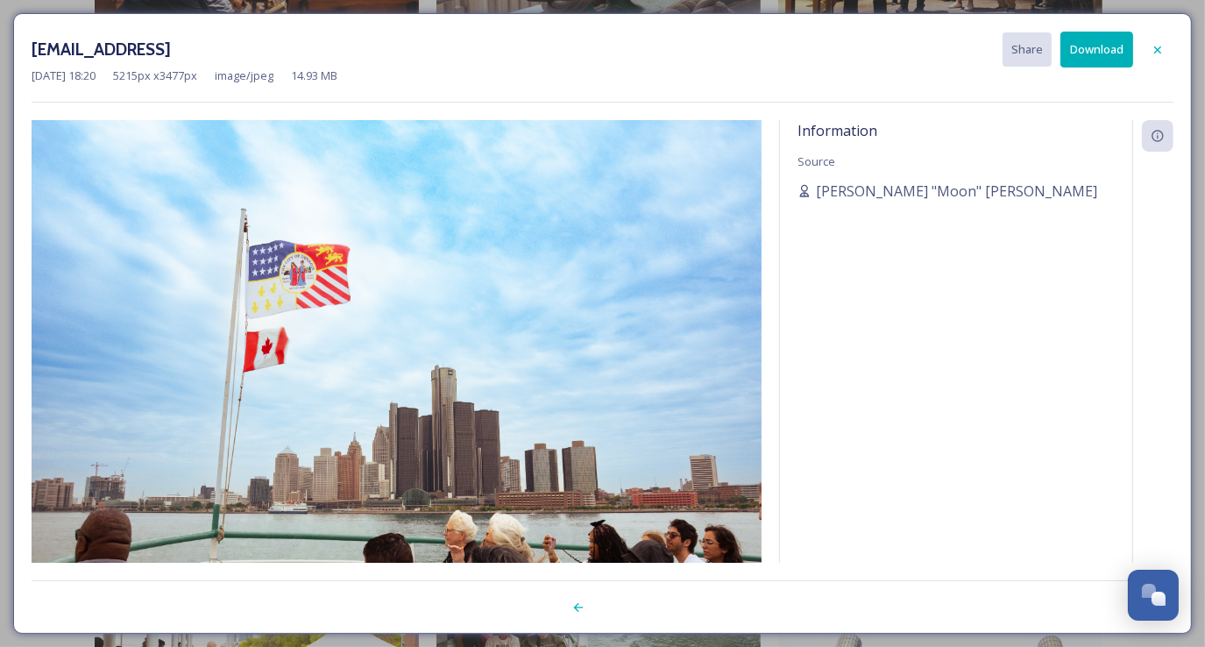
click at [593, 53] on icon at bounding box center [1157, 50] width 14 height 14
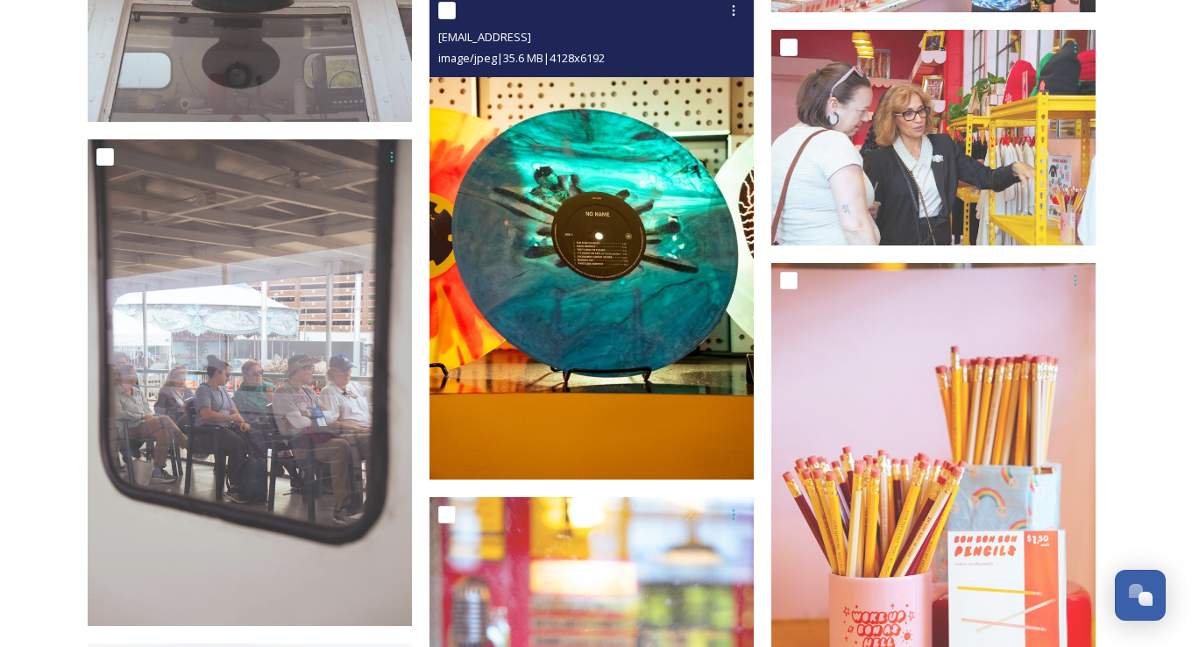
scroll to position [16690, 0]
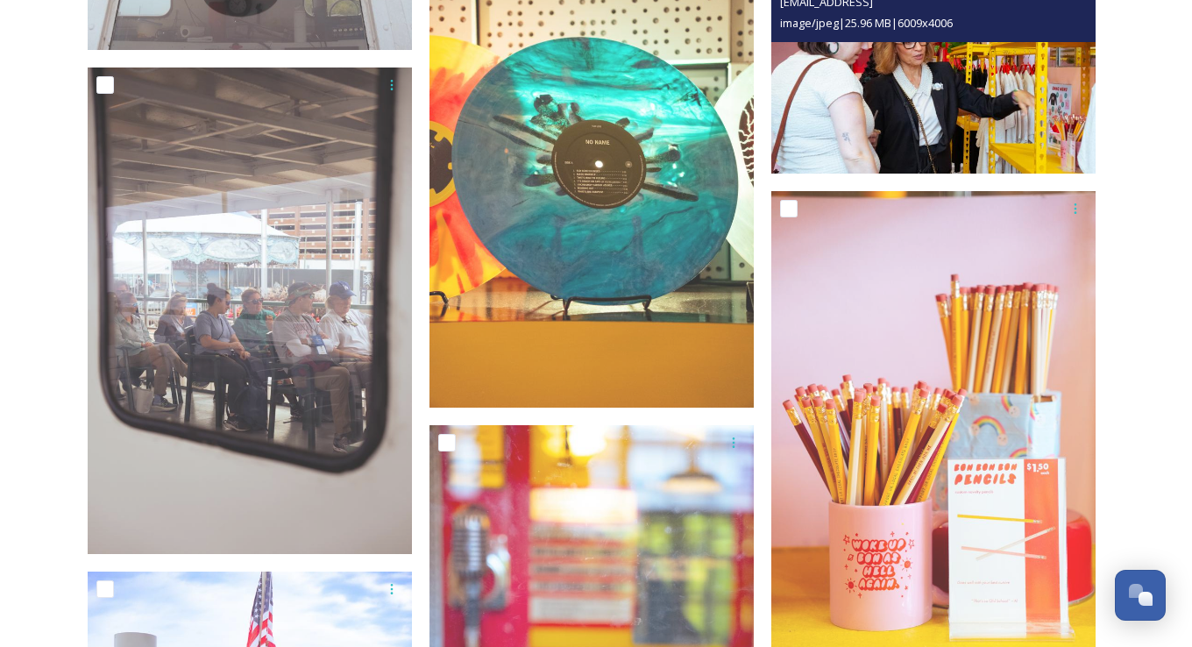
click at [593, 129] on img at bounding box center [933, 66] width 324 height 216
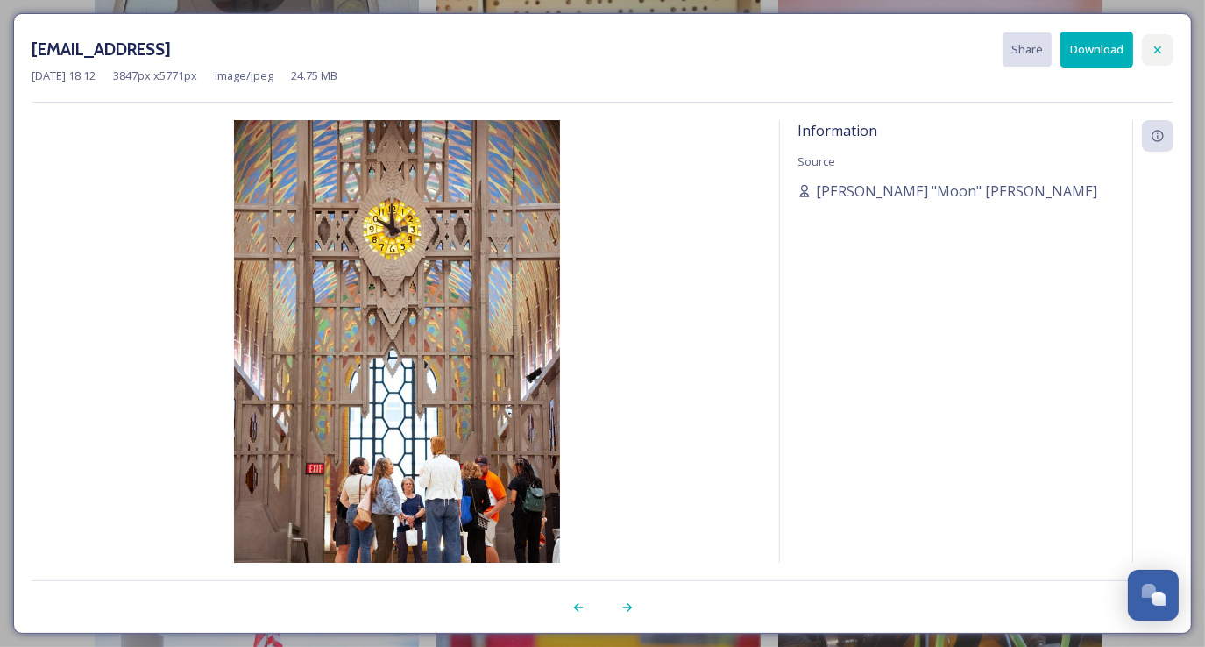
click at [593, 44] on icon at bounding box center [1157, 50] width 14 height 14
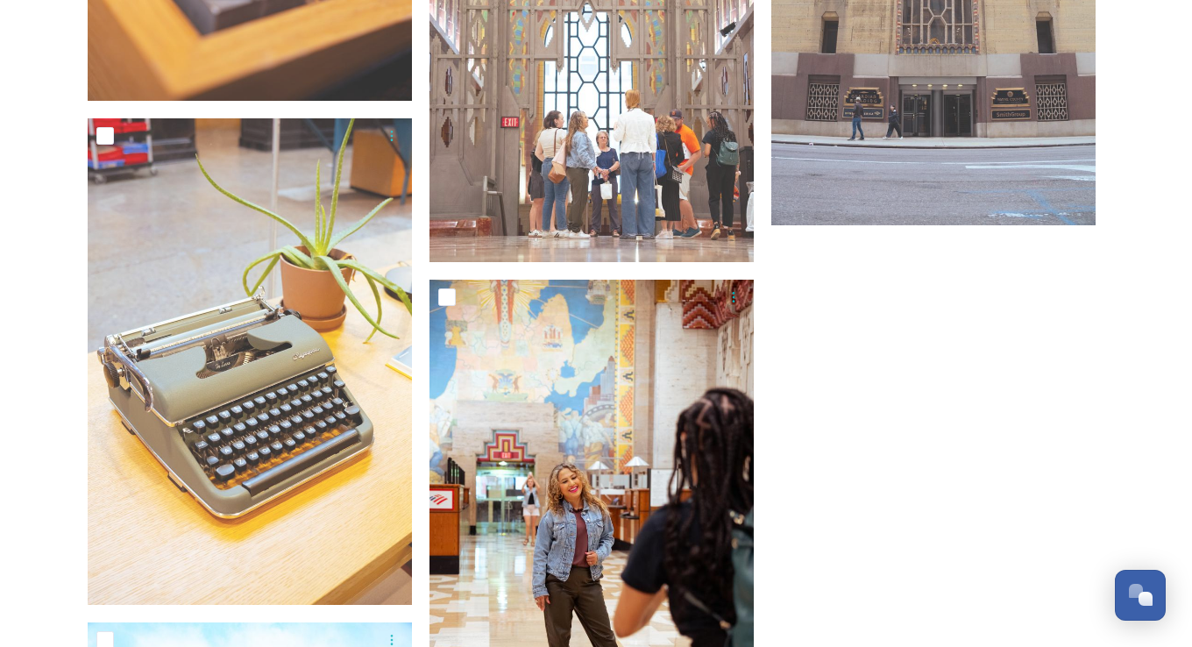
scroll to position [22143, 0]
